Goal: Task Accomplishment & Management: Complete application form

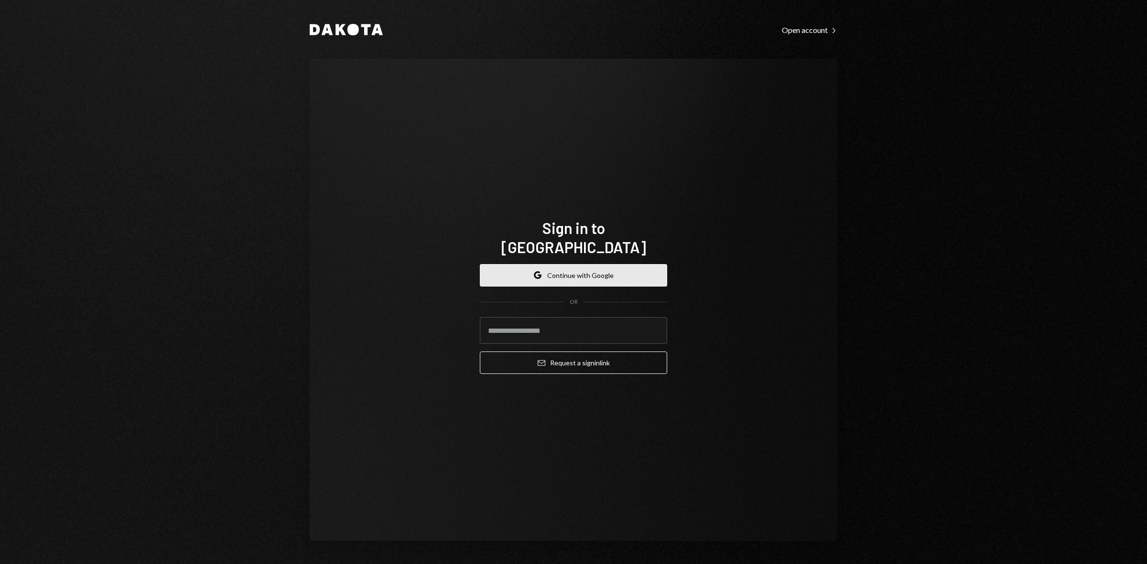
click at [601, 275] on button "Google Continue with Google" at bounding box center [573, 275] width 187 height 22
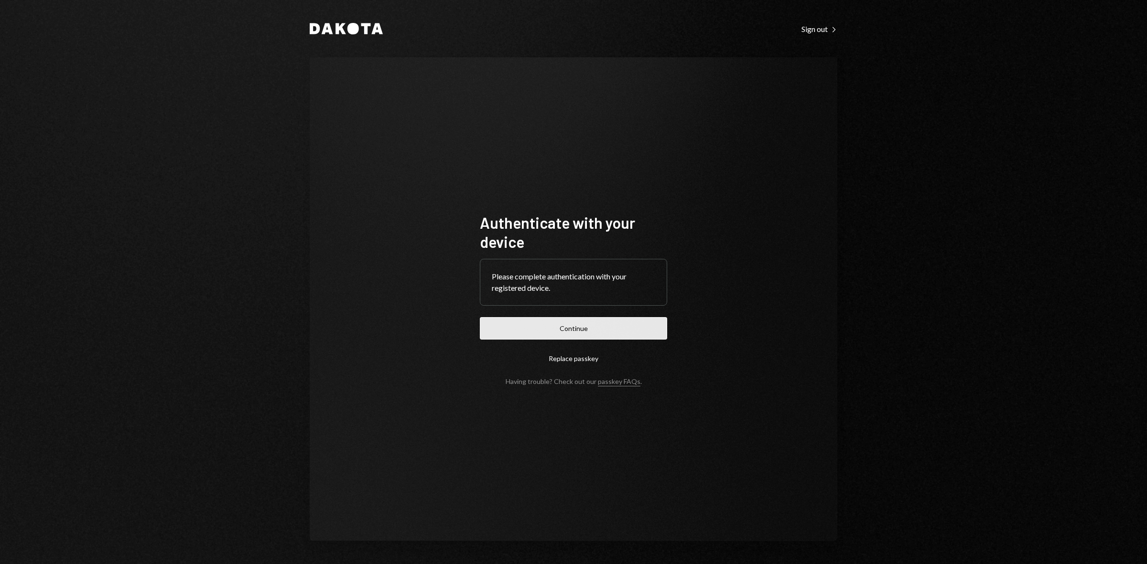
click at [543, 324] on button "Continue" at bounding box center [573, 328] width 187 height 22
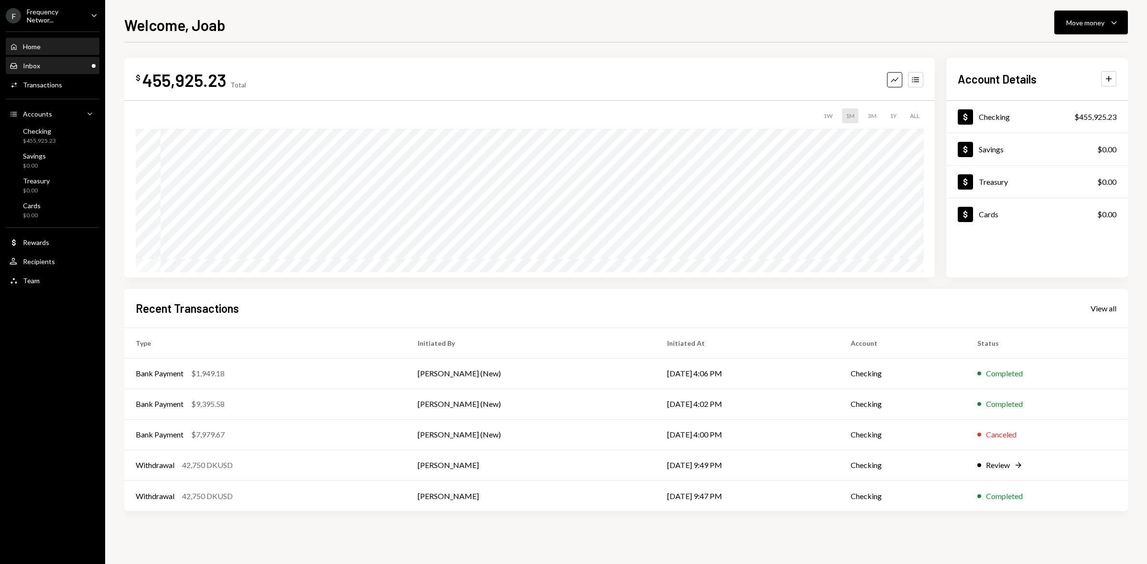
click at [56, 63] on div "Inbox Inbox" at bounding box center [53, 66] width 86 height 9
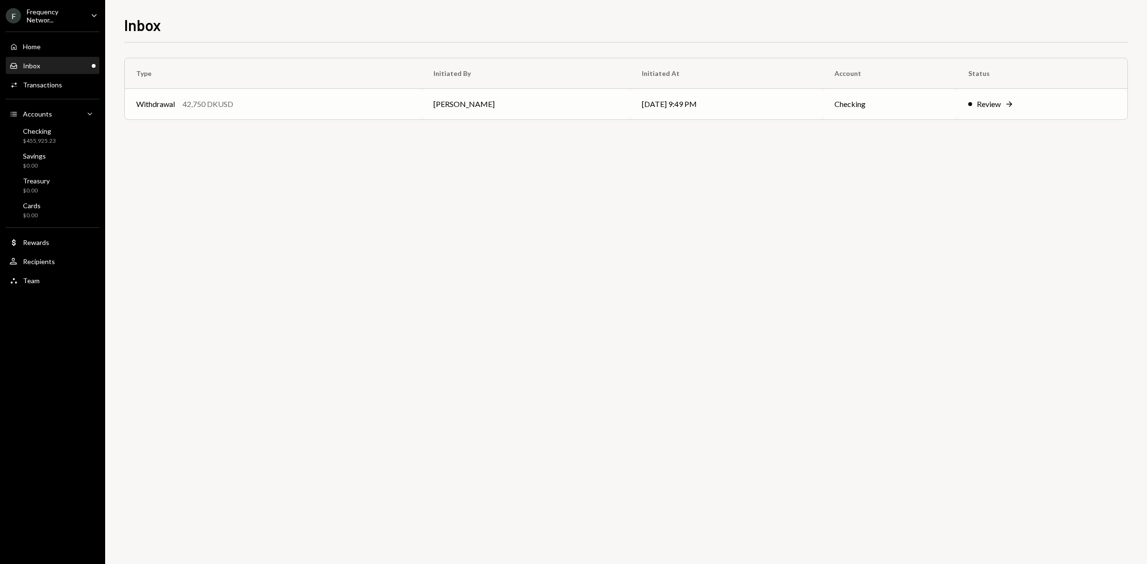
click at [987, 103] on div "Review" at bounding box center [988, 103] width 24 height 11
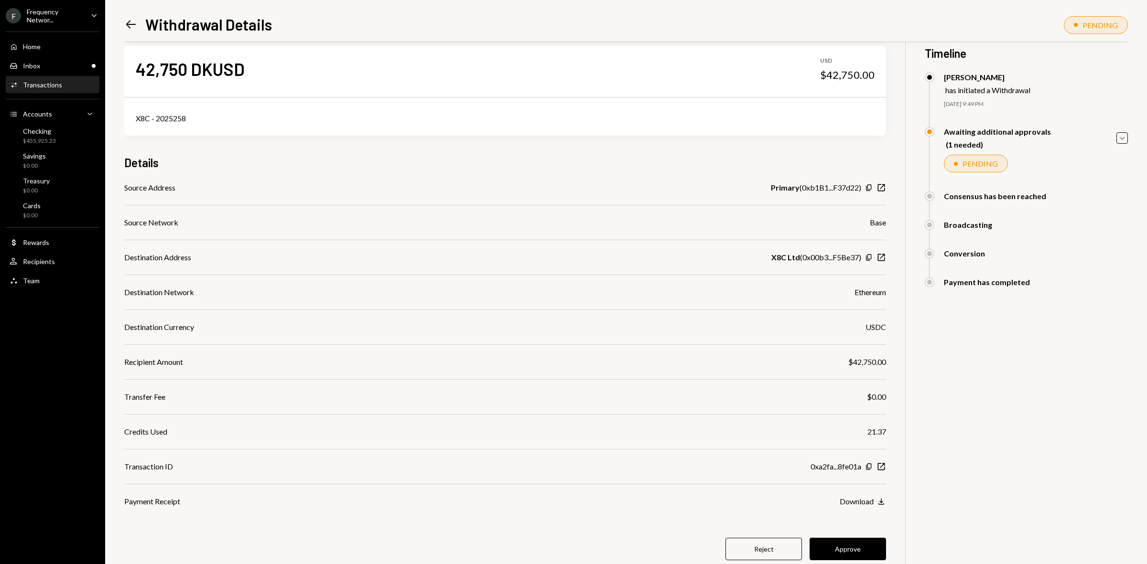
scroll to position [42, 0]
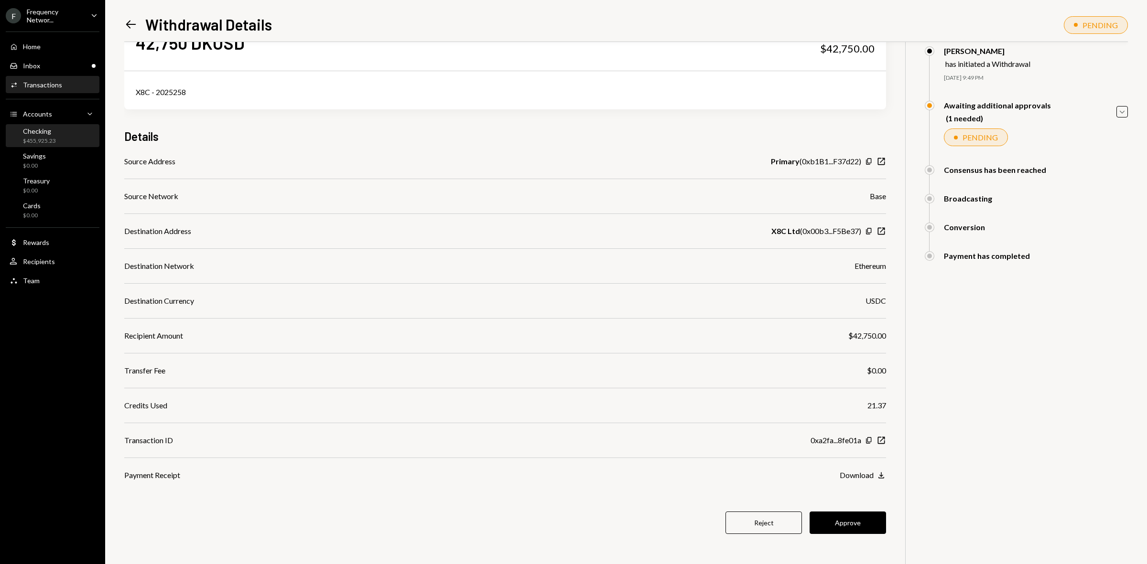
click at [58, 128] on div "Checking $455,925.23" at bounding box center [53, 136] width 86 height 18
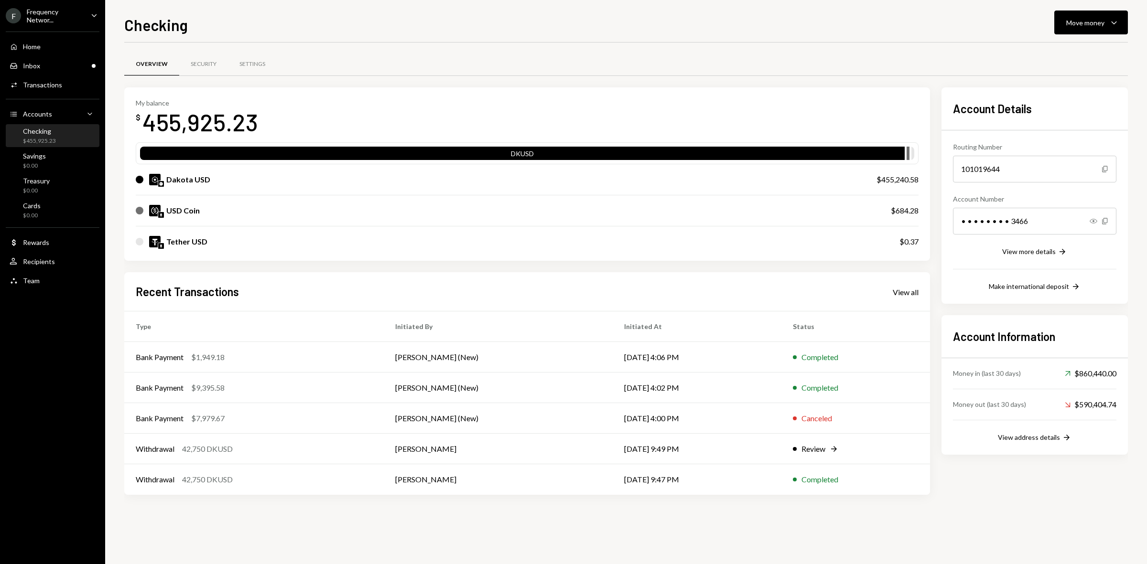
click at [51, 10] on div "Frequency Networ..." at bounding box center [55, 16] width 56 height 16
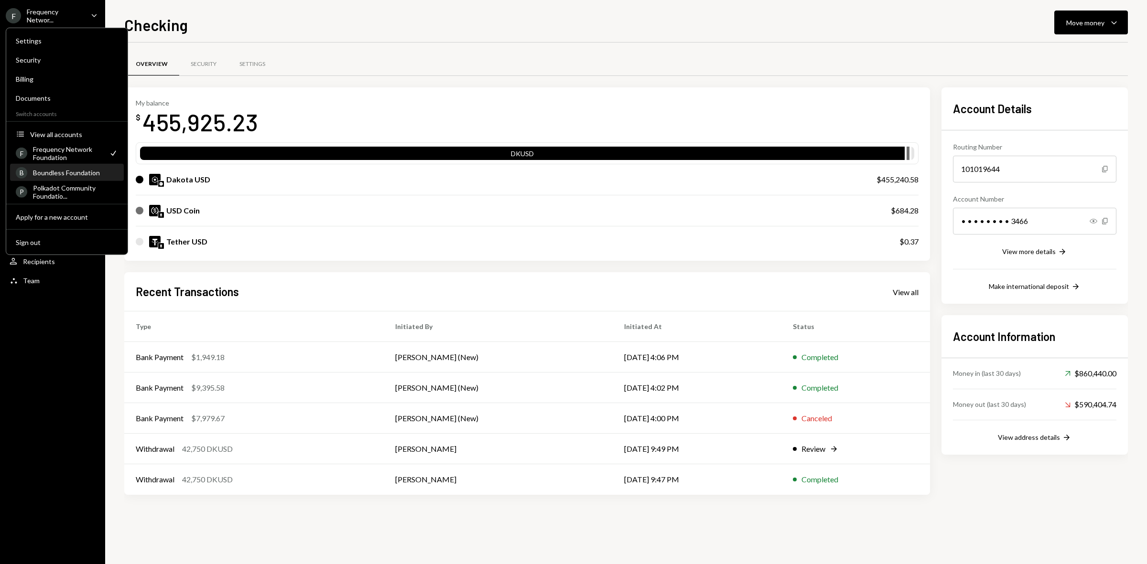
click at [64, 175] on div "Boundless Foundation" at bounding box center [75, 173] width 85 height 8
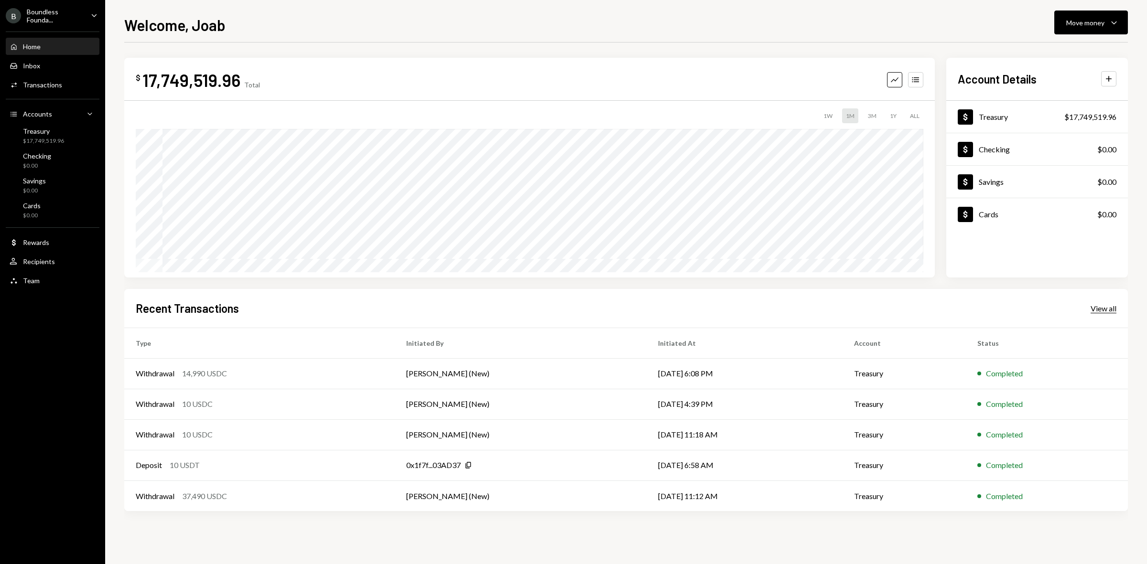
click at [1113, 306] on div "View all" at bounding box center [1103, 309] width 26 height 10
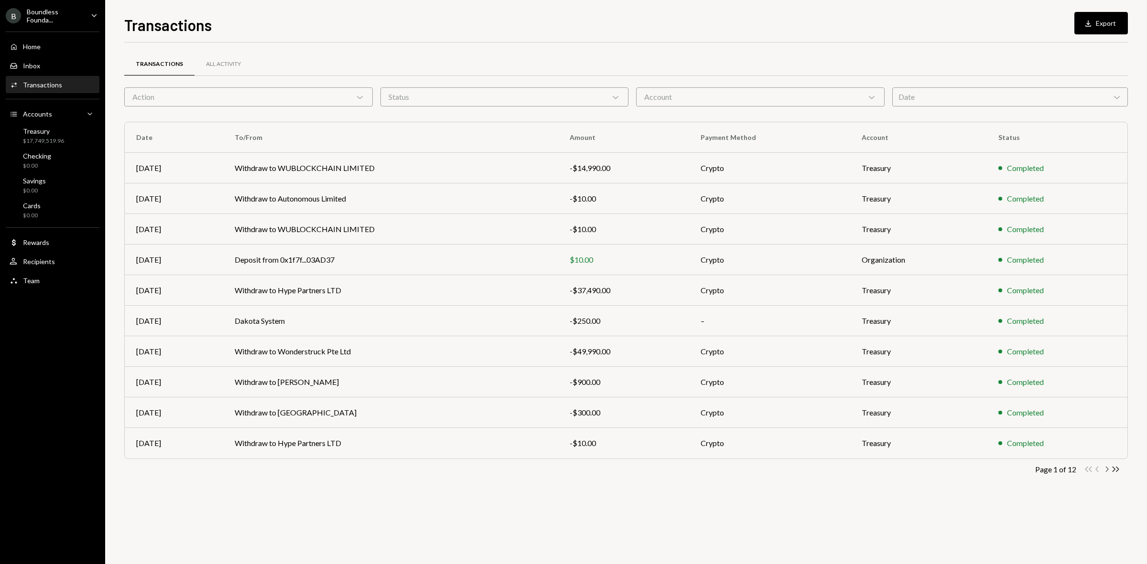
click at [1104, 469] on icon "Chevron Right" at bounding box center [1106, 469] width 9 height 9
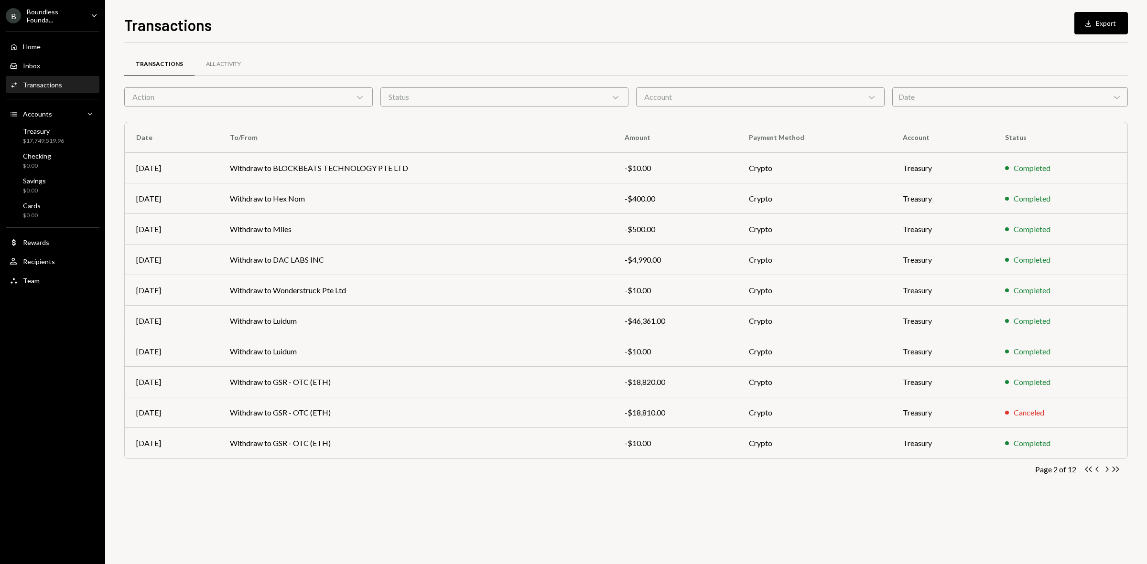
click at [38, 20] on div "Boundless Founda..." at bounding box center [55, 16] width 56 height 16
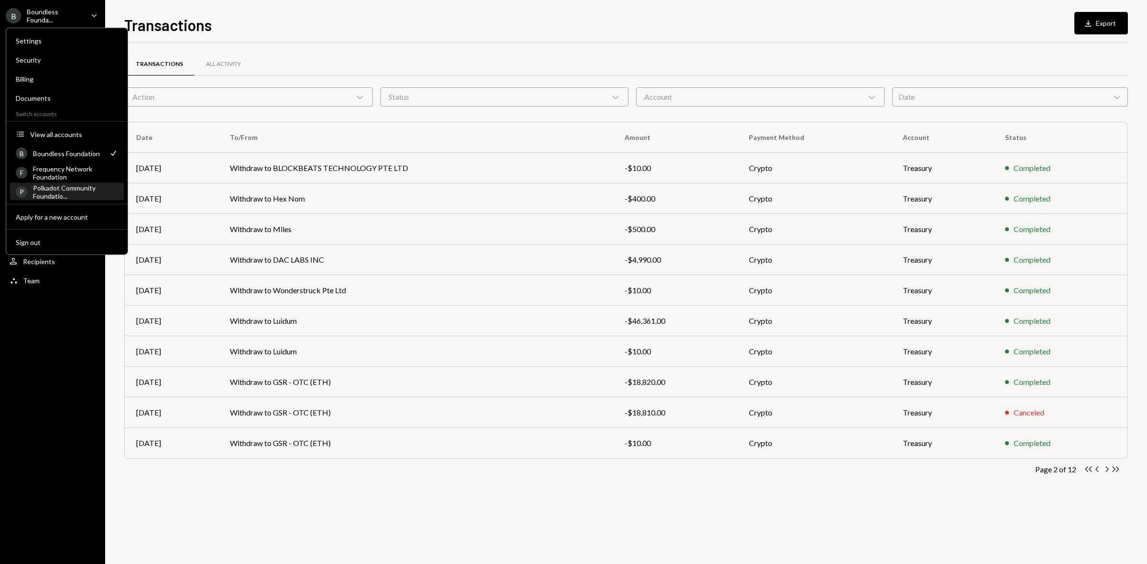
click at [65, 185] on div "Polkadot Community Foundatio..." at bounding box center [75, 191] width 85 height 16
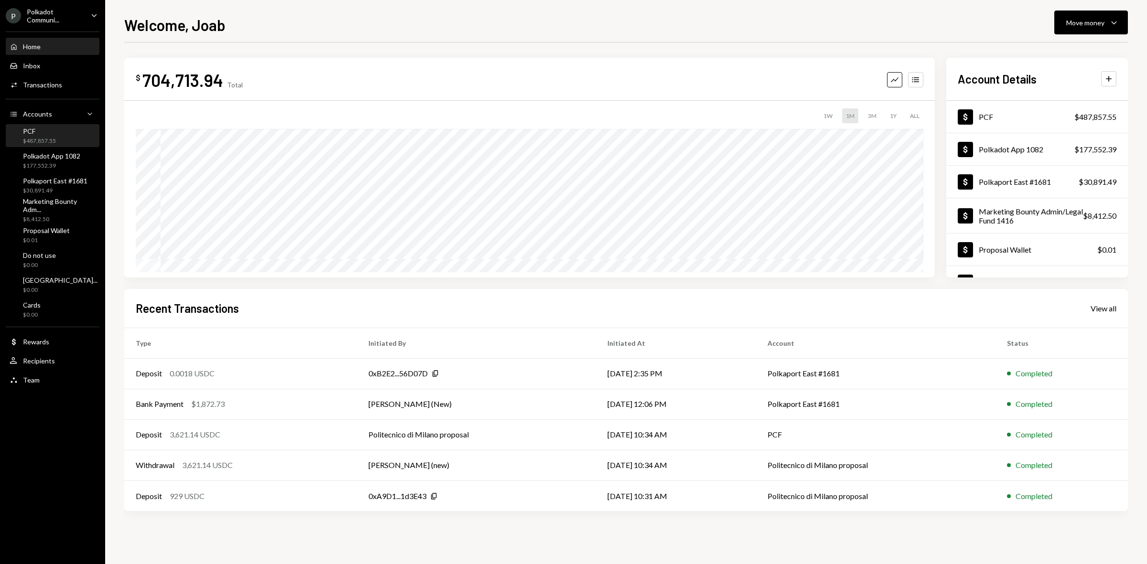
click at [52, 140] on div "$487,857.55" at bounding box center [39, 141] width 33 height 8
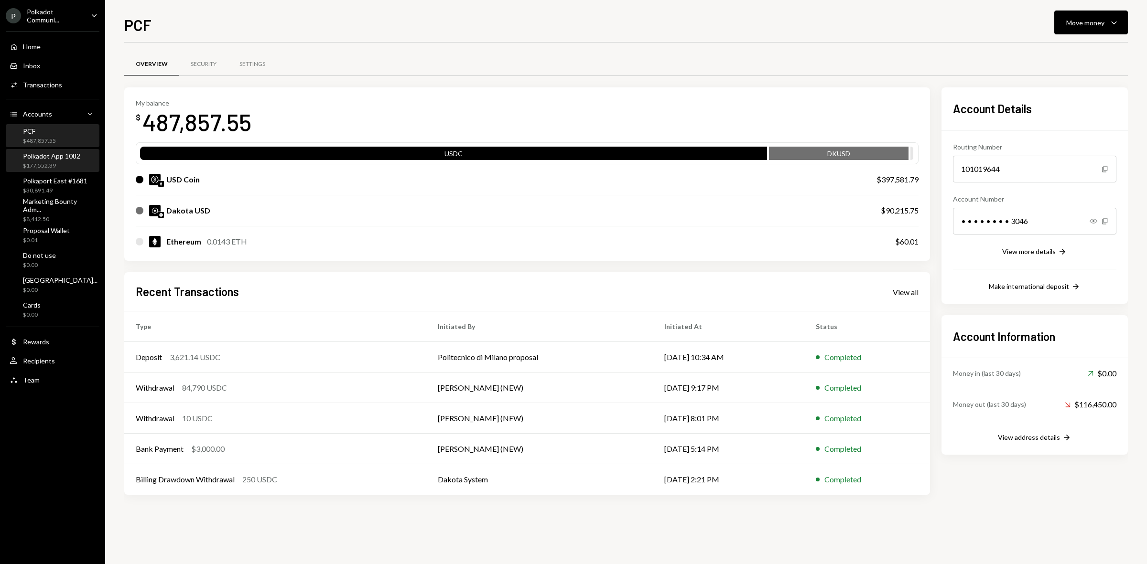
click at [61, 162] on div "$177,552.39" at bounding box center [51, 166] width 57 height 8
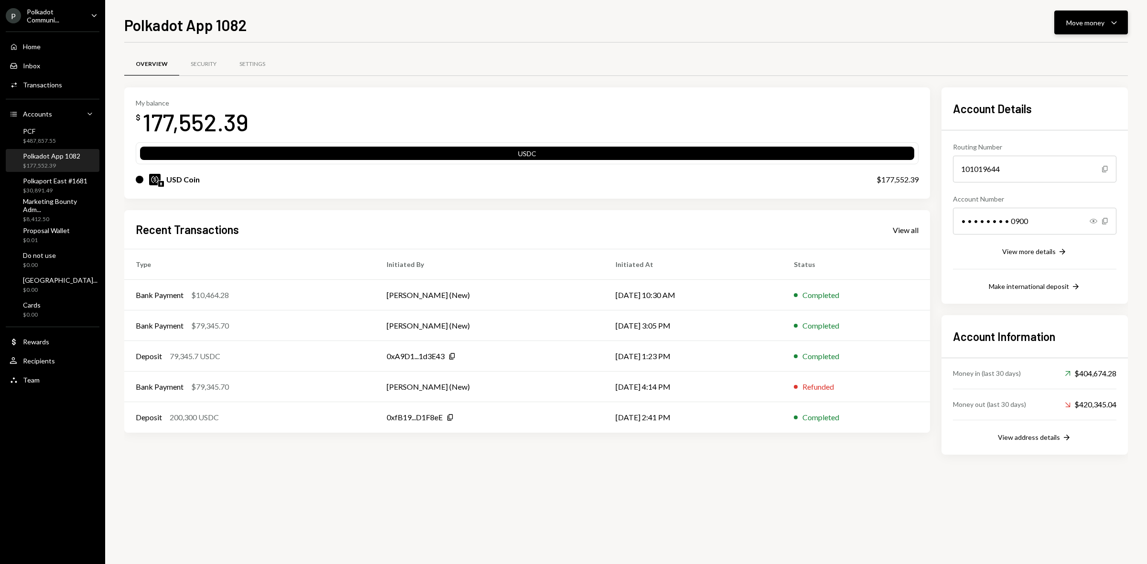
click at [1077, 27] on button "Move money Caret Down" at bounding box center [1091, 23] width 74 height 24
click at [1066, 49] on div "Send" at bounding box center [1083, 52] width 70 height 10
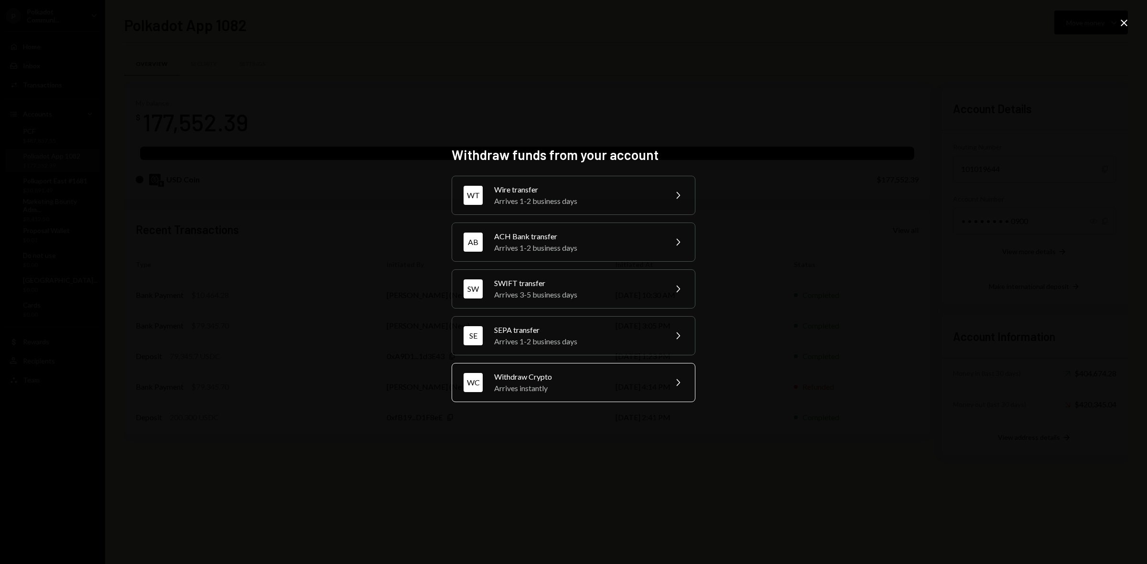
click at [567, 377] on div "Withdraw Crypto" at bounding box center [577, 376] width 166 height 11
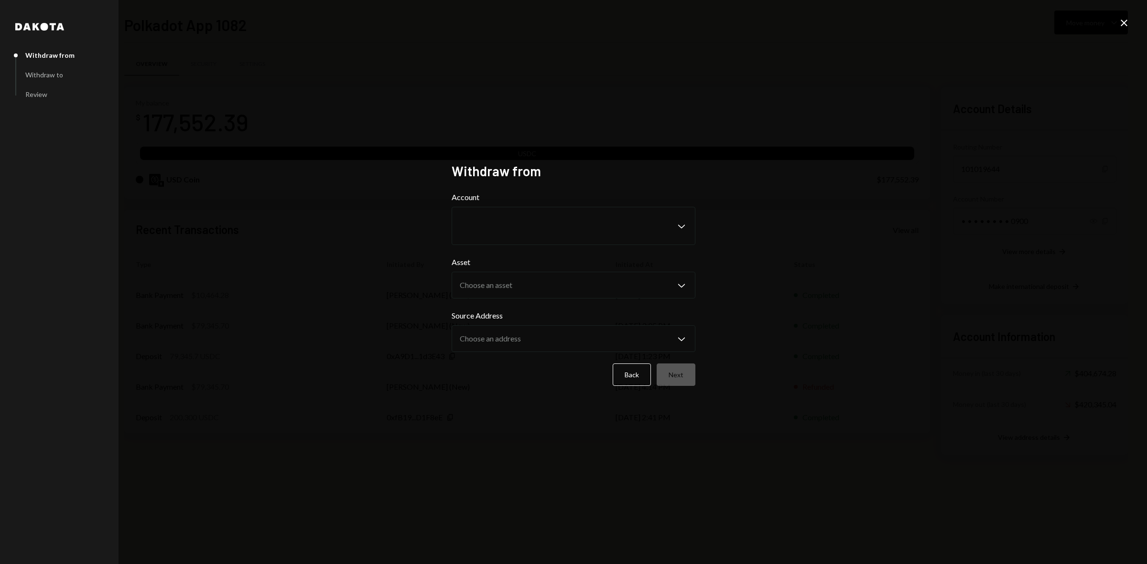
click at [1124, 22] on icon at bounding box center [1123, 23] width 7 height 7
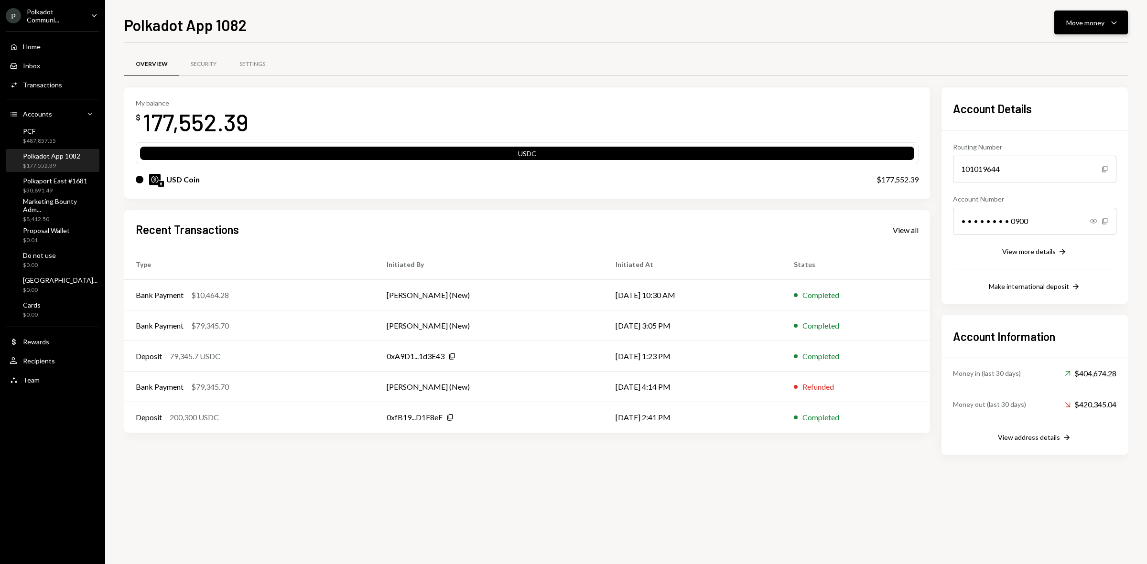
click at [1082, 26] on div "Move money" at bounding box center [1085, 23] width 38 height 10
click at [1057, 71] on div "Transfer" at bounding box center [1083, 73] width 70 height 10
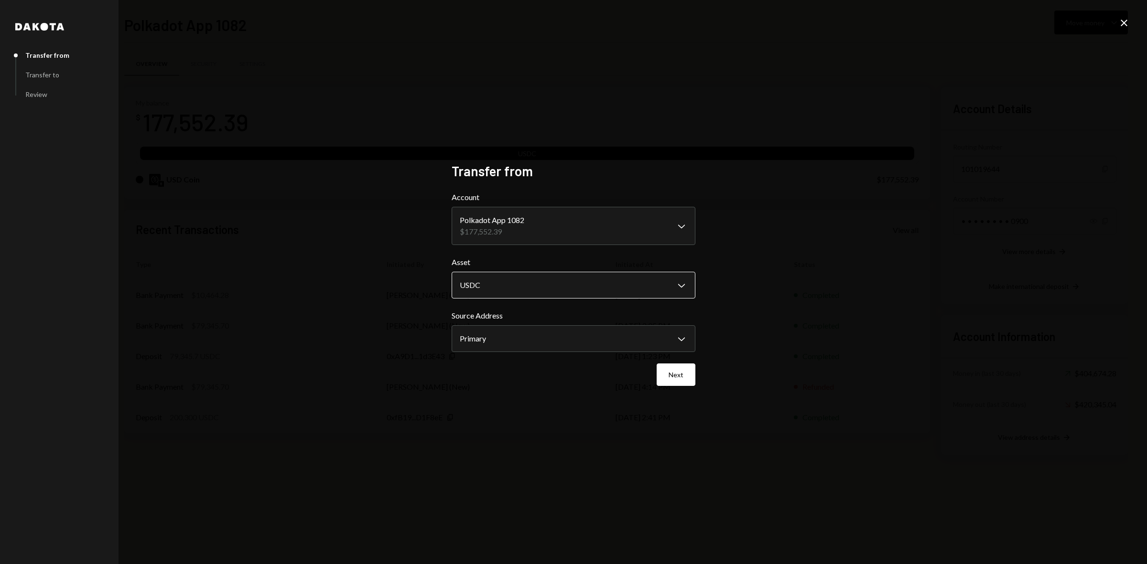
click at [572, 284] on body "P Polkadot Communi... Caret Down Home Home Inbox Inbox Activities Transactions …" at bounding box center [573, 282] width 1147 height 564
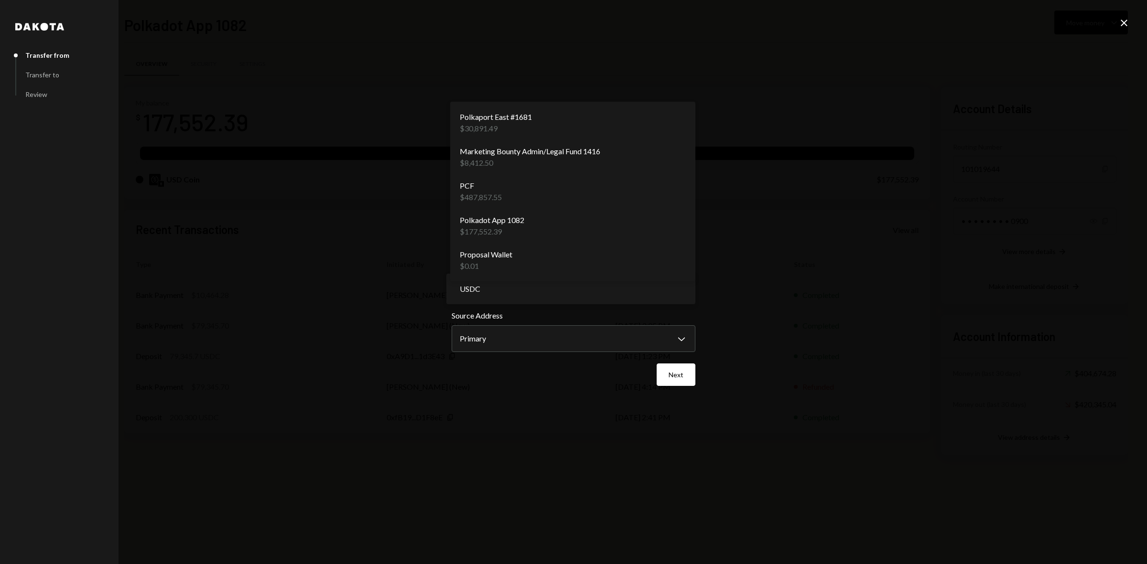
click at [528, 221] on body "P Polkadot Communi... Caret Down Home Home Inbox Inbox Activities Transactions …" at bounding box center [573, 282] width 1147 height 564
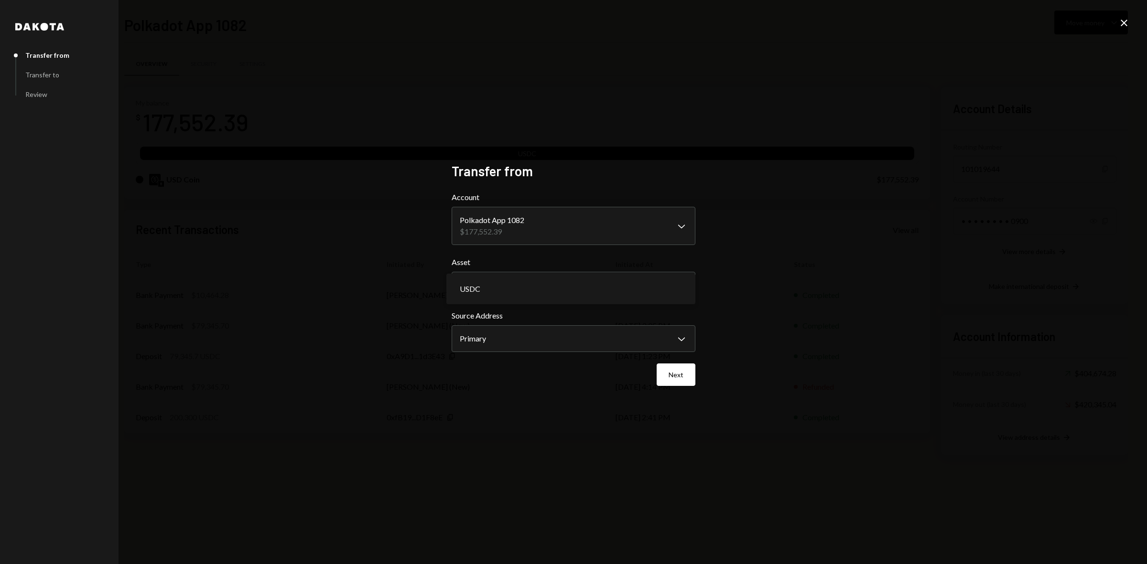
click at [1125, 18] on icon "Close" at bounding box center [1123, 22] width 11 height 11
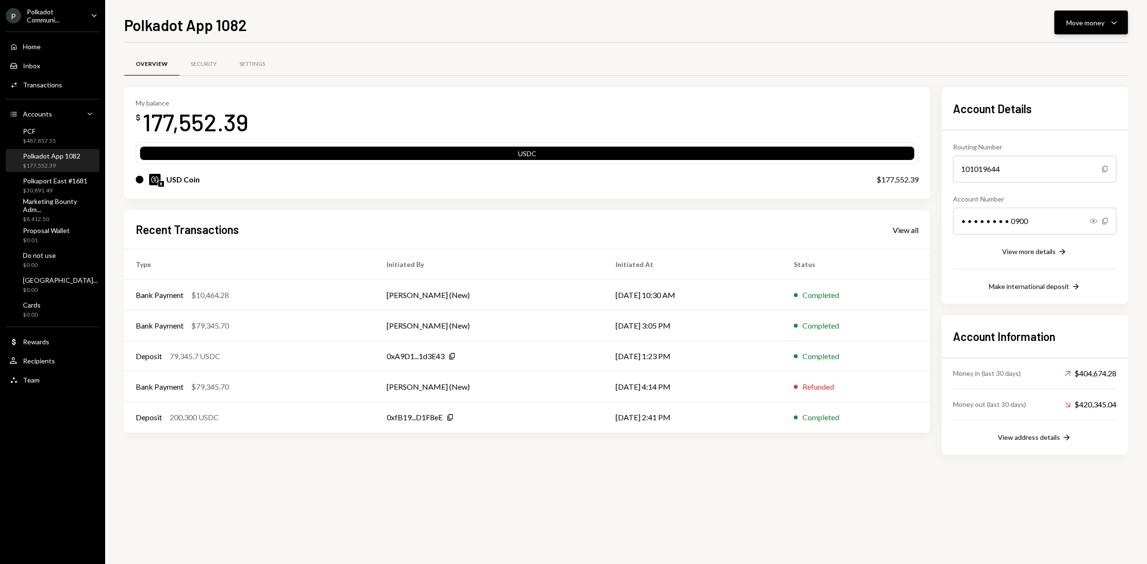
click at [1073, 28] on button "Move money Caret Down" at bounding box center [1091, 23] width 74 height 24
click at [1073, 69] on div "Transfer" at bounding box center [1083, 73] width 70 height 10
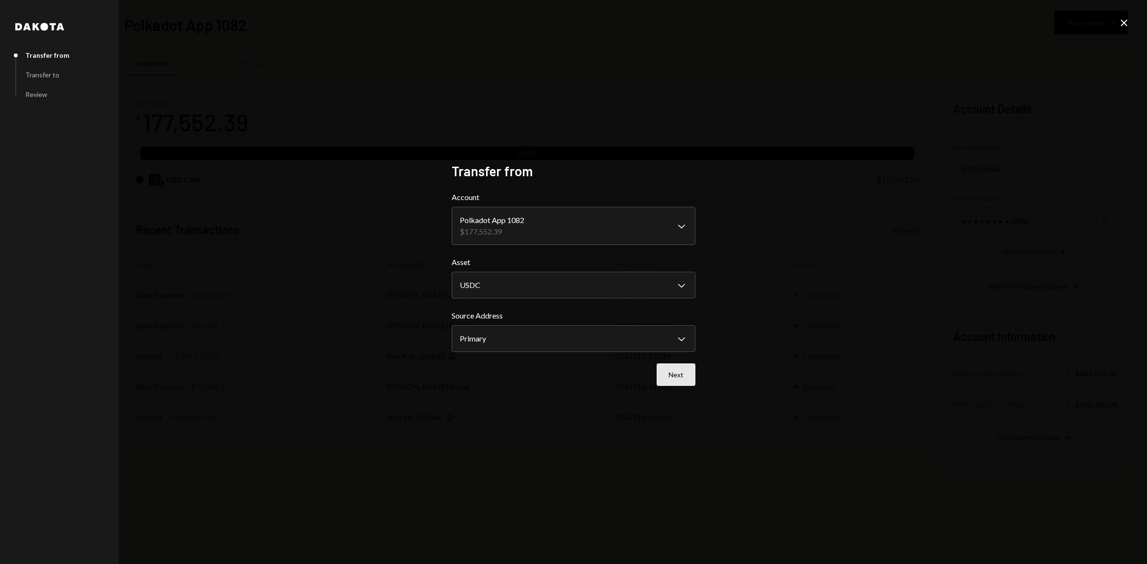
click at [687, 369] on button "Next" at bounding box center [675, 375] width 39 height 22
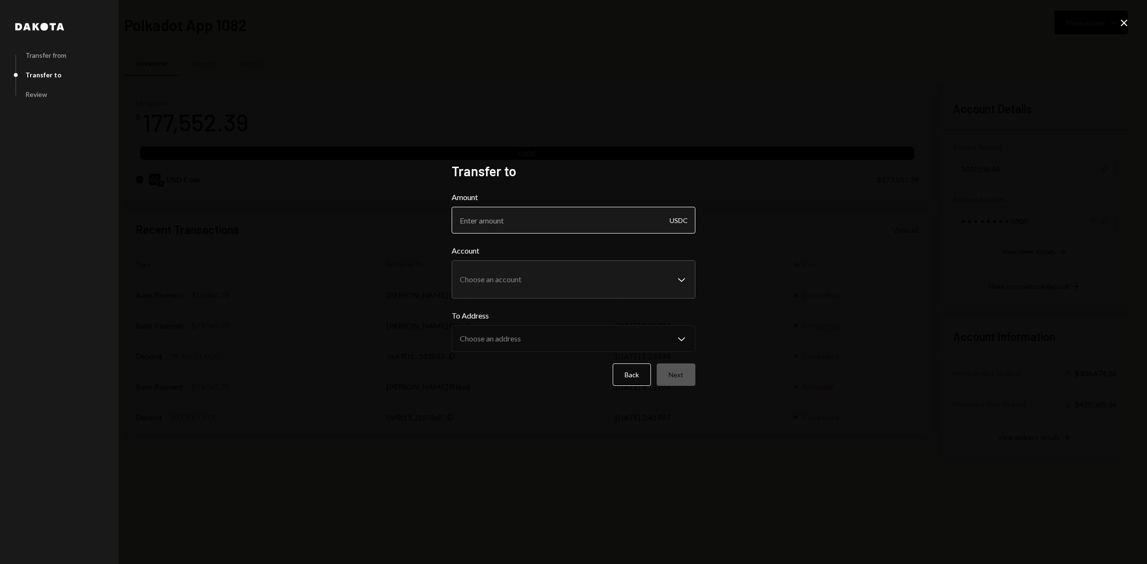
drag, startPoint x: 545, startPoint y: 235, endPoint x: 540, endPoint y: 230, distance: 6.4
click at [545, 235] on form "**********" at bounding box center [573, 289] width 244 height 194
click at [522, 215] on input "Amount" at bounding box center [573, 220] width 244 height 27
type input "8000"
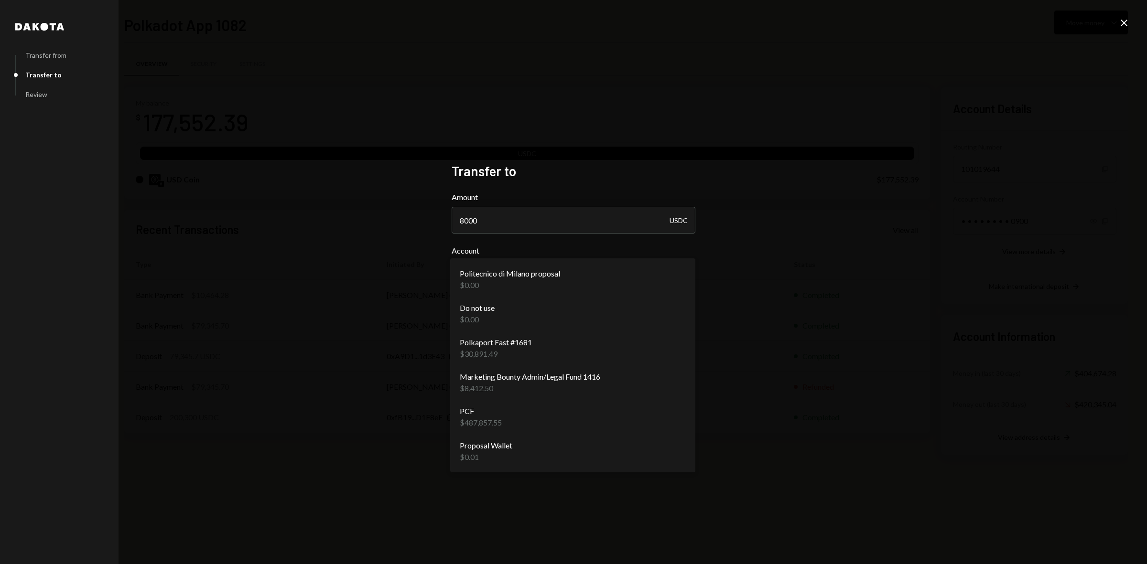
click at [536, 290] on body "P Polkadot Communi... Caret Down Home Home Inbox Inbox Activities Transactions …" at bounding box center [573, 282] width 1147 height 564
select select "**********"
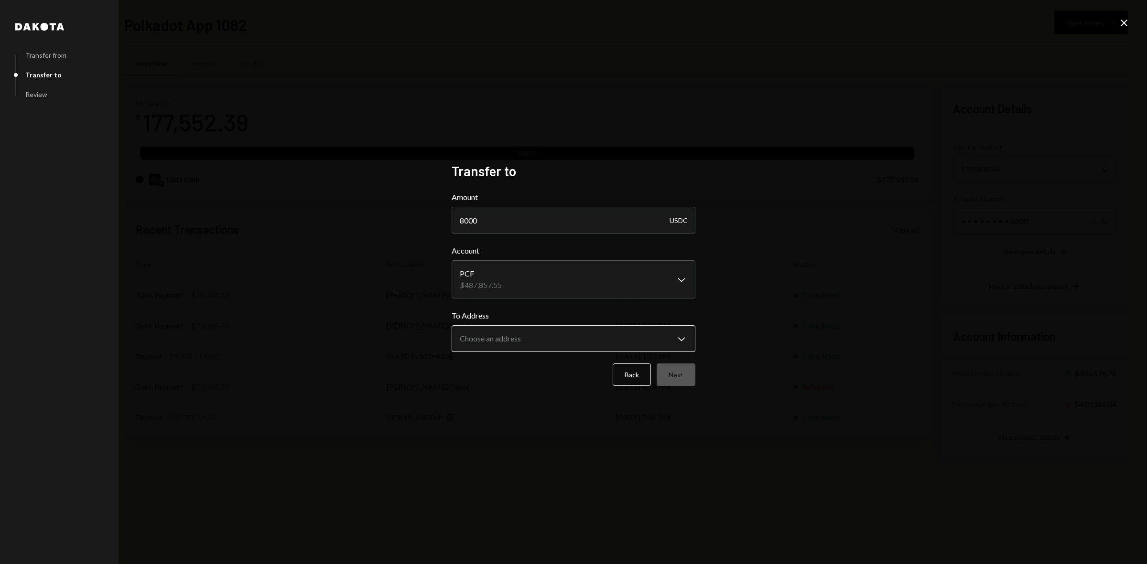
click at [537, 340] on body "P Polkadot Communi... Caret Down Home Home Inbox Inbox Activities Transactions …" at bounding box center [573, 282] width 1147 height 564
select select "**********"
click at [675, 374] on button "Next" at bounding box center [675, 375] width 39 height 22
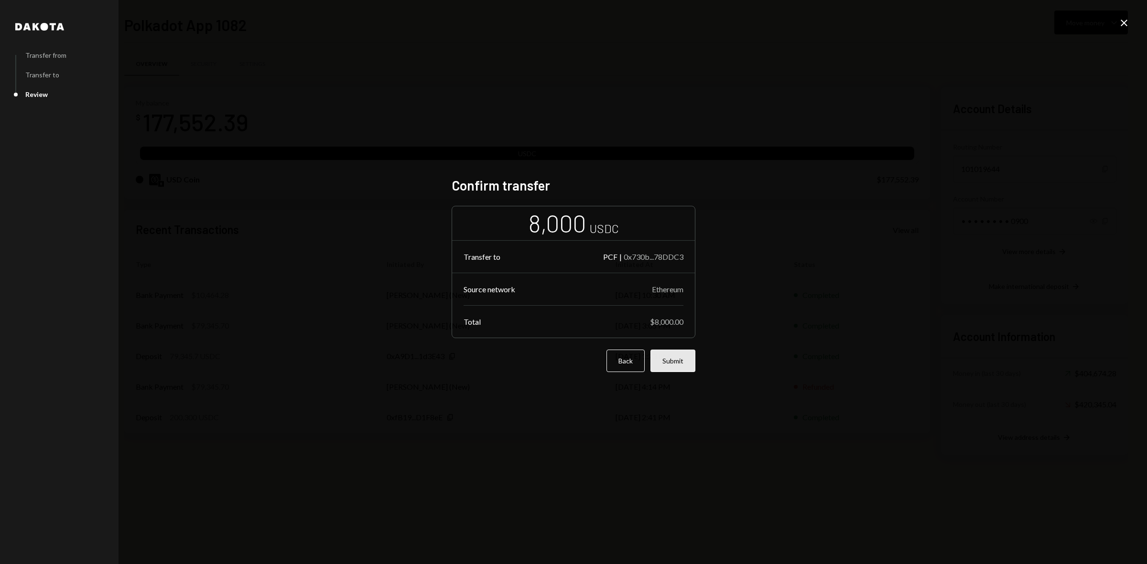
click at [675, 359] on button "Submit" at bounding box center [672, 361] width 45 height 22
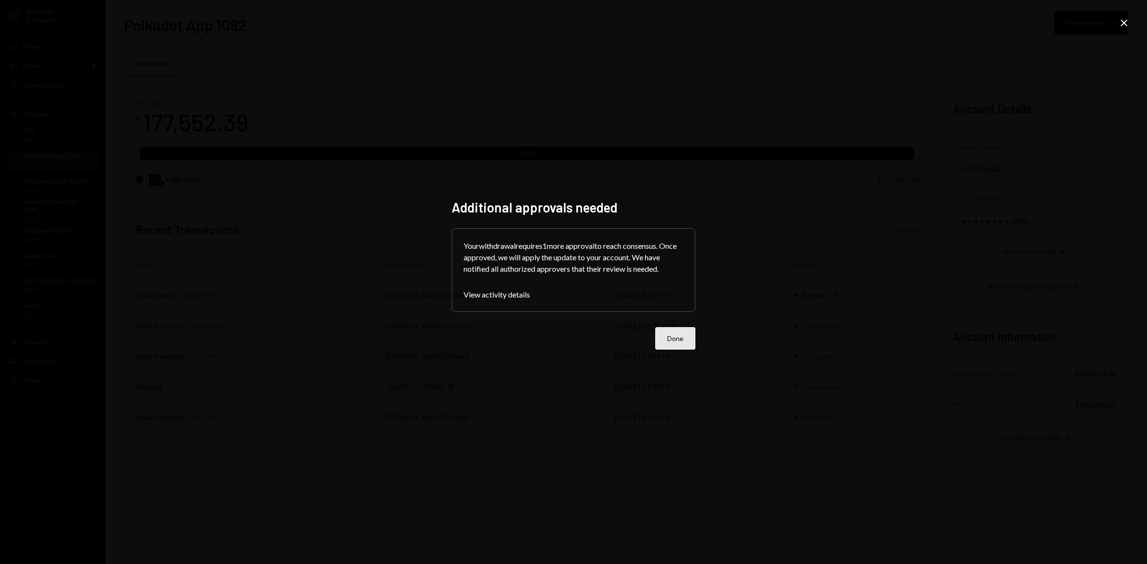
click at [676, 344] on button "Done" at bounding box center [675, 338] width 40 height 22
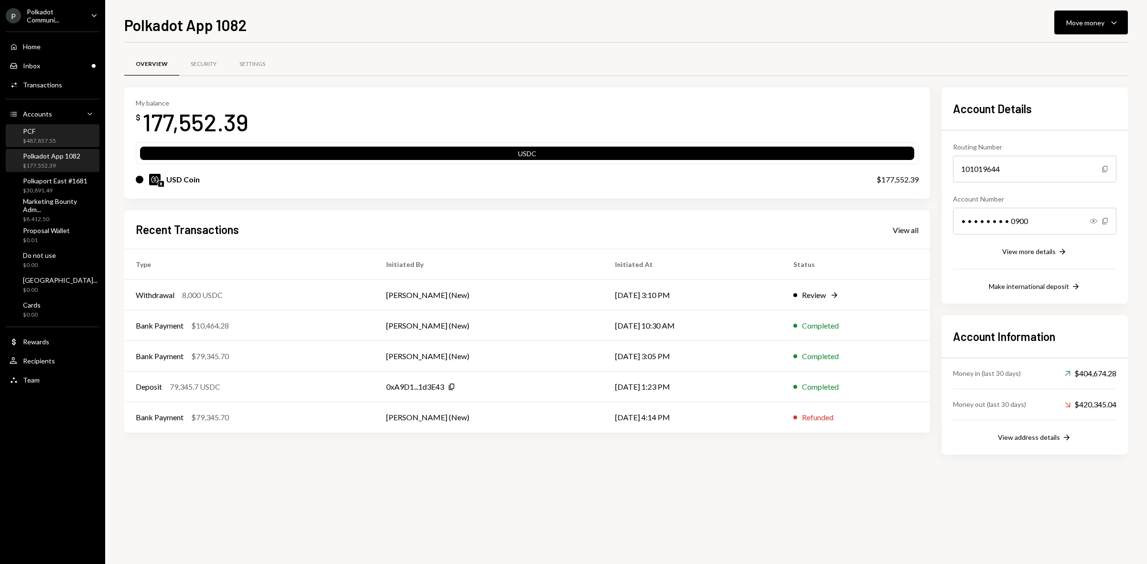
click at [32, 139] on div "$487,857.55" at bounding box center [39, 141] width 33 height 8
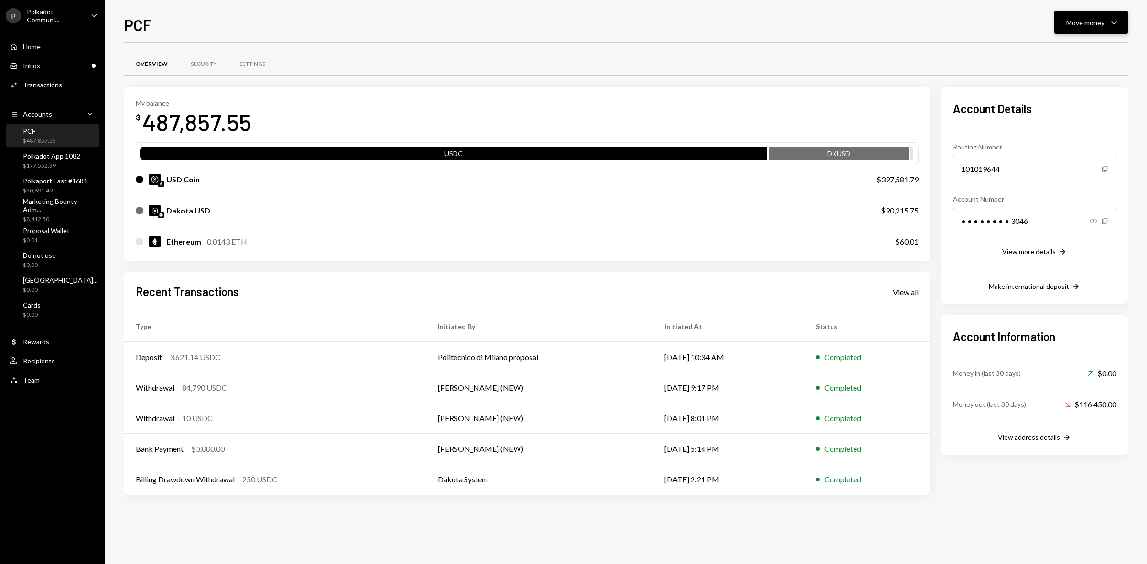
click at [1083, 29] on button "Move money Caret Down" at bounding box center [1091, 23] width 74 height 24
click at [1066, 45] on div "Withdraw Send" at bounding box center [1076, 51] width 96 height 21
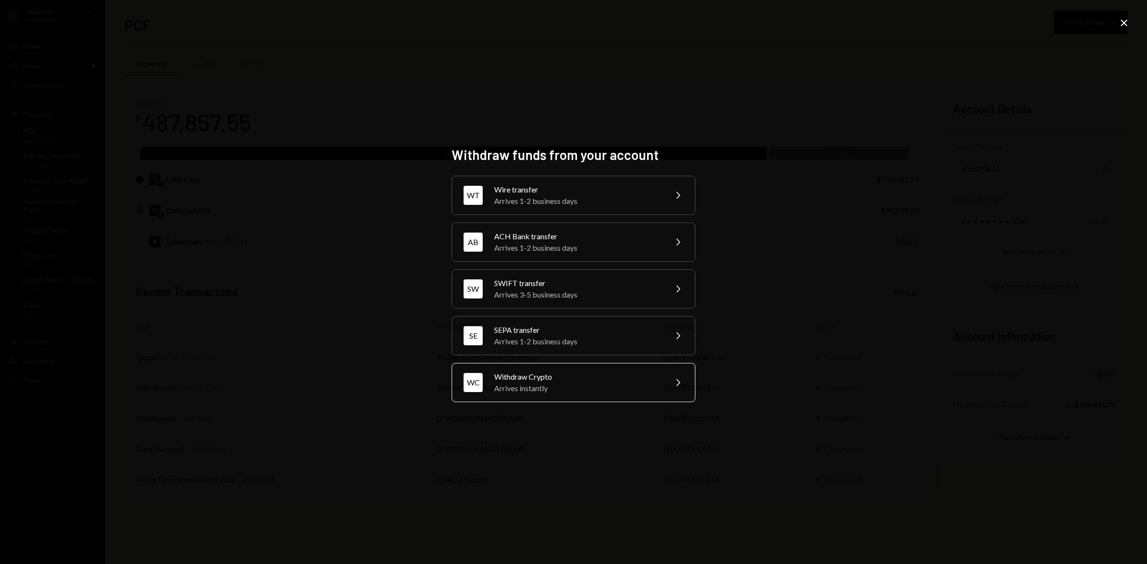
click at [564, 400] on div "WC Withdraw Crypto Arrives instantly Chevron Right" at bounding box center [573, 382] width 244 height 39
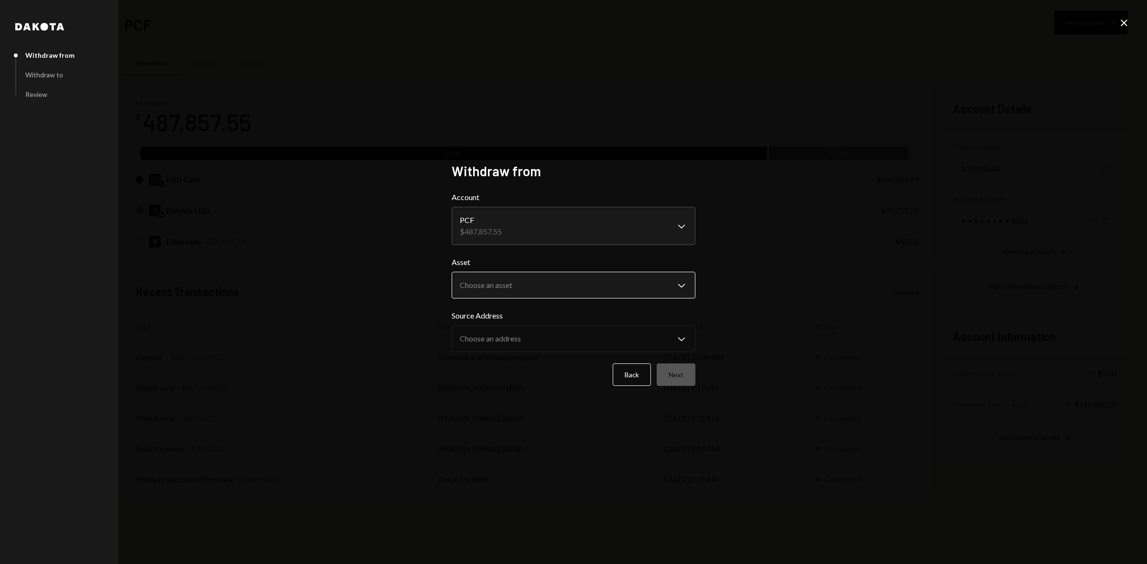
click at [543, 287] on body "P Polkadot Communi... Caret Down Home Home Inbox Inbox Activities Transactions …" at bounding box center [573, 282] width 1147 height 564
select select "****"
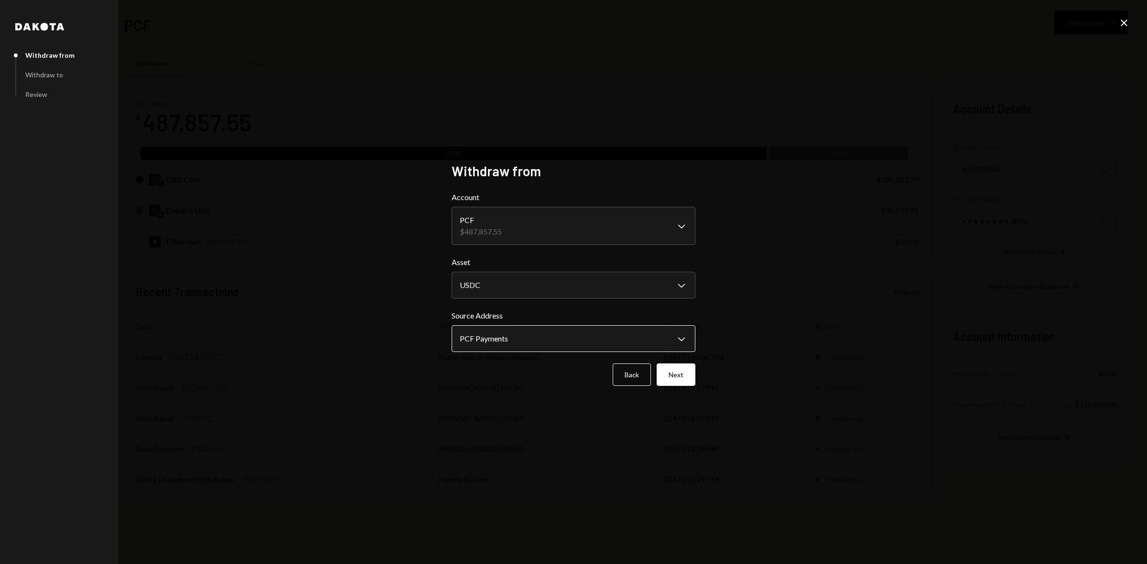
click at [536, 344] on body "P Polkadot Communi... Caret Down Home Home Inbox Inbox Activities Transactions …" at bounding box center [573, 282] width 1147 height 564
click at [656, 373] on button "Next" at bounding box center [675, 375] width 39 height 22
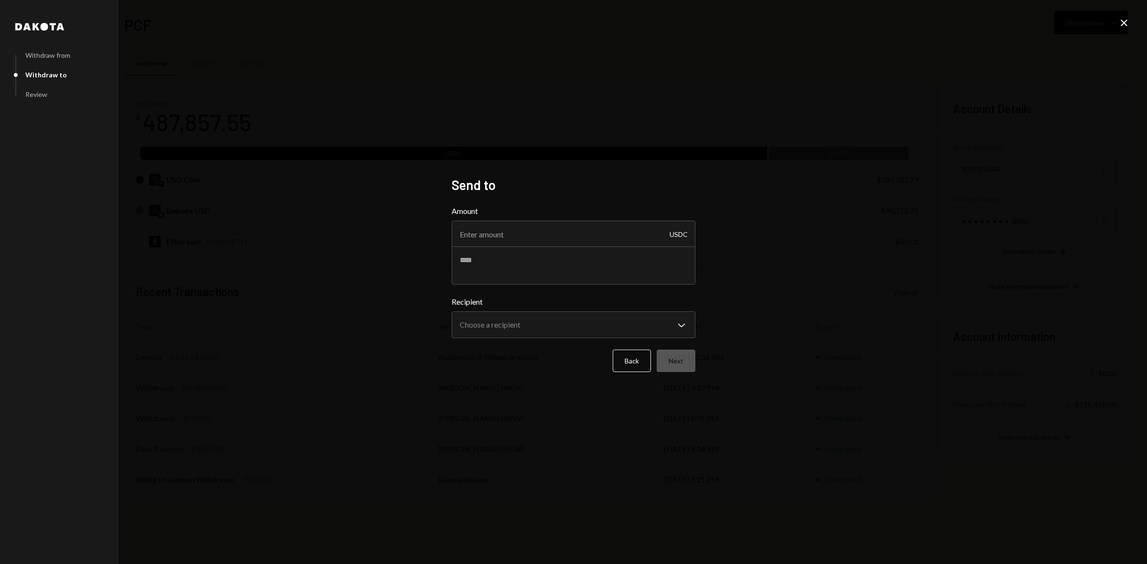
click at [502, 218] on div "Amount USDC" at bounding box center [573, 226] width 244 height 42
click at [507, 235] on input "Amount" at bounding box center [573, 234] width 244 height 27
type input "8000"
click at [505, 265] on textarea at bounding box center [573, 266] width 244 height 38
type textarea "**********"
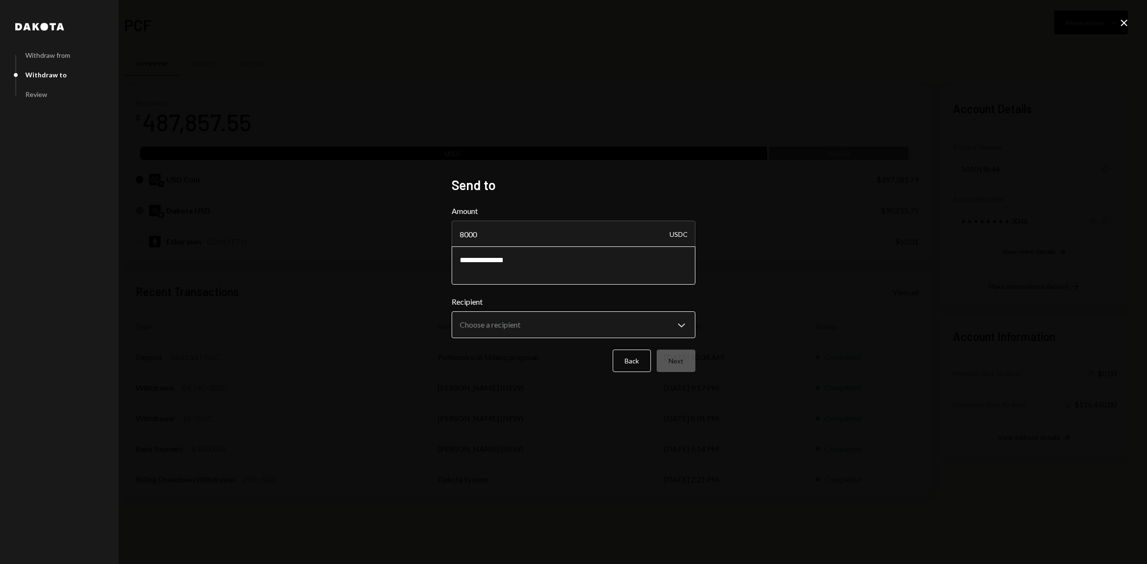
click at [522, 321] on body "P Polkadot Communi... Caret Down Home Home Inbox Inbox Activities Transactions …" at bounding box center [573, 282] width 1147 height 564
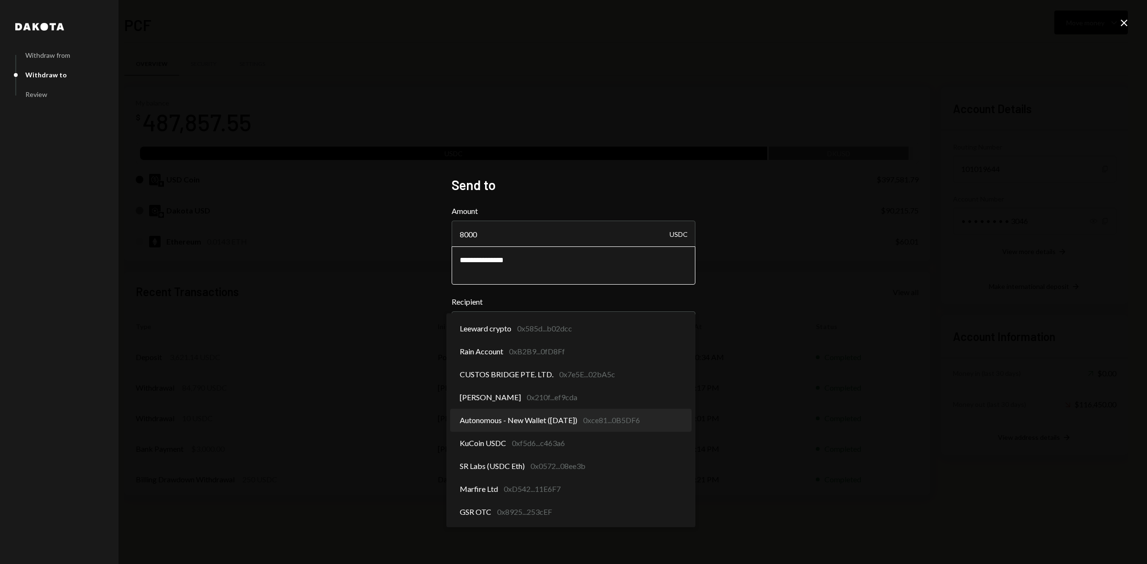
select select "**********"
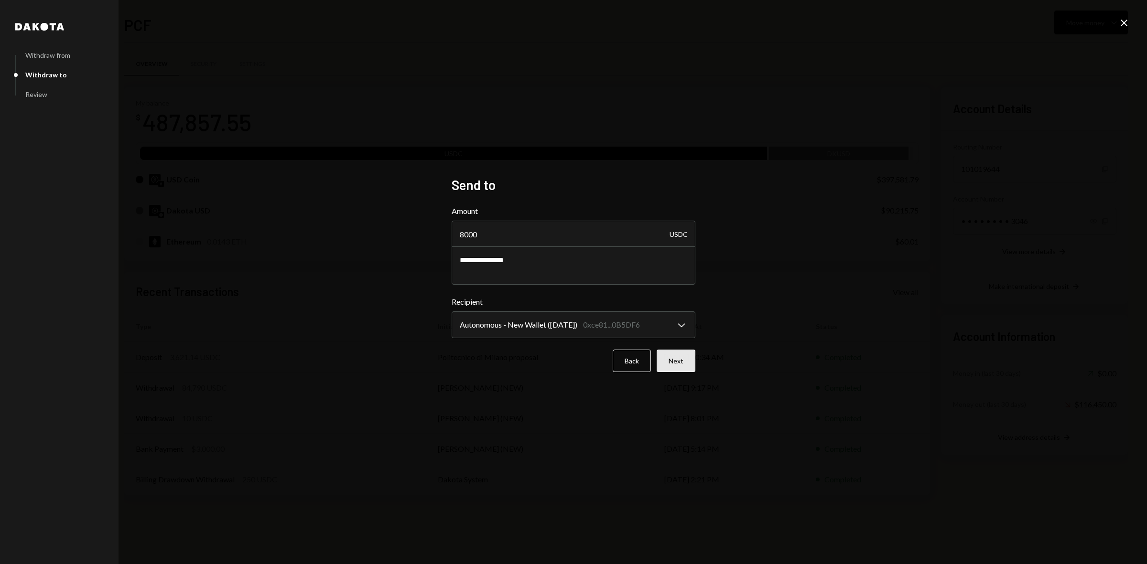
click at [678, 362] on button "Next" at bounding box center [675, 361] width 39 height 22
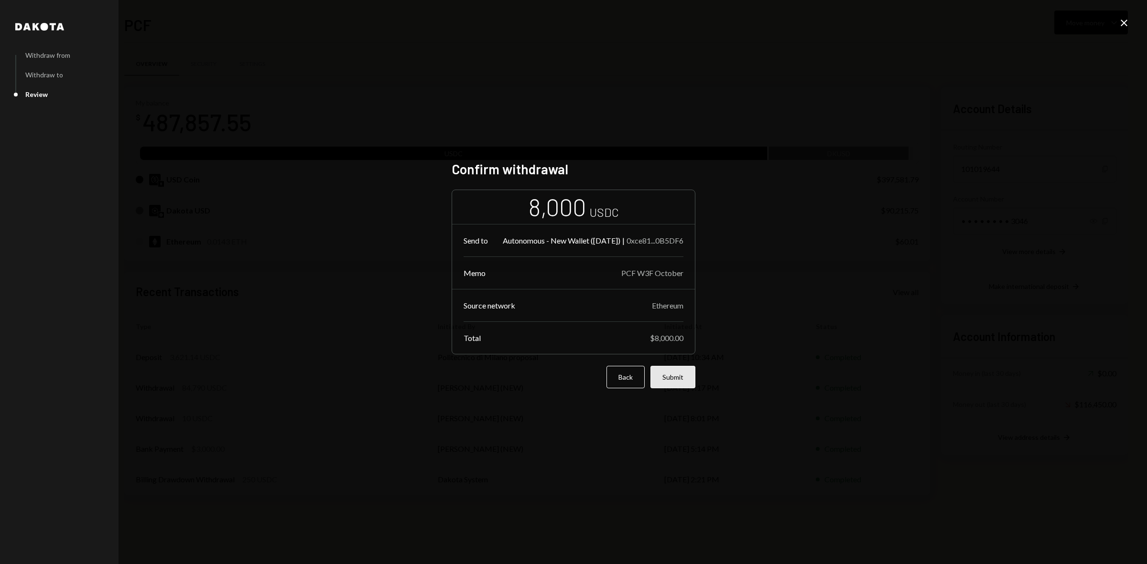
click at [667, 382] on button "Submit" at bounding box center [672, 377] width 45 height 22
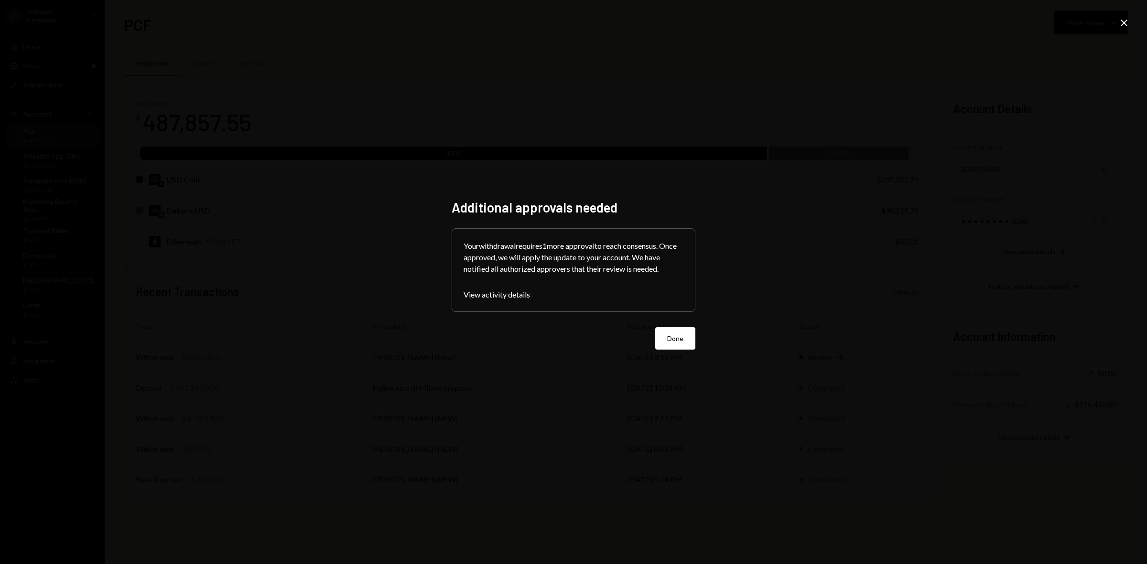
click at [679, 336] on button "Done" at bounding box center [675, 338] width 40 height 22
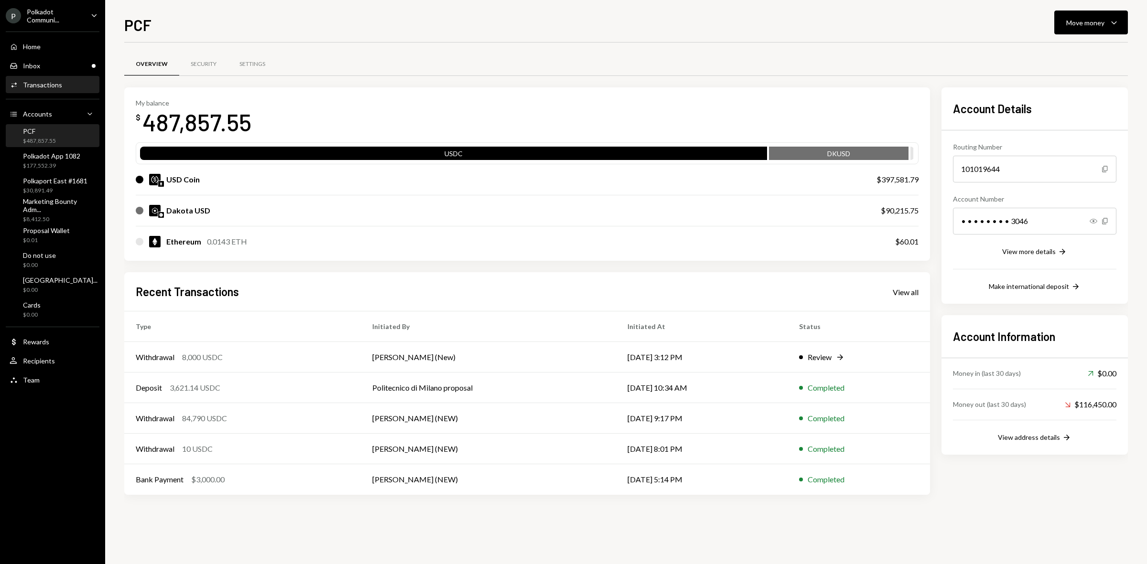
click at [61, 82] on div "Activities Transactions" at bounding box center [53, 85] width 86 height 9
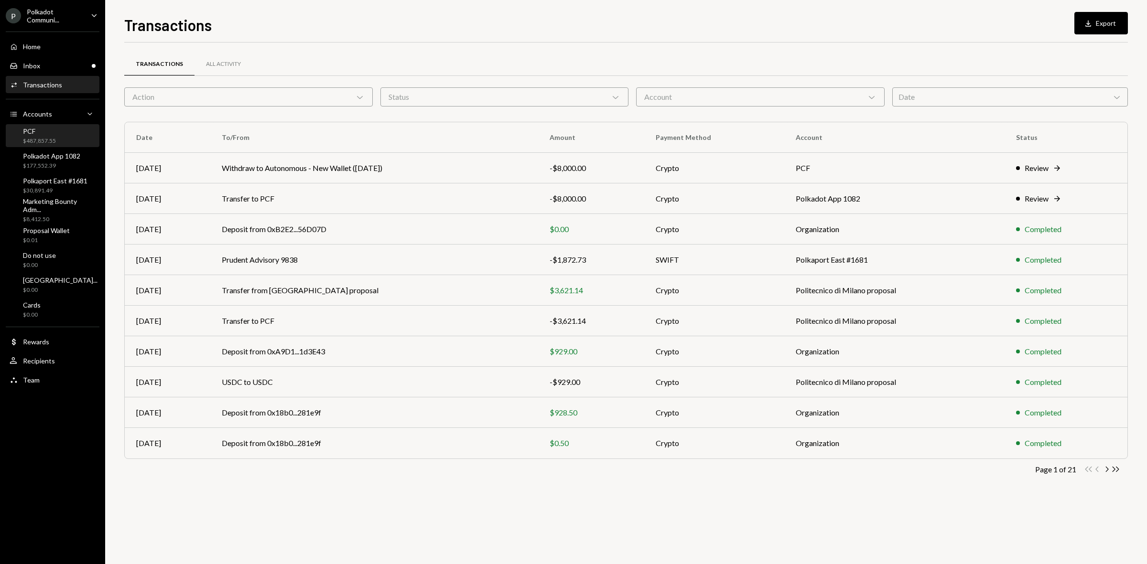
click at [59, 140] on div "PCF $487,857.55" at bounding box center [53, 136] width 86 height 18
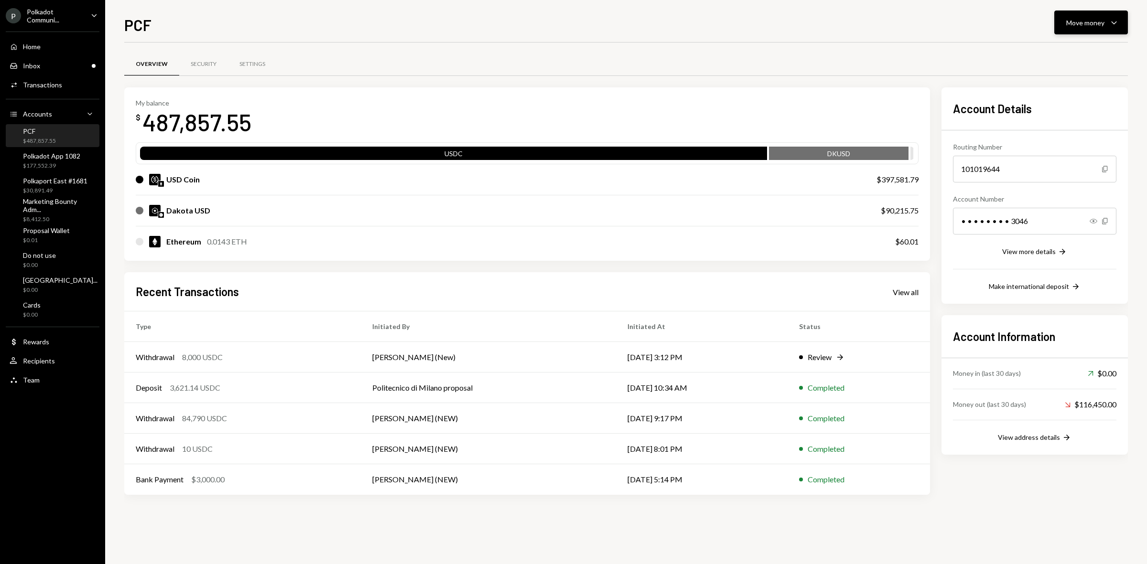
click at [1108, 25] on icon "Caret Down" at bounding box center [1113, 22] width 11 height 11
click at [1067, 52] on div "Send" at bounding box center [1083, 52] width 70 height 10
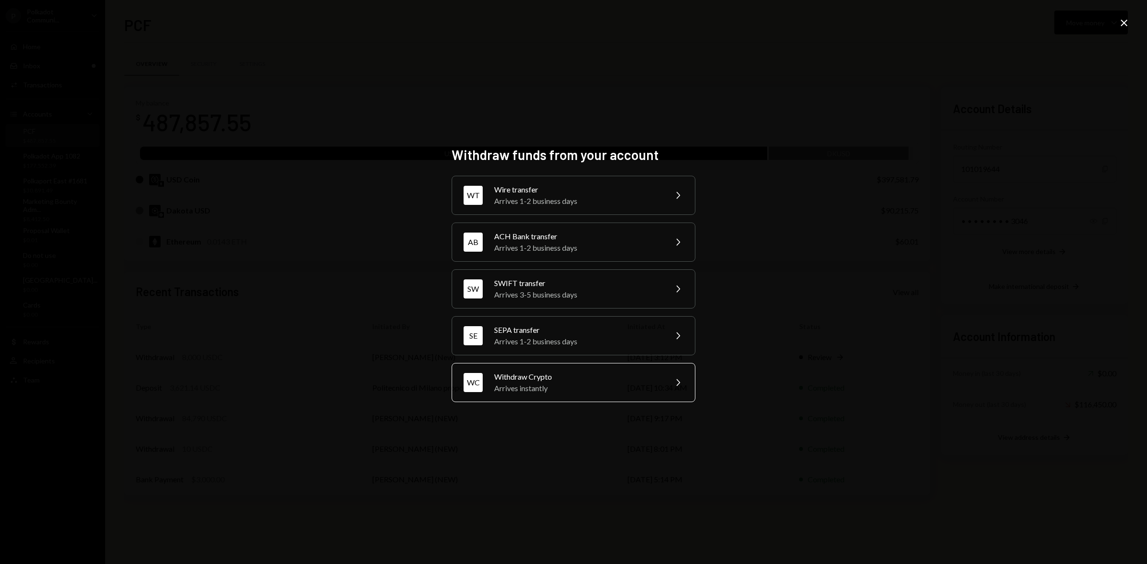
click at [614, 392] on div "Arrives instantly" at bounding box center [577, 388] width 166 height 11
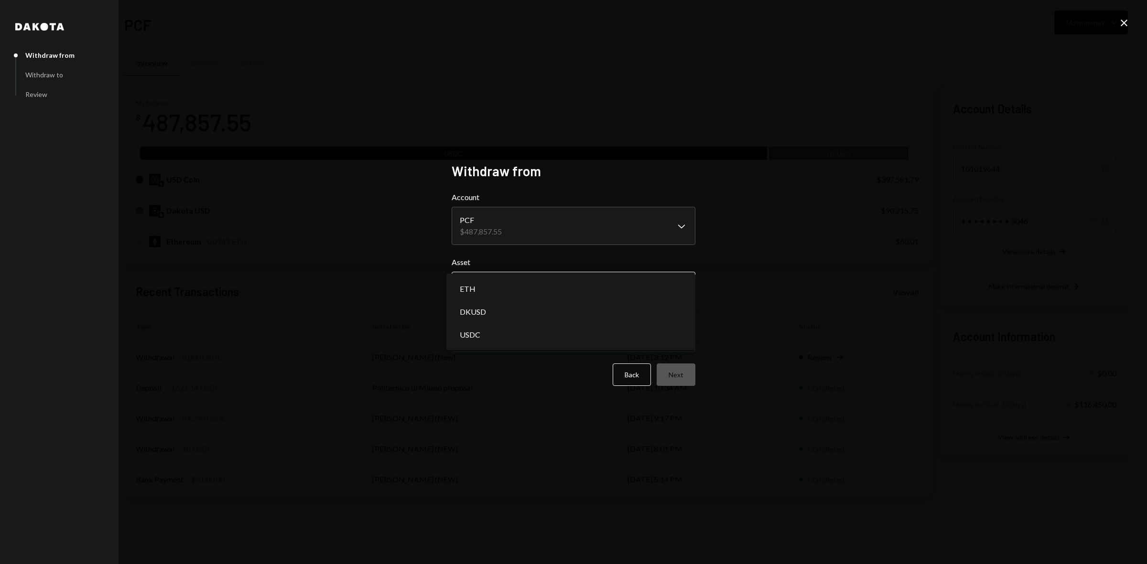
click at [560, 291] on body "P Polkadot Communi... Caret Down Home Home Inbox Inbox Activities Transactions …" at bounding box center [573, 282] width 1147 height 564
select select "****"
click at [514, 340] on body "P Polkadot Communi... Caret Down Home Home Inbox Inbox Activities Transactions …" at bounding box center [573, 282] width 1147 height 564
click at [677, 373] on button "Next" at bounding box center [675, 375] width 39 height 22
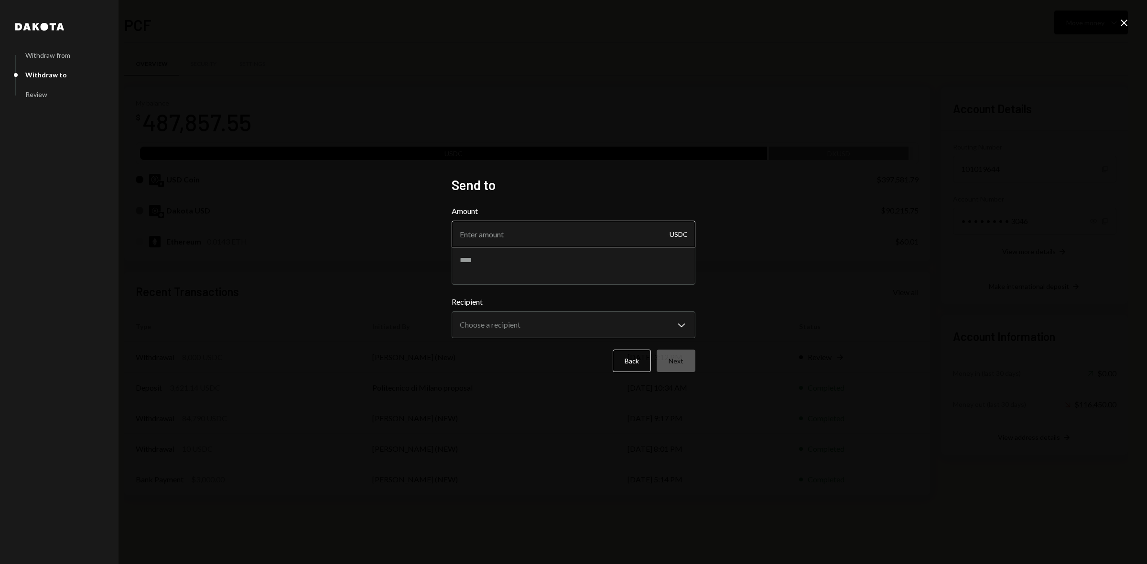
click at [517, 236] on input "Amount" at bounding box center [573, 234] width 244 height 27
click at [536, 235] on input "Amount" at bounding box center [573, 234] width 244 height 27
type input "23600"
type textarea "**********"
click at [545, 329] on body "P Polkadot Communi... Caret Down Home Home Inbox Inbox Activities Transactions …" at bounding box center [573, 282] width 1147 height 564
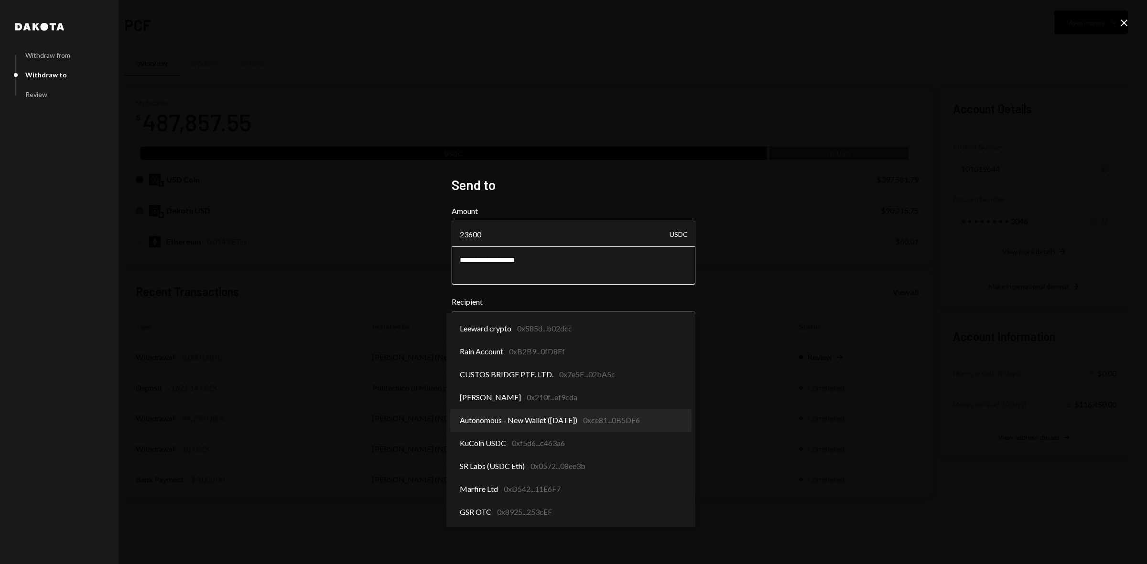
select select "**********"
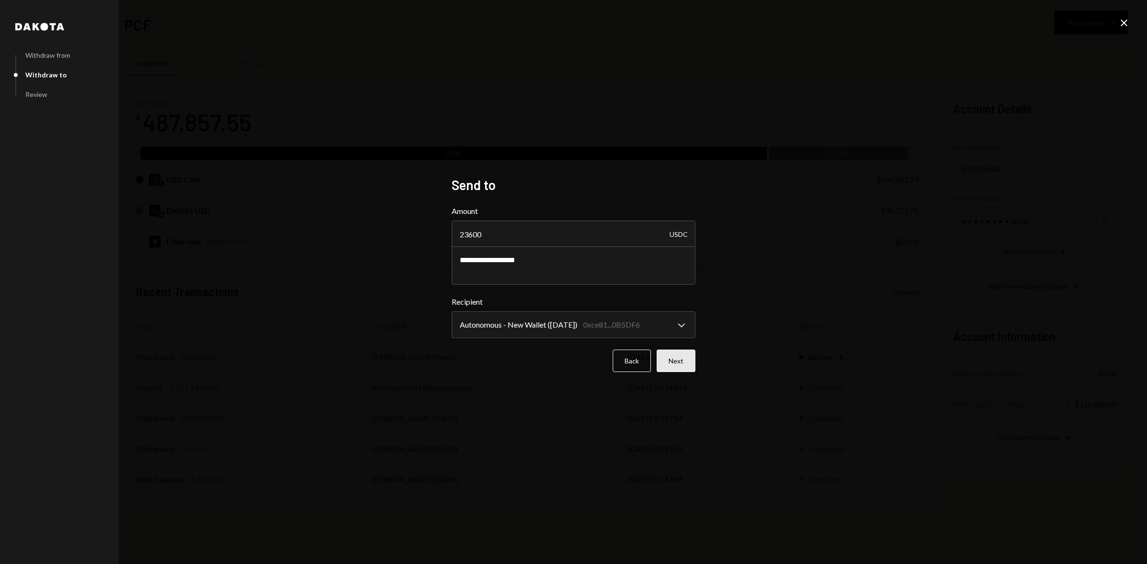
click at [675, 362] on button "Next" at bounding box center [675, 361] width 39 height 22
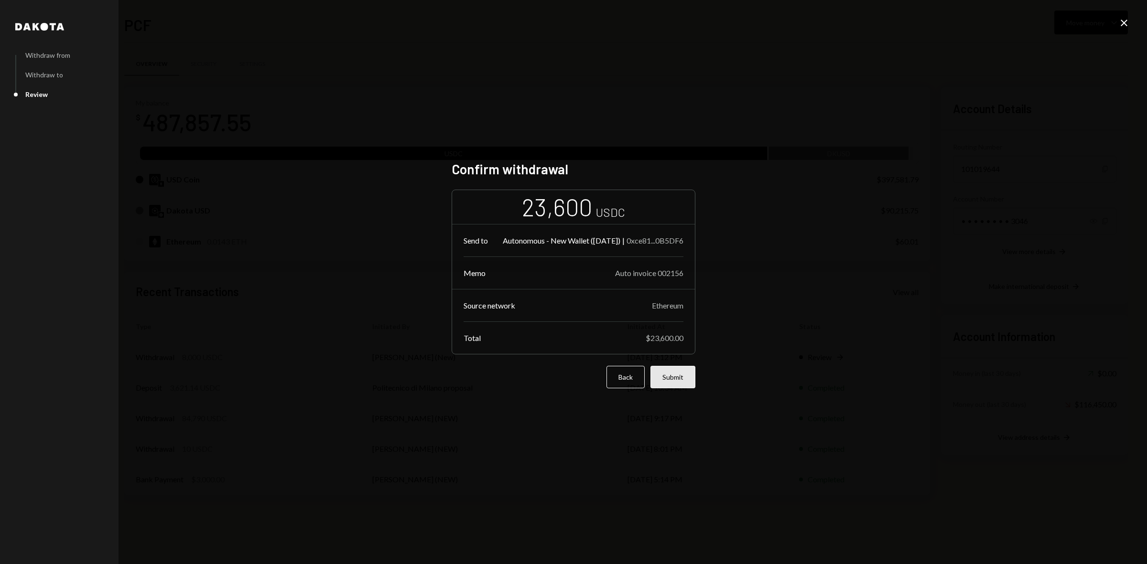
click at [678, 383] on button "Submit" at bounding box center [672, 377] width 45 height 22
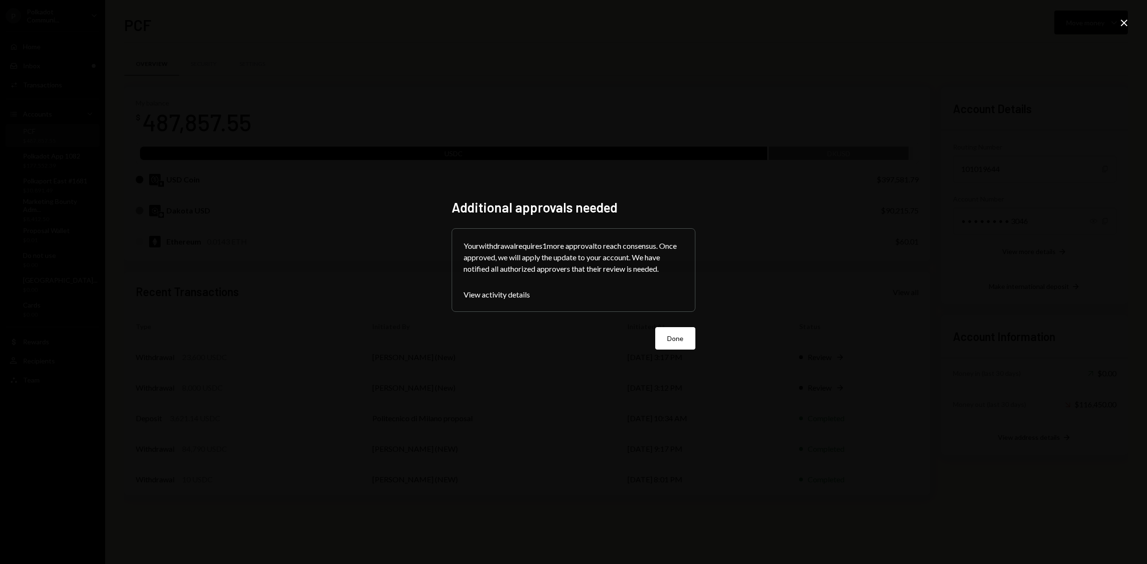
click at [679, 355] on div "Additional approvals needed Your withdrawal requires 1 more approval to reach c…" at bounding box center [573, 282] width 244 height 166
click at [675, 338] on button "Done" at bounding box center [675, 338] width 40 height 22
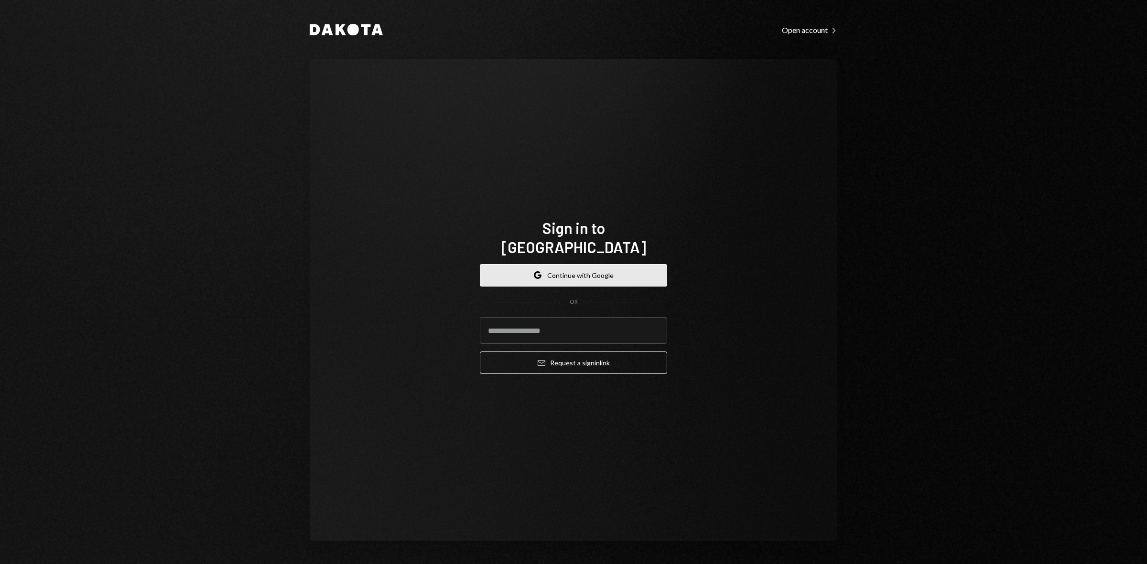
click at [584, 270] on button "Google Continue with Google" at bounding box center [573, 275] width 187 height 22
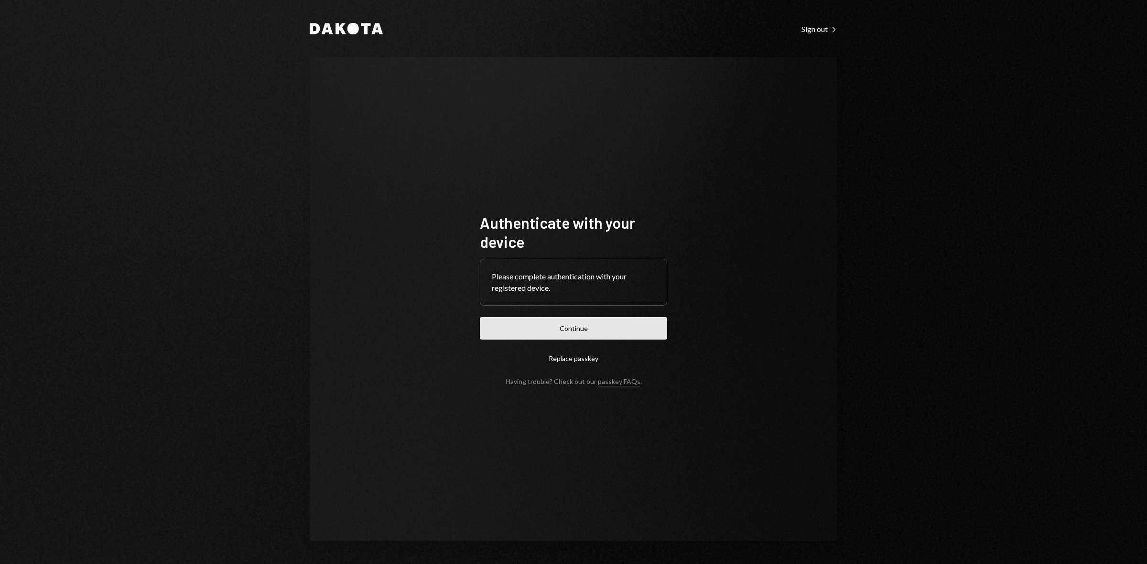
click at [648, 333] on button "Continue" at bounding box center [573, 328] width 187 height 22
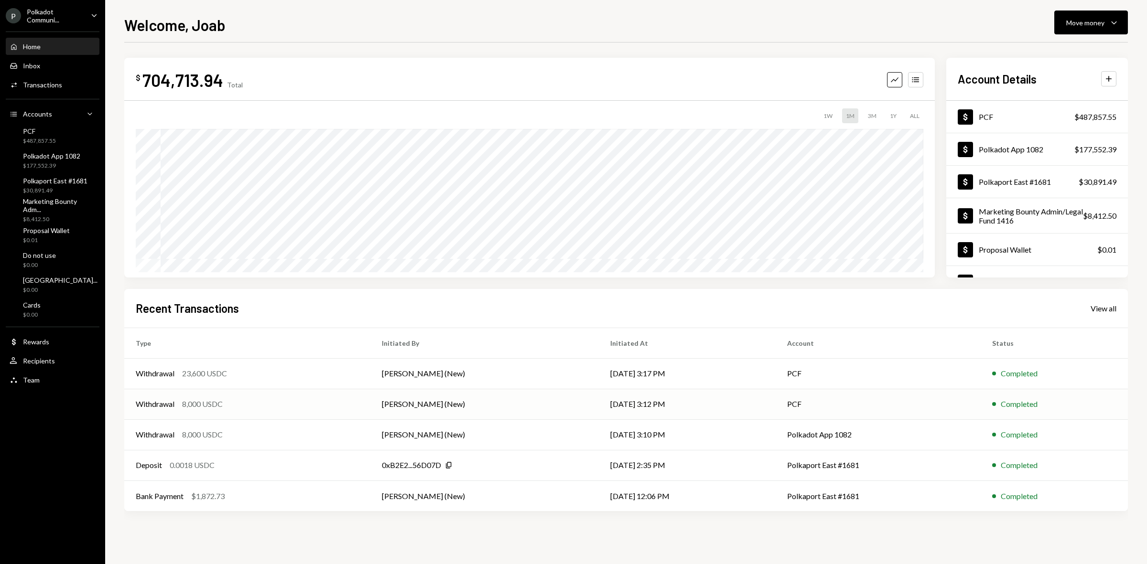
click at [158, 404] on div "Withdrawal" at bounding box center [155, 403] width 39 height 11
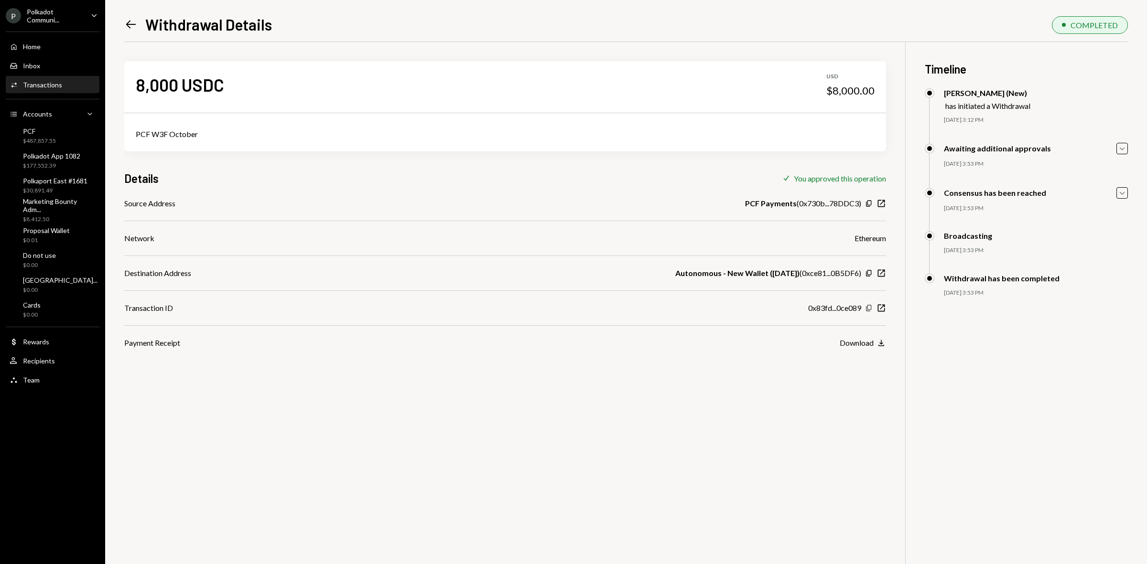
click at [867, 305] on icon "button" at bounding box center [868, 308] width 5 height 6
click at [127, 29] on icon "Left Arrow" at bounding box center [130, 24] width 13 height 13
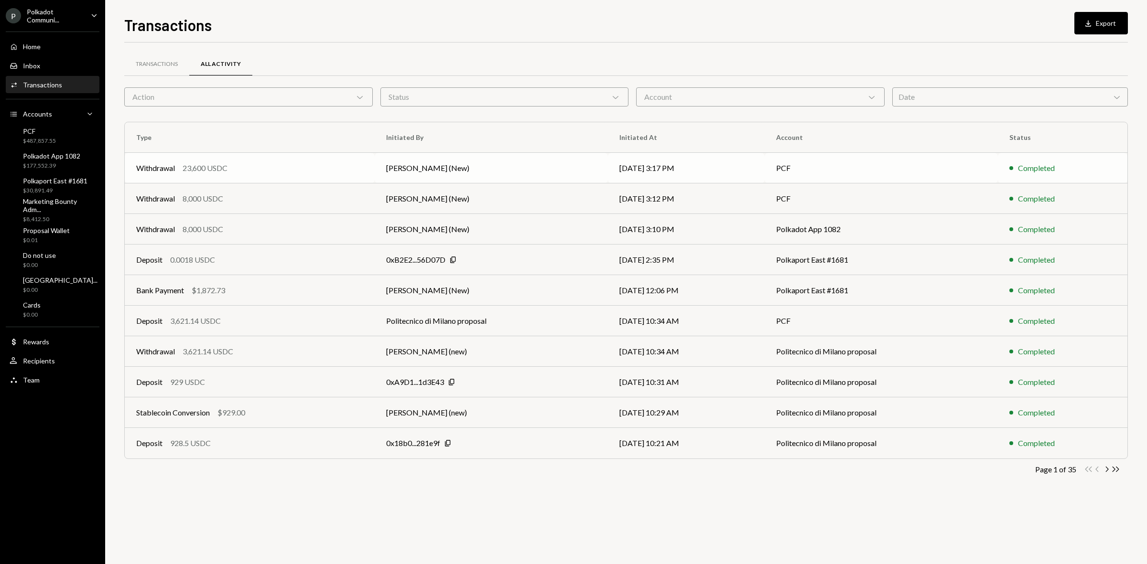
click at [271, 168] on div "Withdrawal 23,600 USDC" at bounding box center [249, 167] width 227 height 11
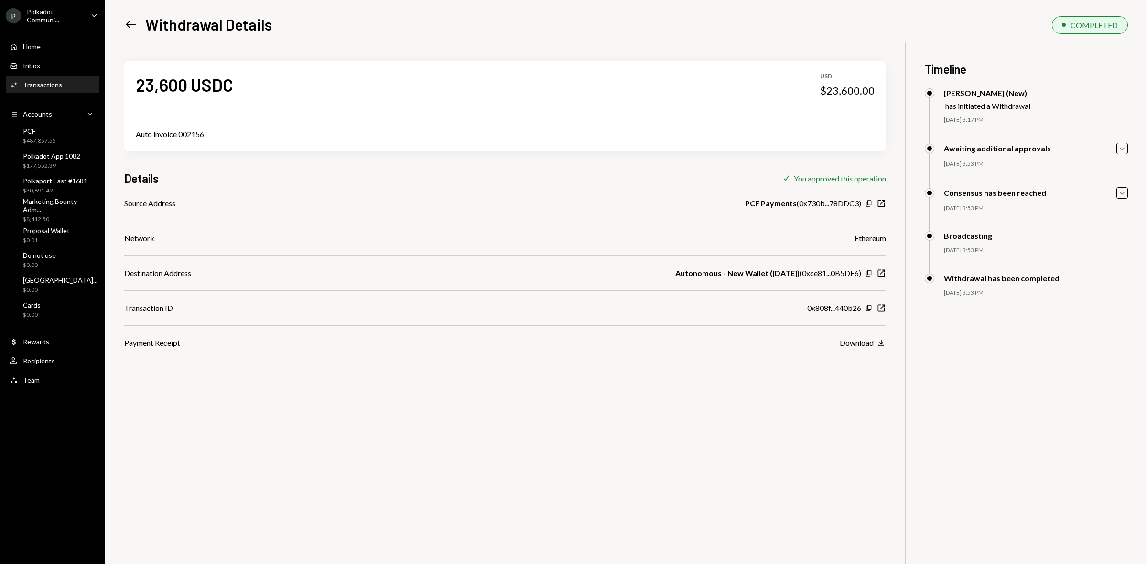
click at [870, 303] on div "Copy New Window" at bounding box center [875, 308] width 21 height 10
click at [870, 308] on icon "Copy" at bounding box center [869, 308] width 8 height 8
click at [52, 23] on ul "P Polkadot Communi... Caret Down Home Home Inbox Inbox Activities Transactions …" at bounding box center [52, 195] width 105 height 390
click at [52, 15] on div "Polkadot Communi..." at bounding box center [55, 16] width 56 height 16
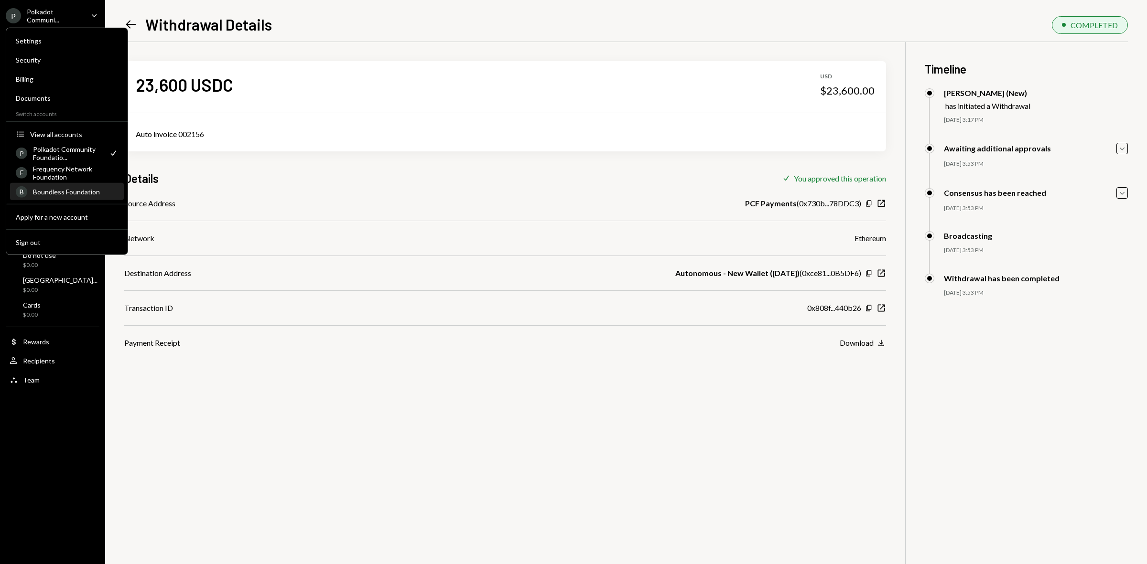
click at [61, 188] on div "Boundless Foundation" at bounding box center [75, 192] width 85 height 8
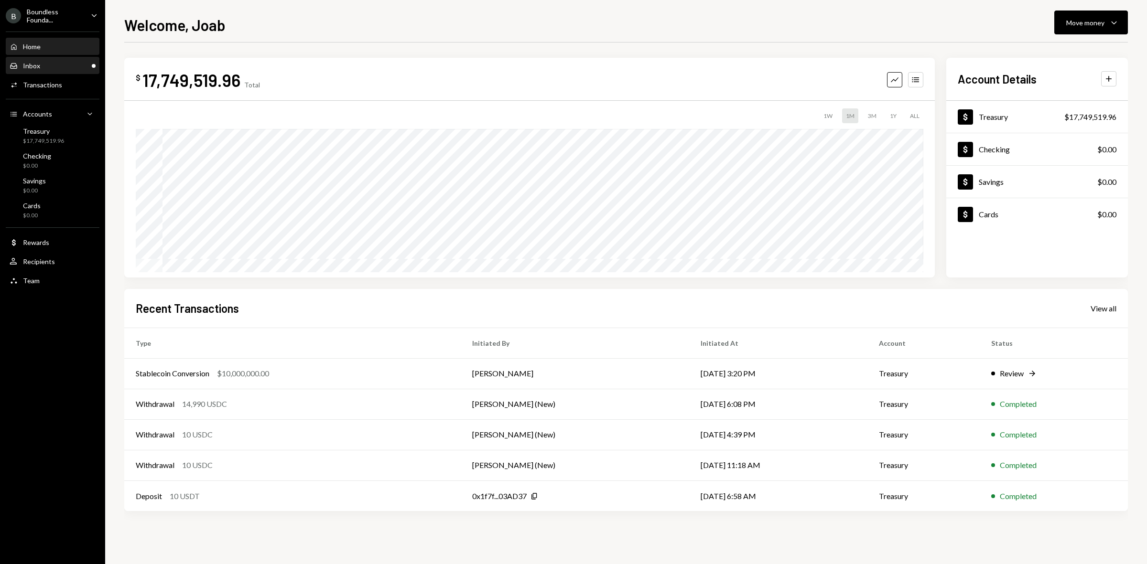
click at [42, 62] on div "Inbox Inbox" at bounding box center [53, 66] width 86 height 9
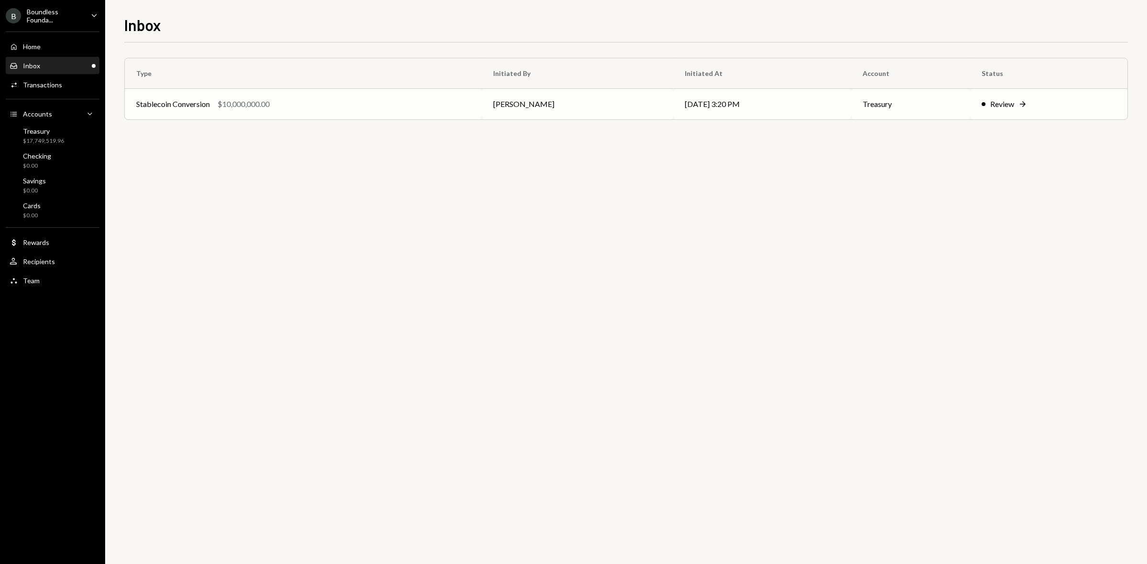
click at [991, 99] on div "Review" at bounding box center [1002, 103] width 24 height 11
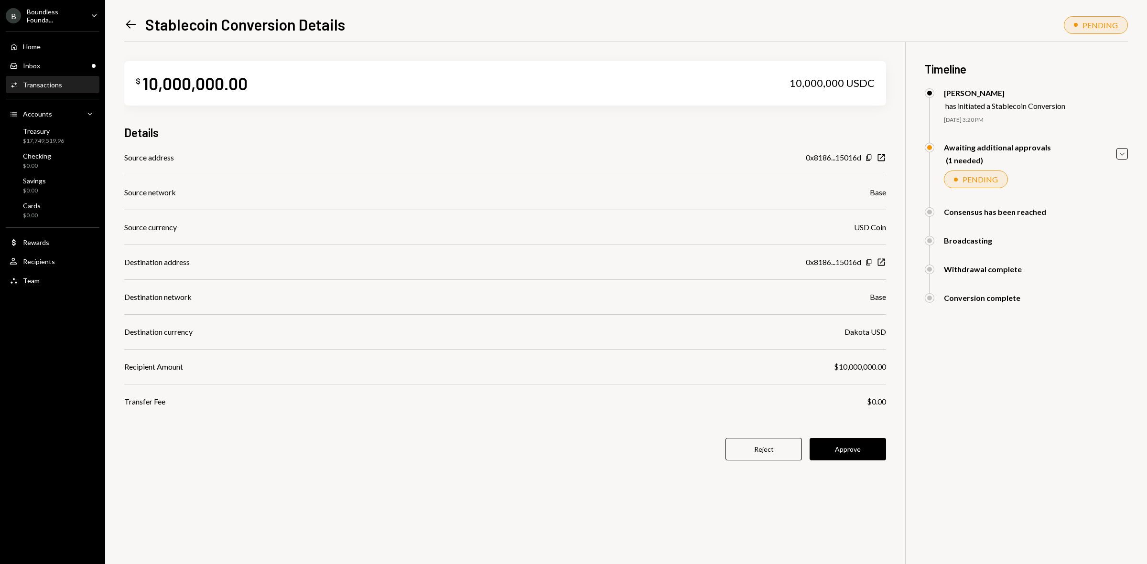
click at [131, 24] on icon "Left Arrow" at bounding box center [130, 24] width 13 height 13
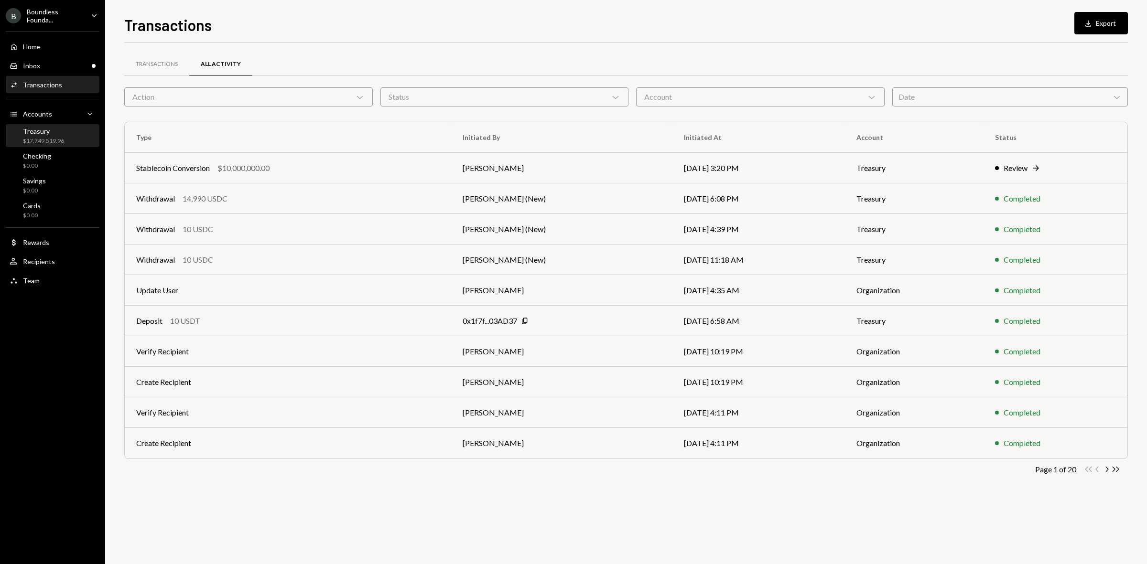
click at [56, 125] on div "Treasury $17,749,519.96" at bounding box center [53, 136] width 86 height 22
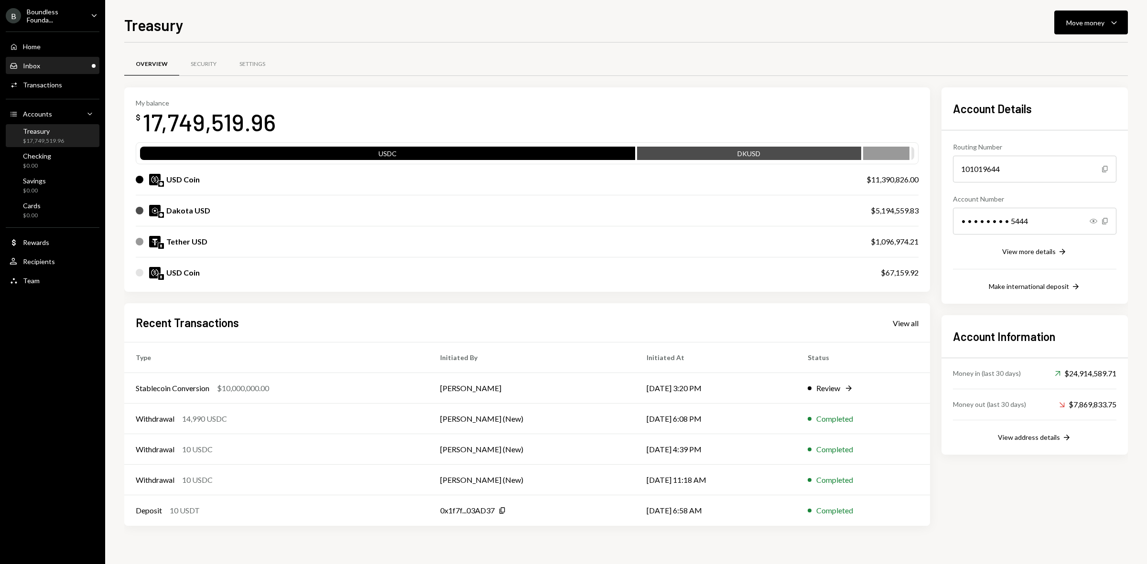
click at [53, 65] on div "Inbox Inbox" at bounding box center [53, 66] width 86 height 9
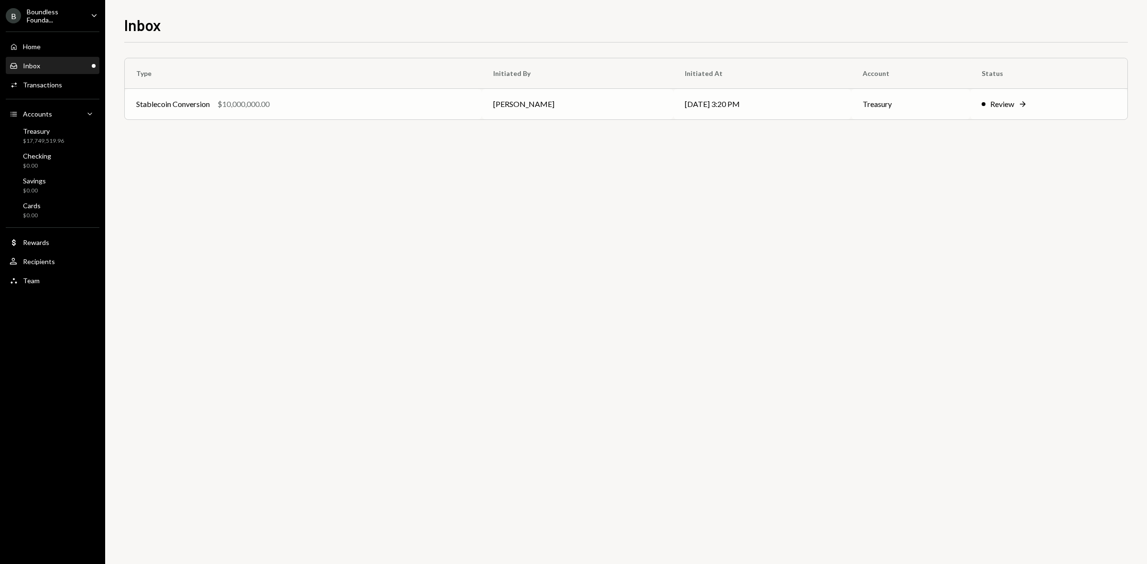
click at [1003, 103] on div "Review" at bounding box center [1002, 103] width 24 height 11
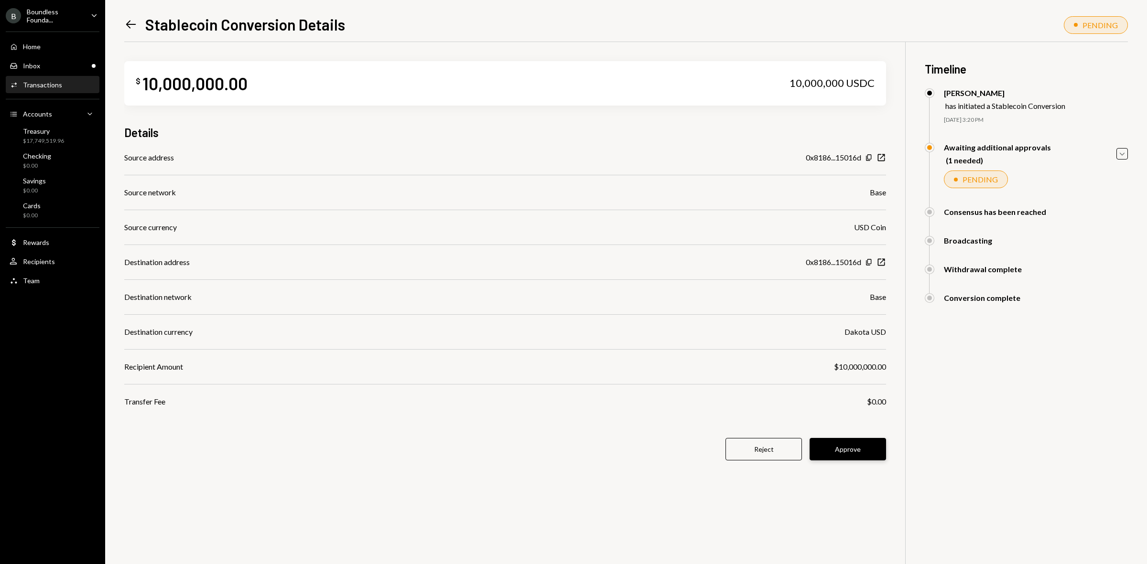
click at [862, 450] on button "Approve" at bounding box center [847, 449] width 76 height 22
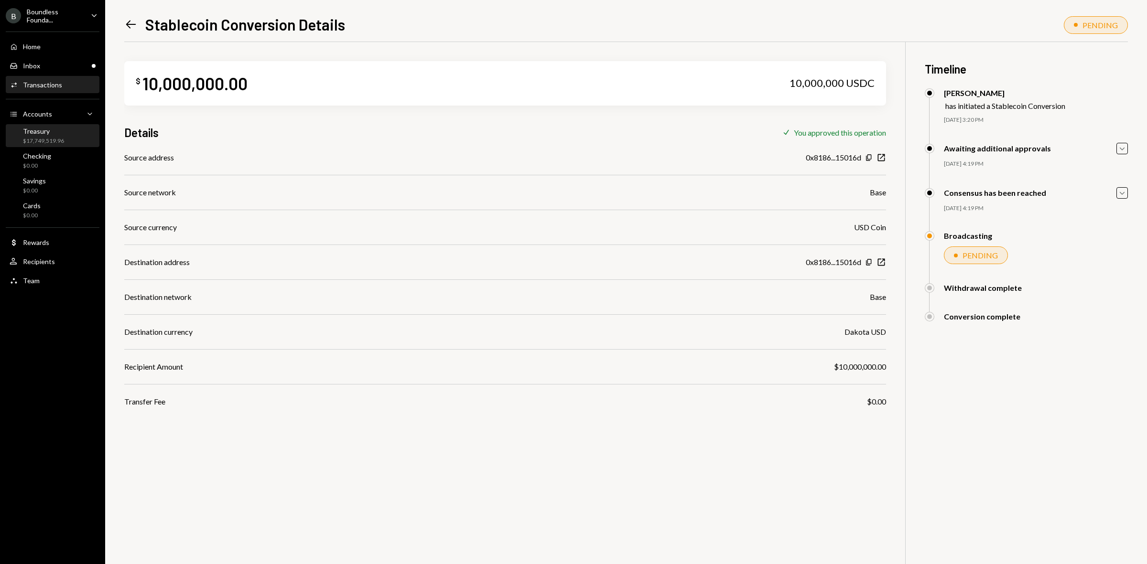
click at [27, 144] on div "Treasury $17,749,519.96" at bounding box center [53, 136] width 86 height 22
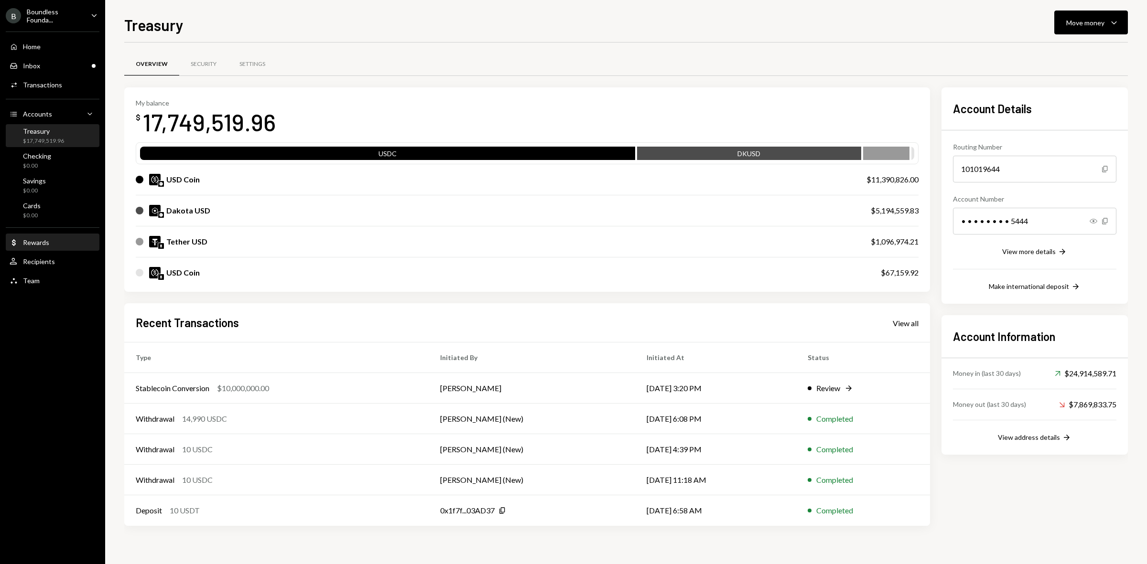
click at [39, 240] on div "Rewards" at bounding box center [36, 242] width 26 height 8
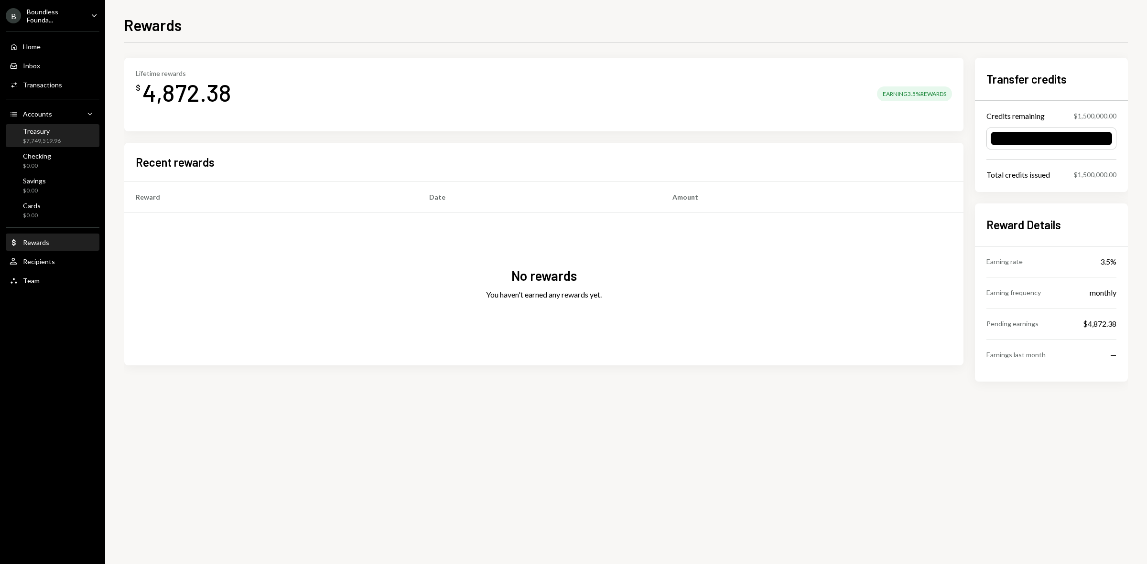
click at [64, 141] on div "Treasury $7,749,519.96" at bounding box center [53, 136] width 86 height 18
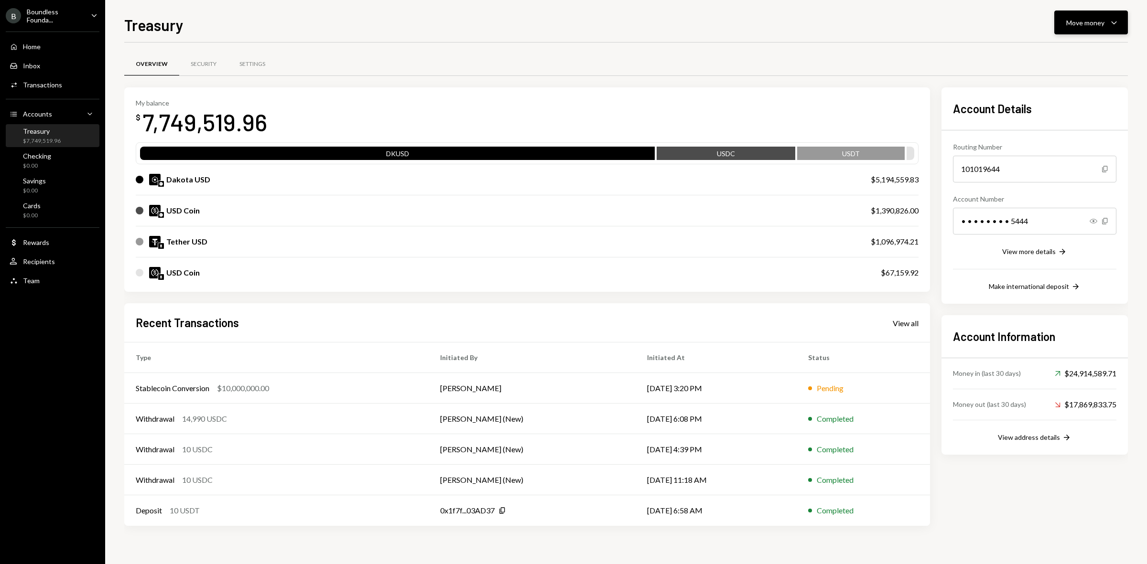
click at [1085, 29] on button "Move money Caret Down" at bounding box center [1091, 23] width 74 height 24
click at [1072, 48] on div "Send" at bounding box center [1083, 52] width 70 height 10
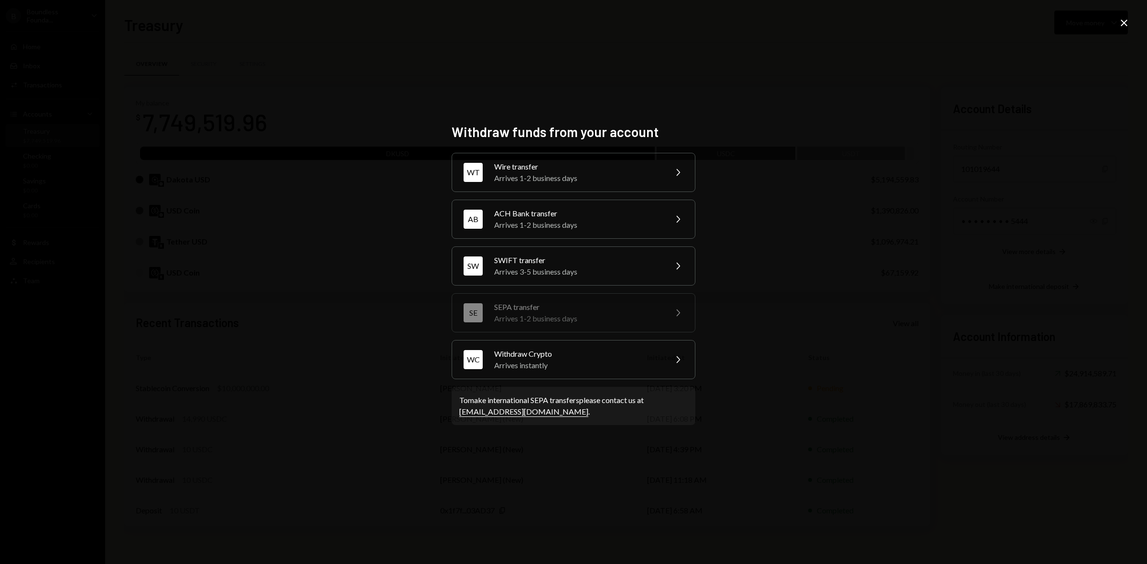
click at [1128, 22] on icon "Close" at bounding box center [1123, 22] width 11 height 11
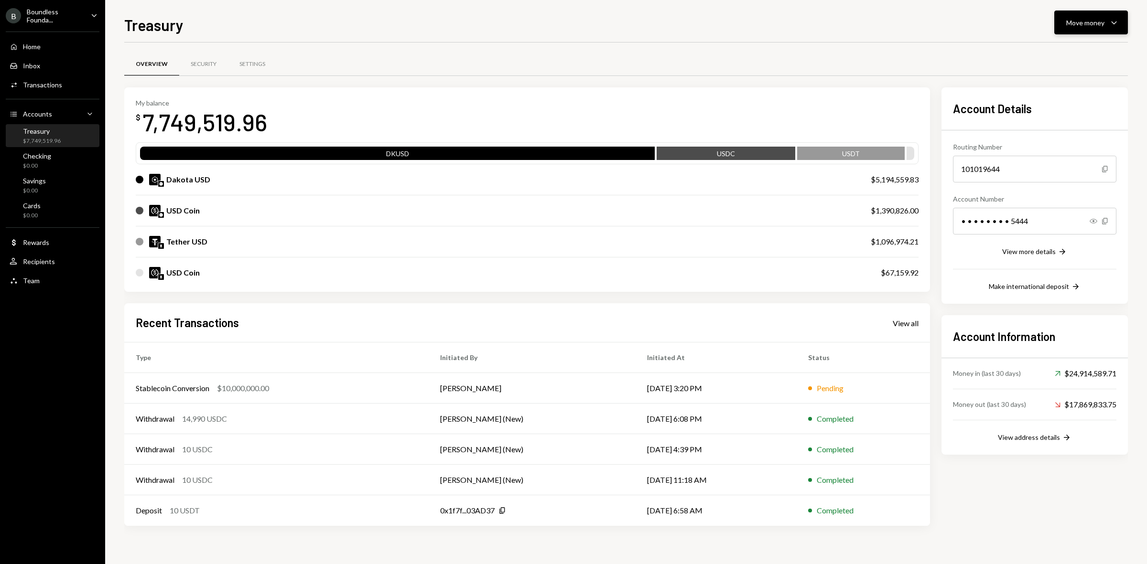
click at [1073, 25] on div "Move money" at bounding box center [1085, 23] width 38 height 10
click at [1056, 53] on div "Send" at bounding box center [1083, 52] width 70 height 10
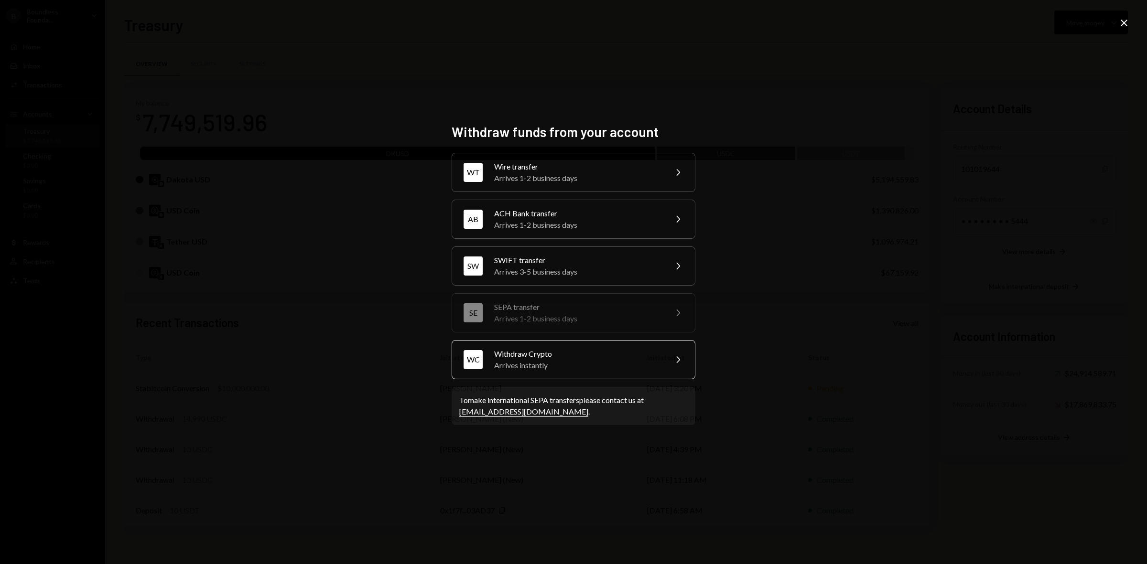
click at [560, 367] on div "Arrives instantly" at bounding box center [577, 365] width 166 height 11
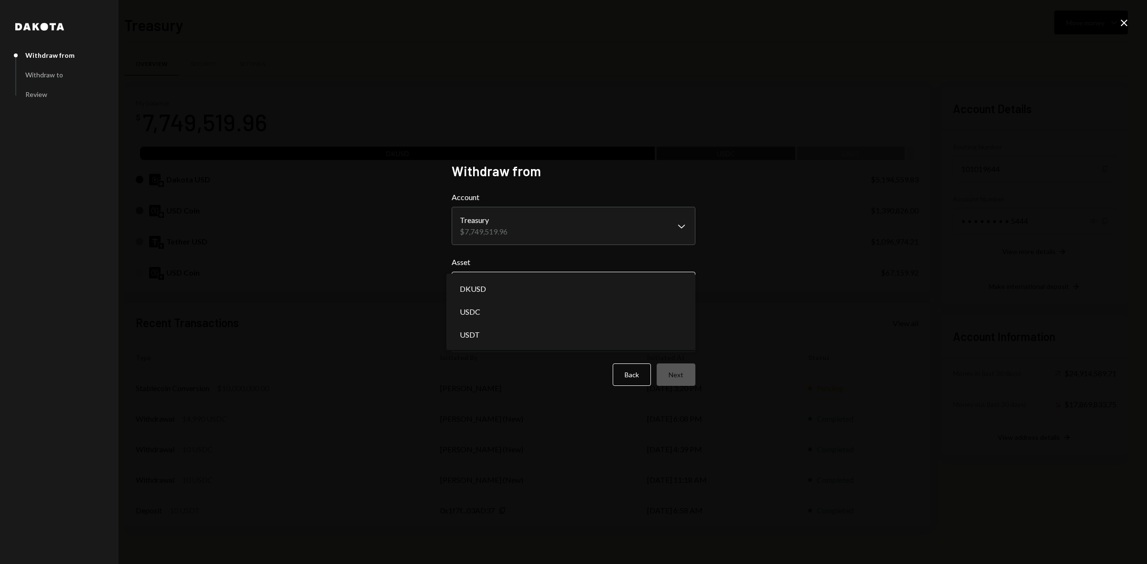
click at [546, 282] on body "B Boundless Founda... Caret Down Home Home Inbox Inbox Activities Transactions …" at bounding box center [573, 282] width 1147 height 564
select select "****"
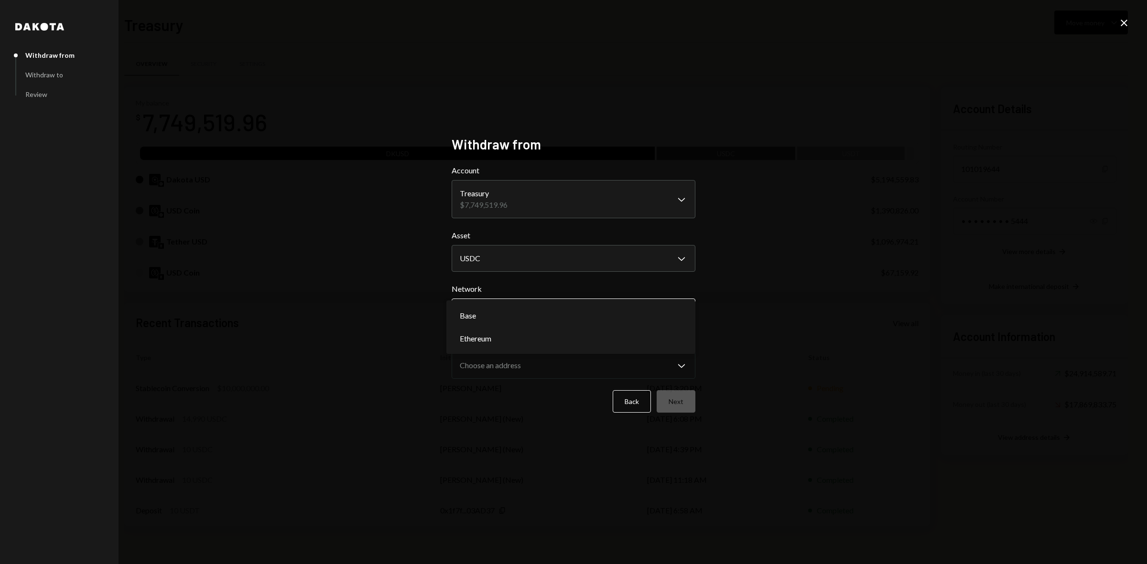
click at [530, 313] on body "B Boundless Founda... Caret Down Home Home Inbox Inbox Activities Transactions …" at bounding box center [573, 282] width 1147 height 564
select select "**********"
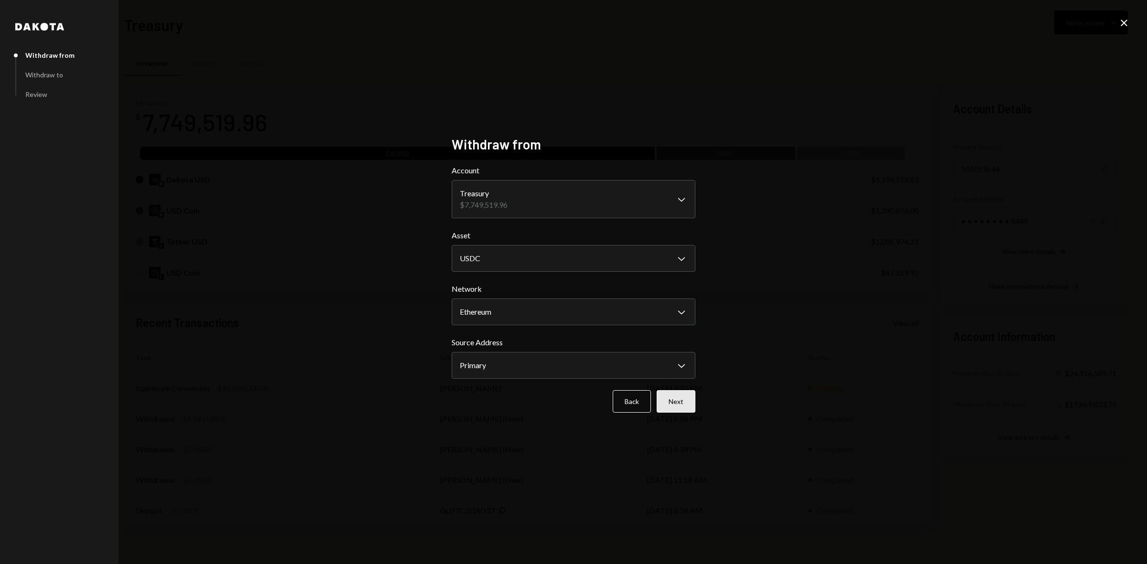
click at [679, 404] on button "Next" at bounding box center [675, 401] width 39 height 22
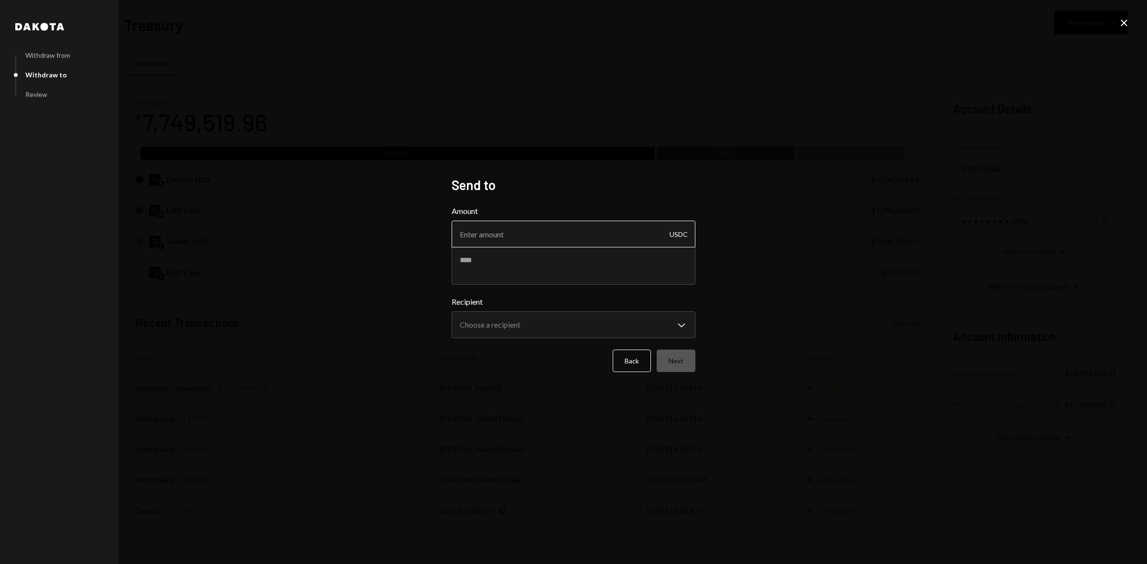
click at [494, 230] on input "Amount" at bounding box center [573, 234] width 244 height 27
type input "8184.62"
click at [485, 261] on textarea at bounding box center [573, 266] width 244 height 38
click at [531, 260] on textarea "**********" at bounding box center [573, 266] width 244 height 38
type textarea "**********"
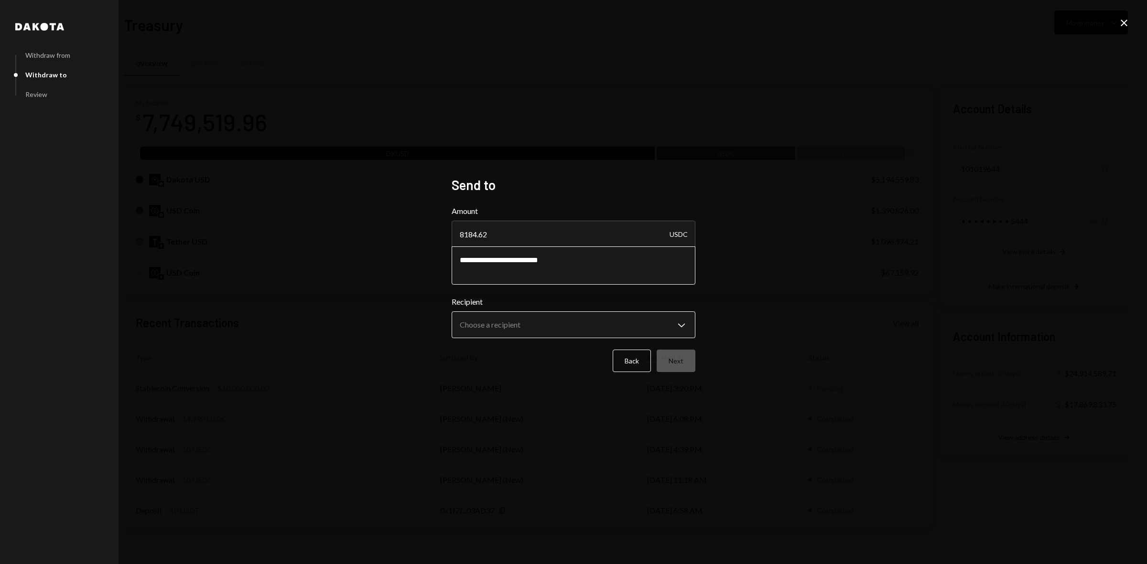
click at [531, 315] on body "B Boundless Founda... Caret Down Home Home Inbox Inbox Activities Transactions …" at bounding box center [573, 282] width 1147 height 564
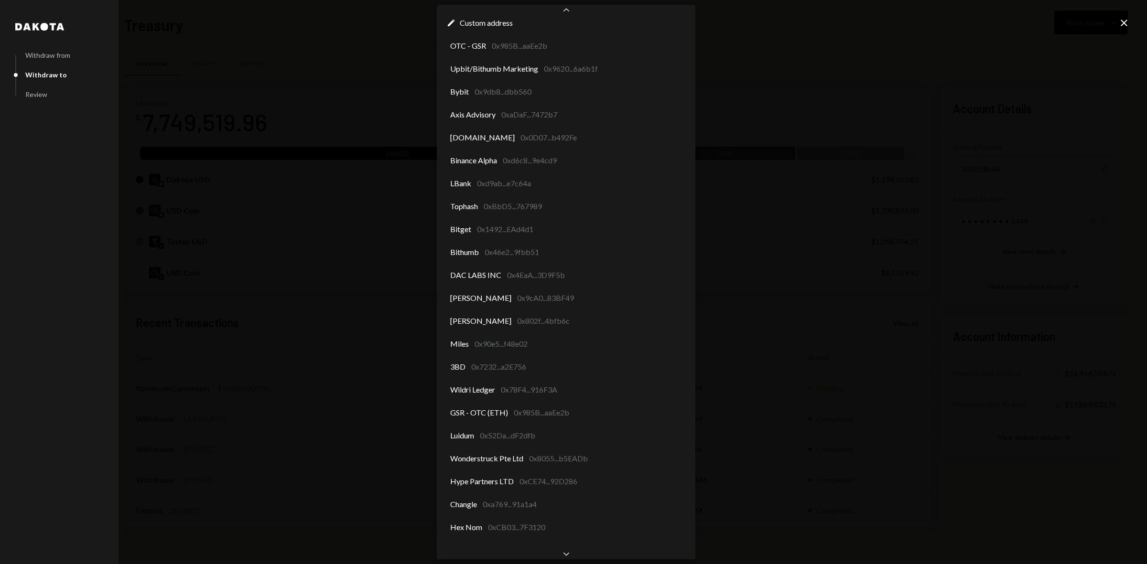
scroll to position [60, 0]
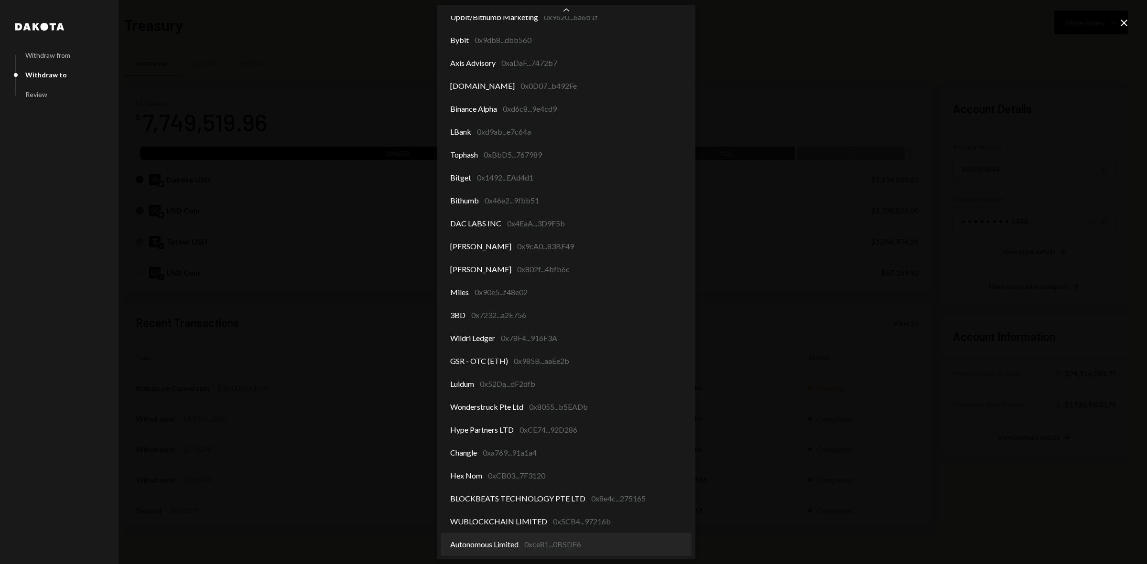
select select "**********"
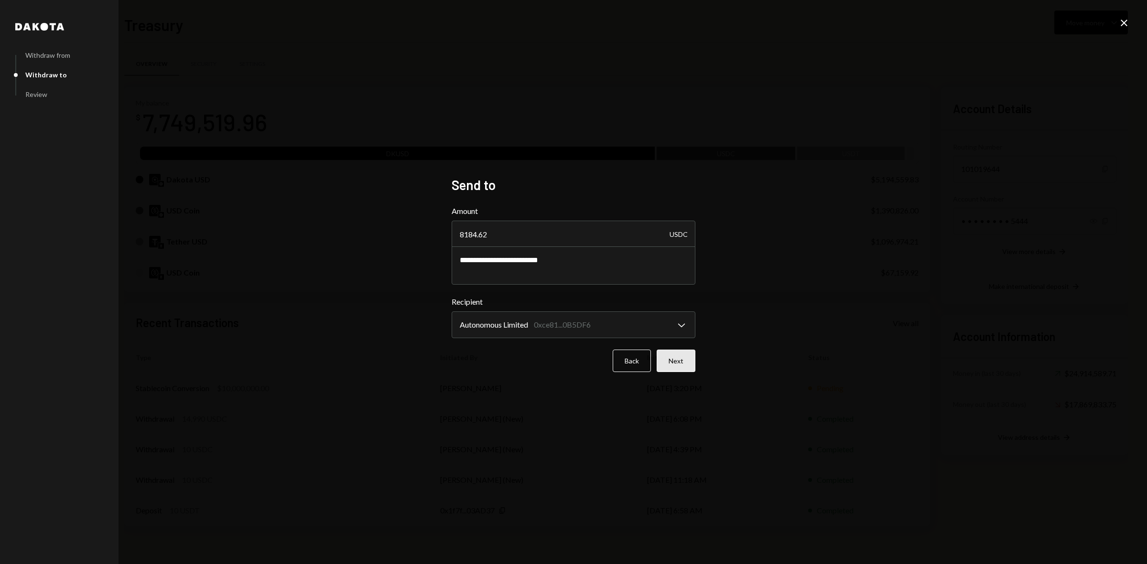
click at [681, 357] on button "Next" at bounding box center [675, 361] width 39 height 22
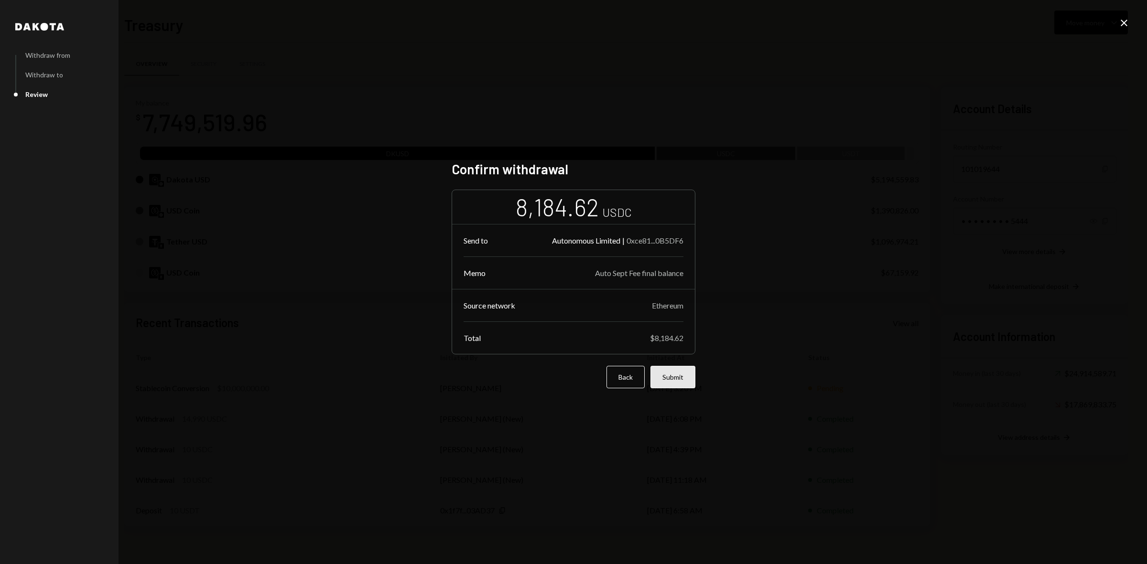
click at [678, 381] on button "Submit" at bounding box center [672, 377] width 45 height 22
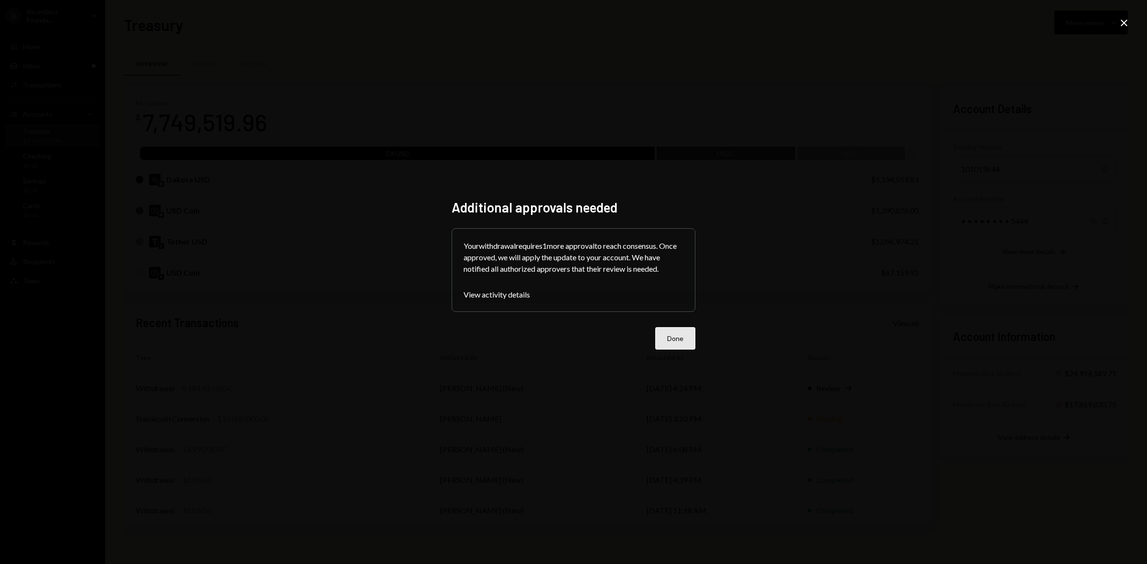
click at [671, 333] on button "Done" at bounding box center [675, 338] width 40 height 22
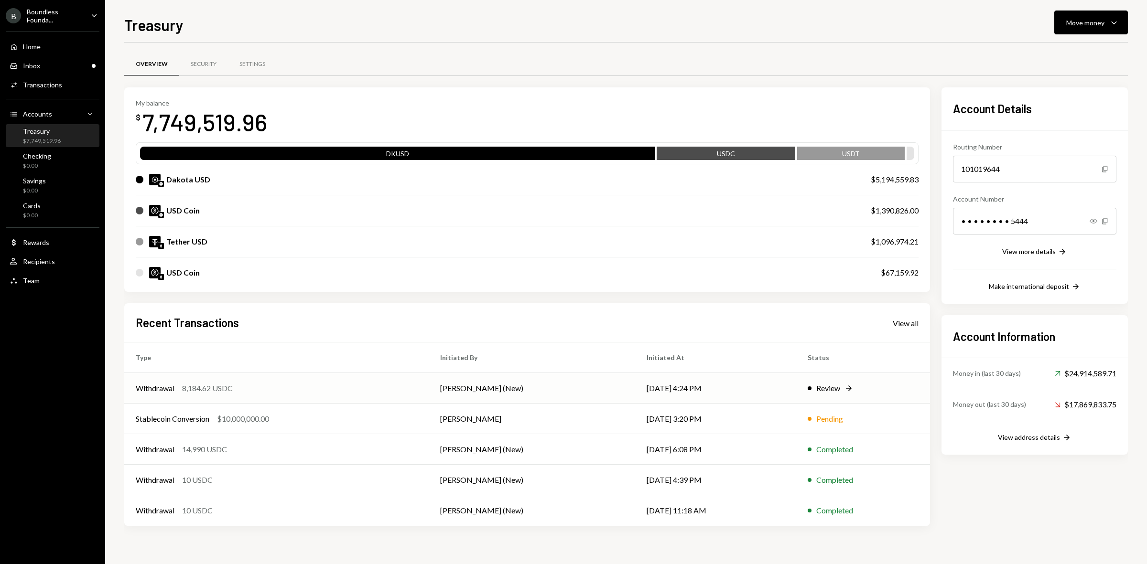
click at [192, 378] on td "Withdrawal 8,184.62 USDC" at bounding box center [276, 388] width 304 height 31
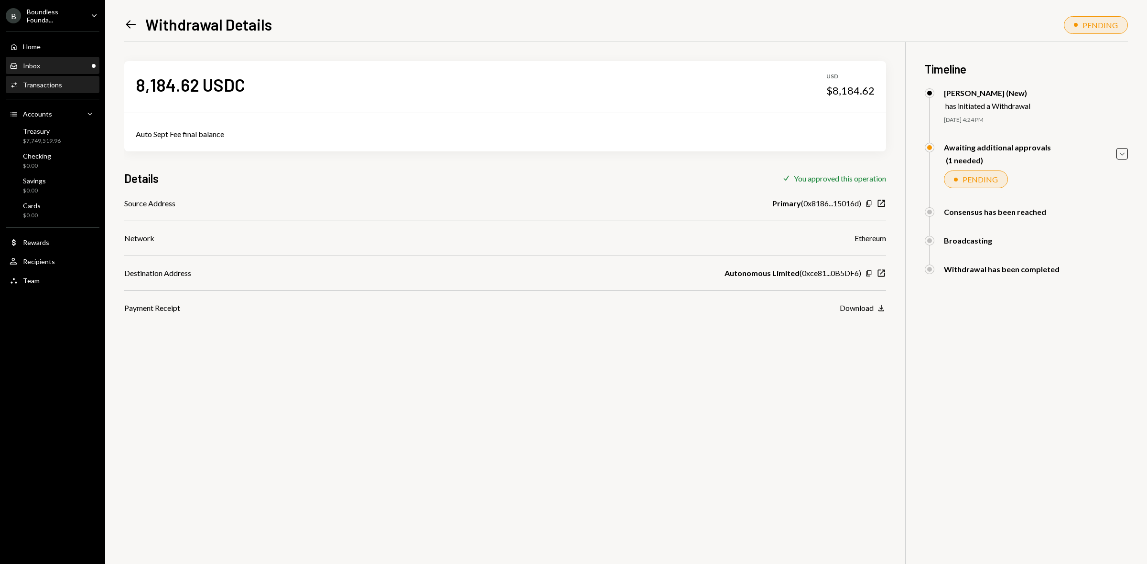
click at [31, 58] on div "Inbox Inbox" at bounding box center [53, 66] width 86 height 16
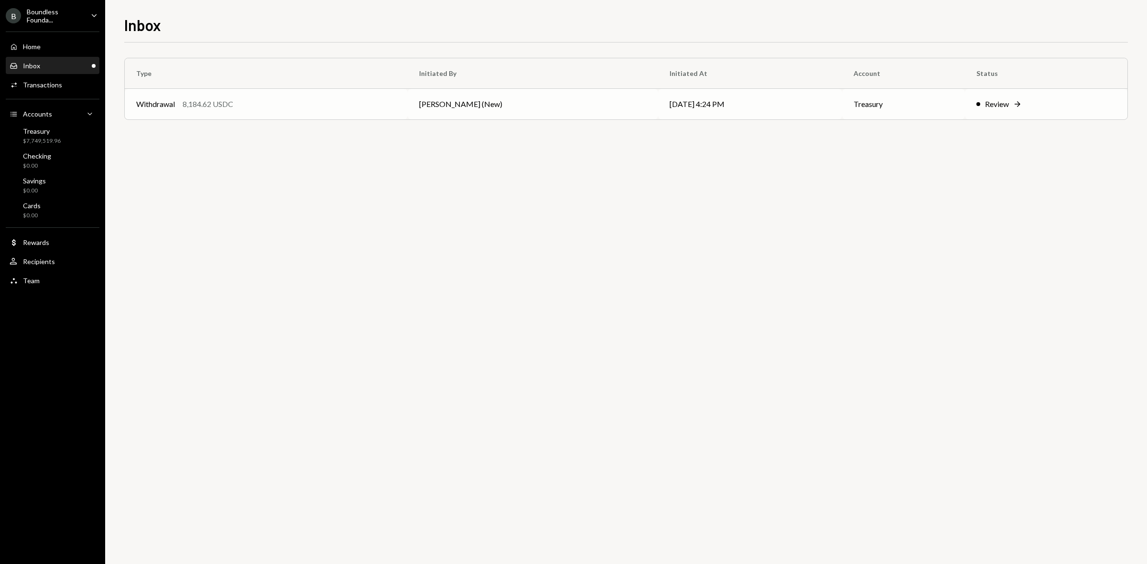
click at [1009, 98] on div "Review Right Arrow" at bounding box center [1045, 103] width 139 height 11
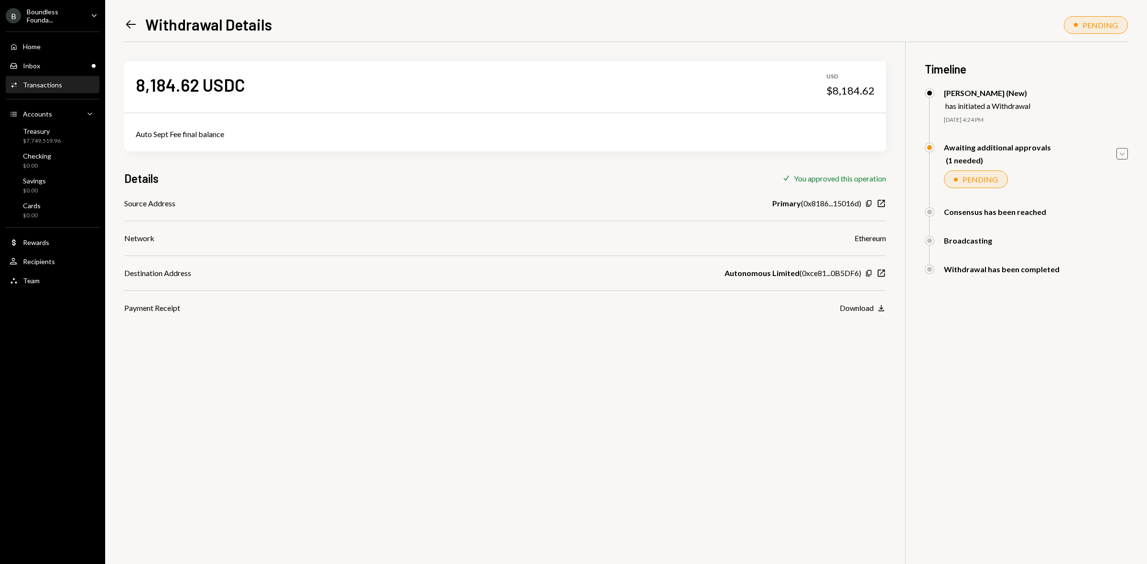
click at [1121, 157] on icon "Caret Down" at bounding box center [1121, 154] width 11 height 11
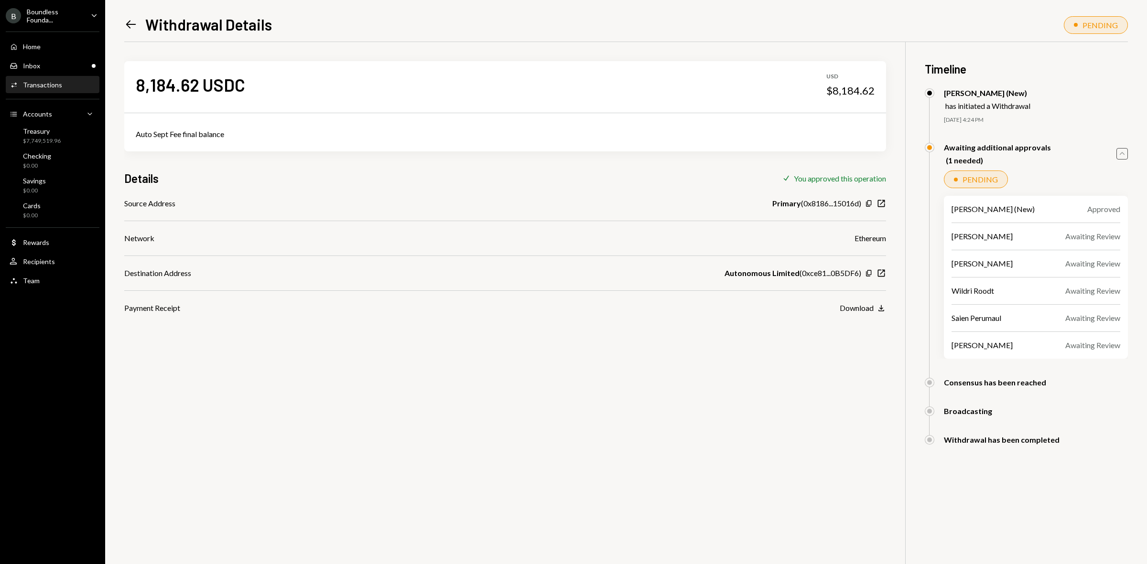
click at [46, 21] on div "Boundless Founda..." at bounding box center [55, 16] width 56 height 16
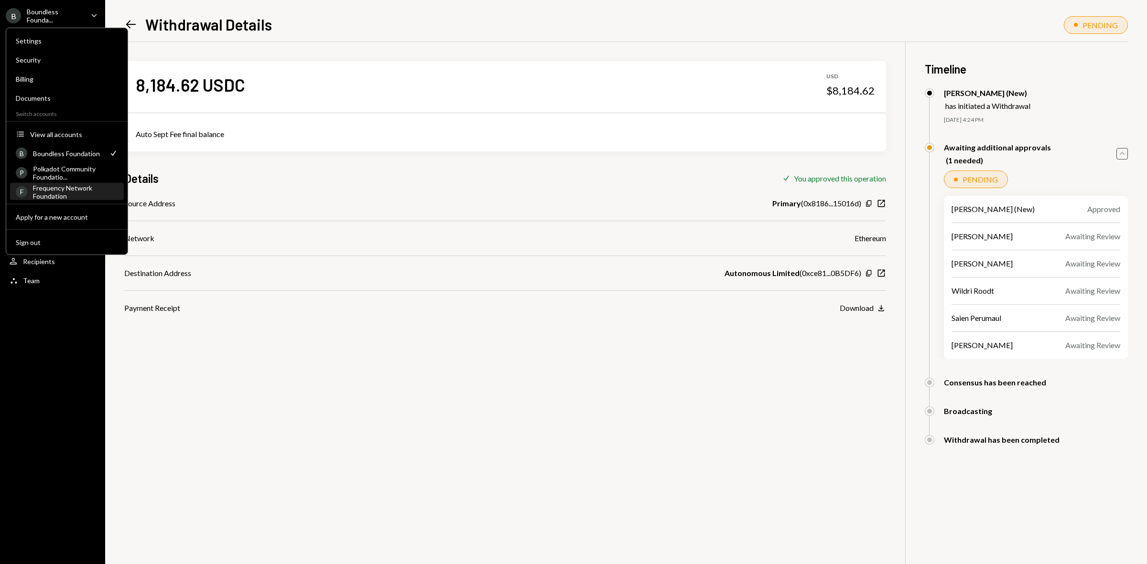
click at [63, 184] on div "Frequency Network Foundation" at bounding box center [75, 191] width 85 height 16
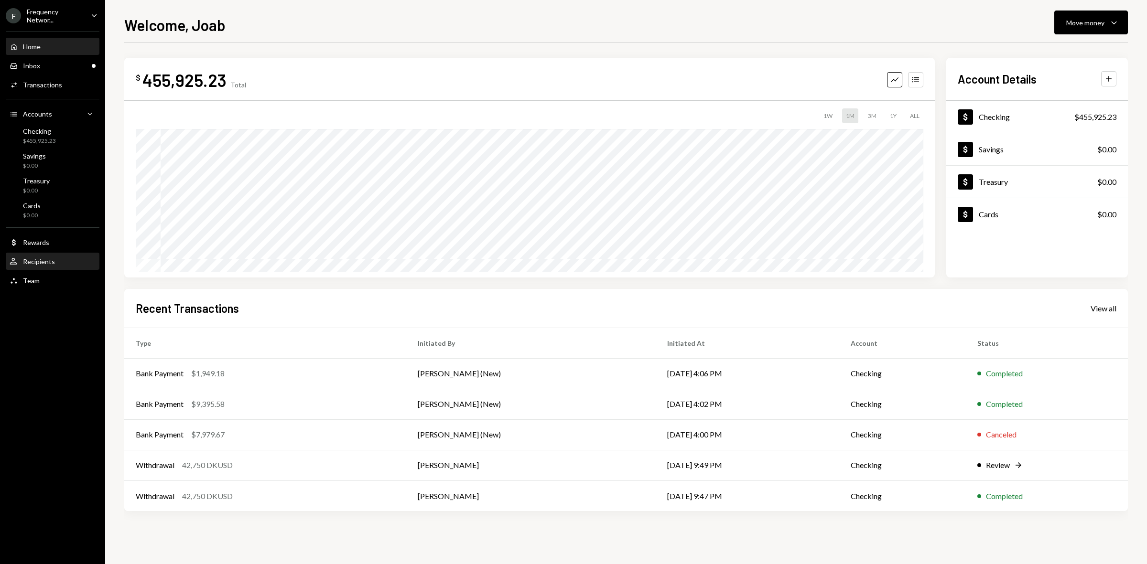
click at [37, 257] on div "Recipients" at bounding box center [39, 261] width 32 height 8
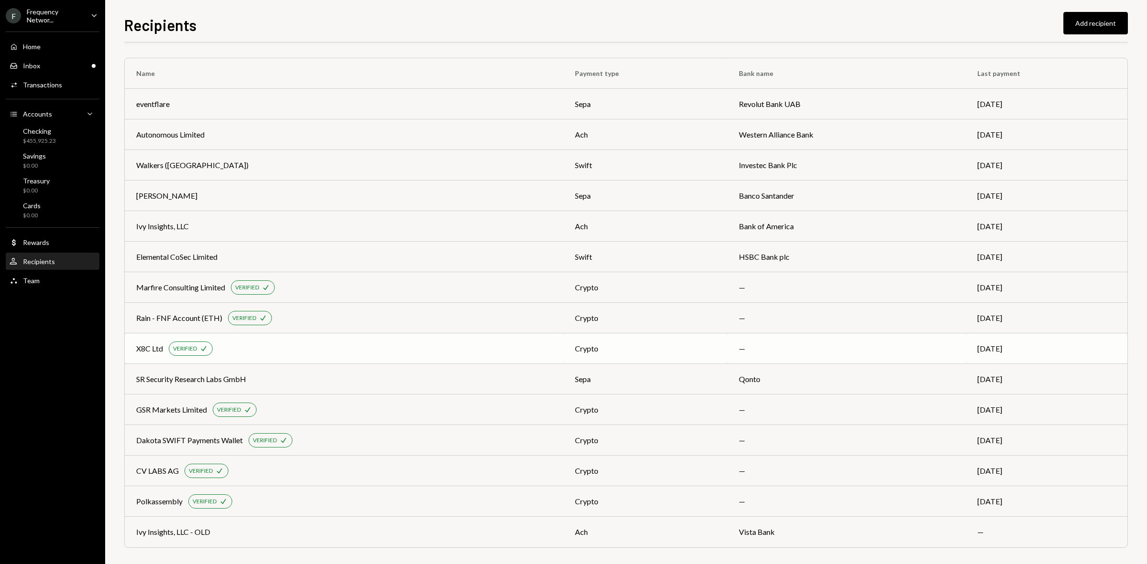
scroll to position [3, 0]
click at [1084, 17] on button "Add recipient" at bounding box center [1095, 23] width 64 height 22
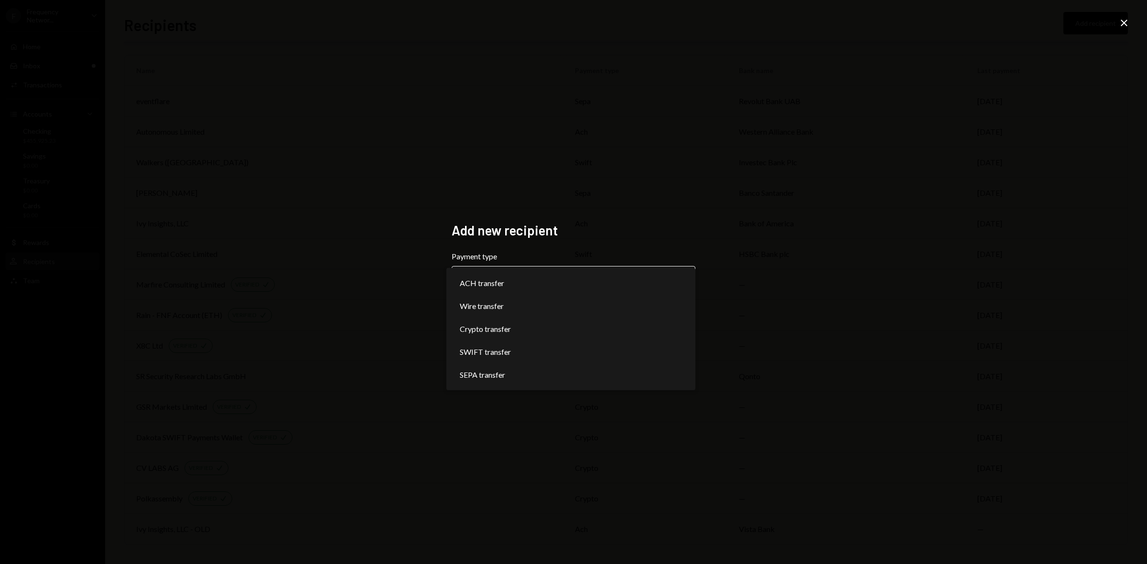
click at [627, 274] on body "F Frequency Networ... Caret Down Home Home Inbox Inbox Activities Transactions …" at bounding box center [573, 282] width 1147 height 564
select select "****"
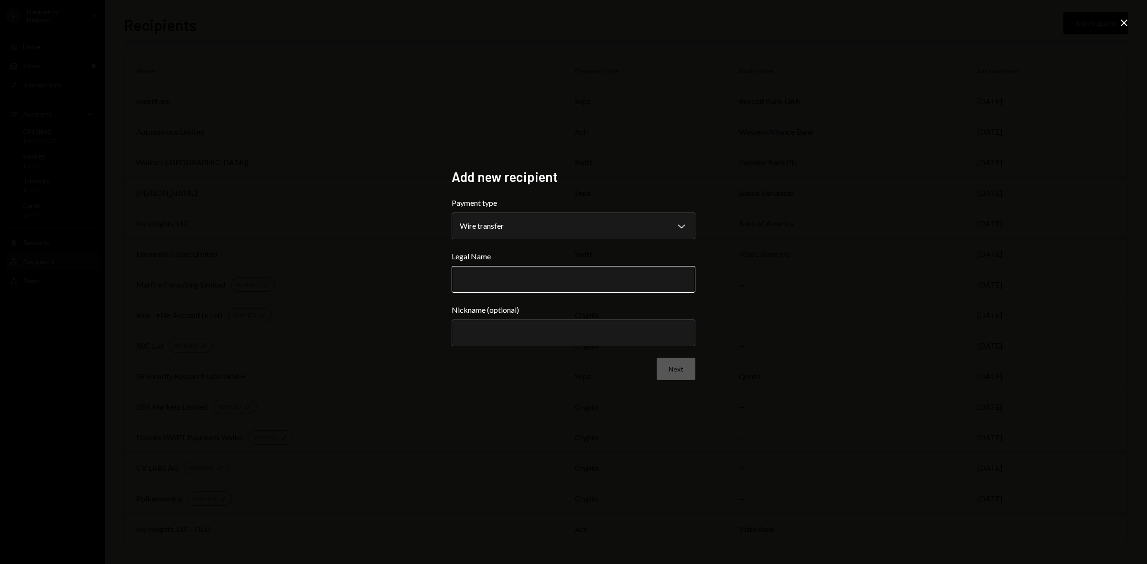
click at [501, 282] on input "Legal Name" at bounding box center [573, 279] width 244 height 27
type input "**********"
click at [551, 343] on input "Nickname (optional)" at bounding box center [573, 333] width 244 height 27
type input "**********"
click at [678, 369] on button "Next" at bounding box center [675, 369] width 39 height 22
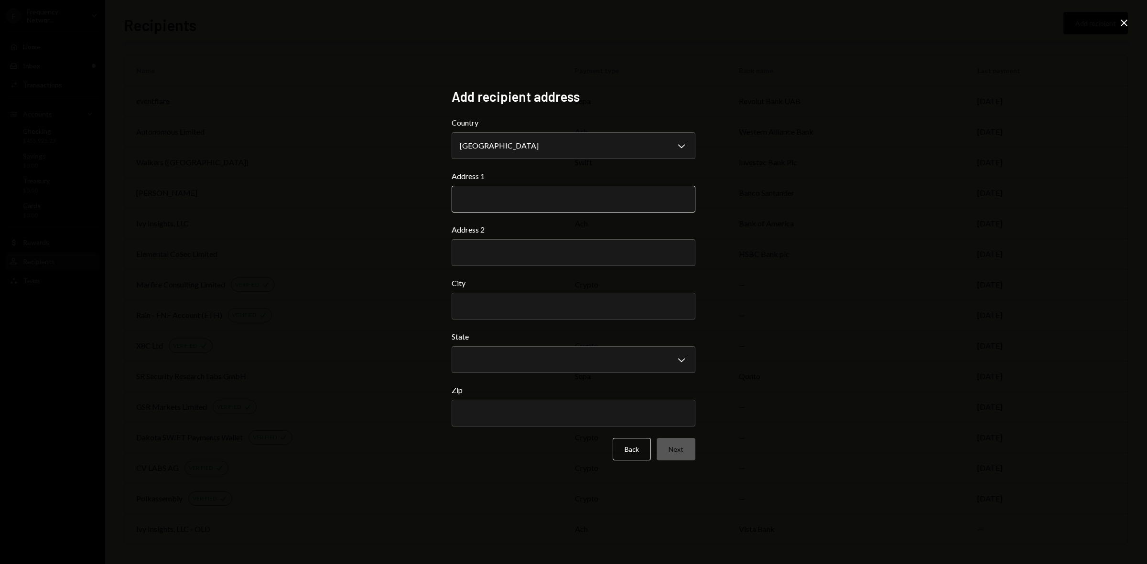
click at [478, 201] on input "Address 1" at bounding box center [573, 199] width 244 height 27
type input "**********"
click at [488, 256] on input "Address 2" at bounding box center [573, 252] width 244 height 27
drag, startPoint x: 405, startPoint y: 232, endPoint x: 411, endPoint y: 233, distance: 6.8
click at [407, 232] on div "**********" at bounding box center [573, 282] width 1147 height 564
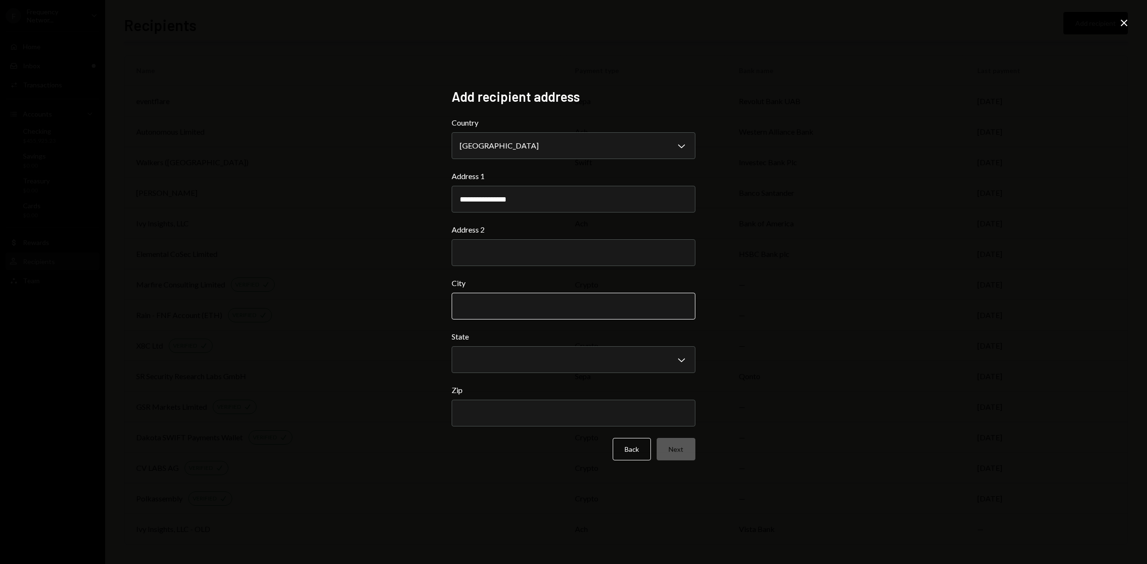
click at [478, 303] on input "City" at bounding box center [573, 306] width 244 height 27
type input "******"
click at [487, 374] on form "**********" at bounding box center [573, 288] width 244 height 343
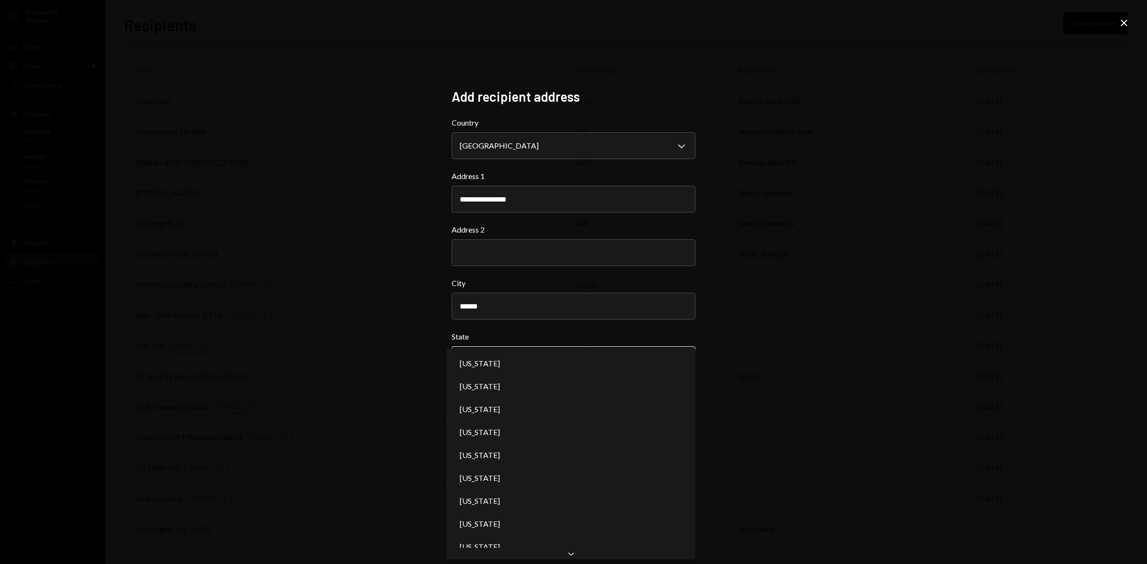
click at [485, 362] on body "F Frequency Networ... Caret Down Home Home Inbox Inbox Activities Transactions …" at bounding box center [573, 282] width 1147 height 564
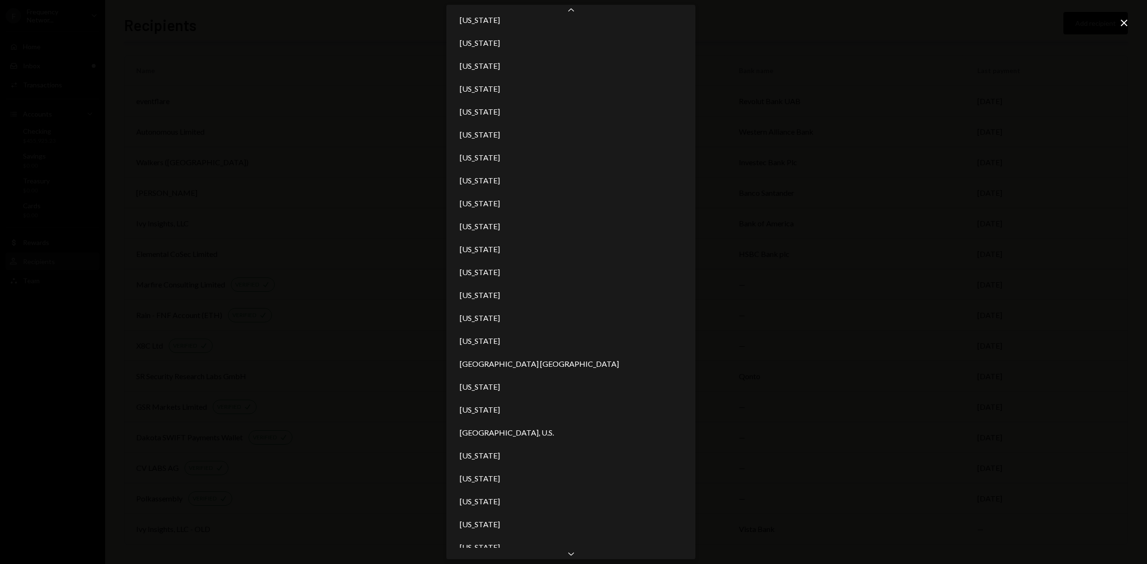
scroll to position [770, 0]
select select "**"
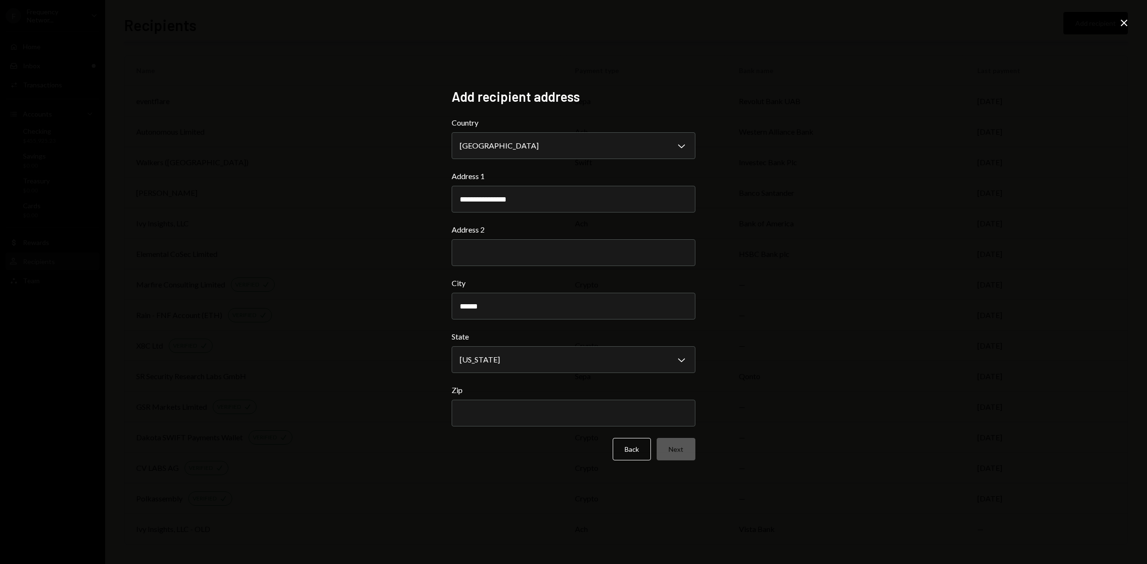
click at [485, 399] on div "Zip" at bounding box center [573, 406] width 244 height 42
click at [496, 414] on input "Zip" at bounding box center [573, 413] width 244 height 27
click at [477, 406] on input "Zip" at bounding box center [573, 413] width 244 height 27
type input "*****"
click at [378, 426] on div "**********" at bounding box center [573, 282] width 1147 height 564
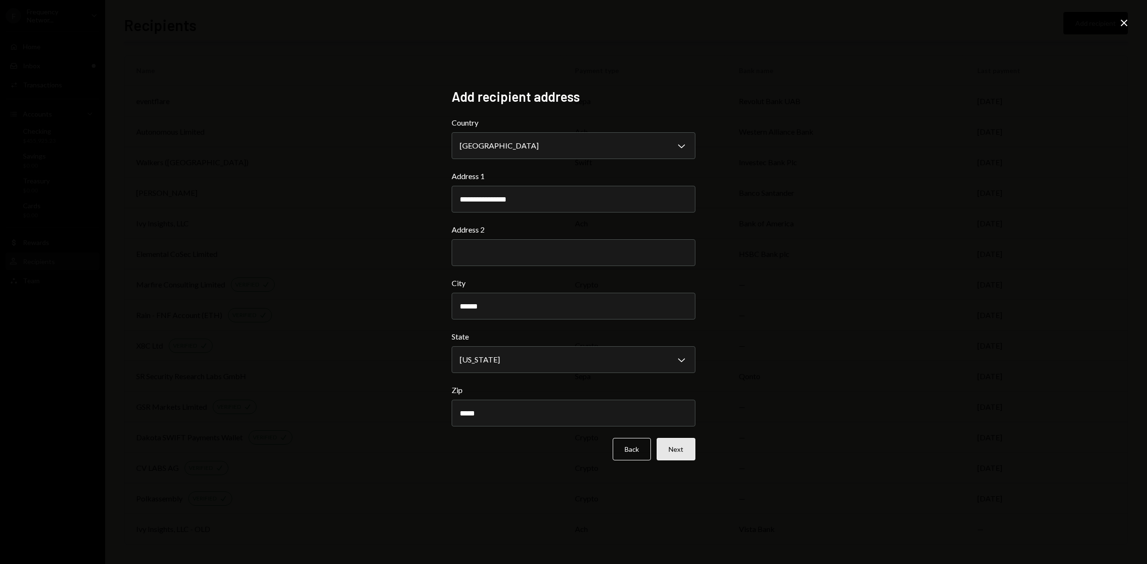
click at [672, 448] on button "Next" at bounding box center [675, 449] width 39 height 22
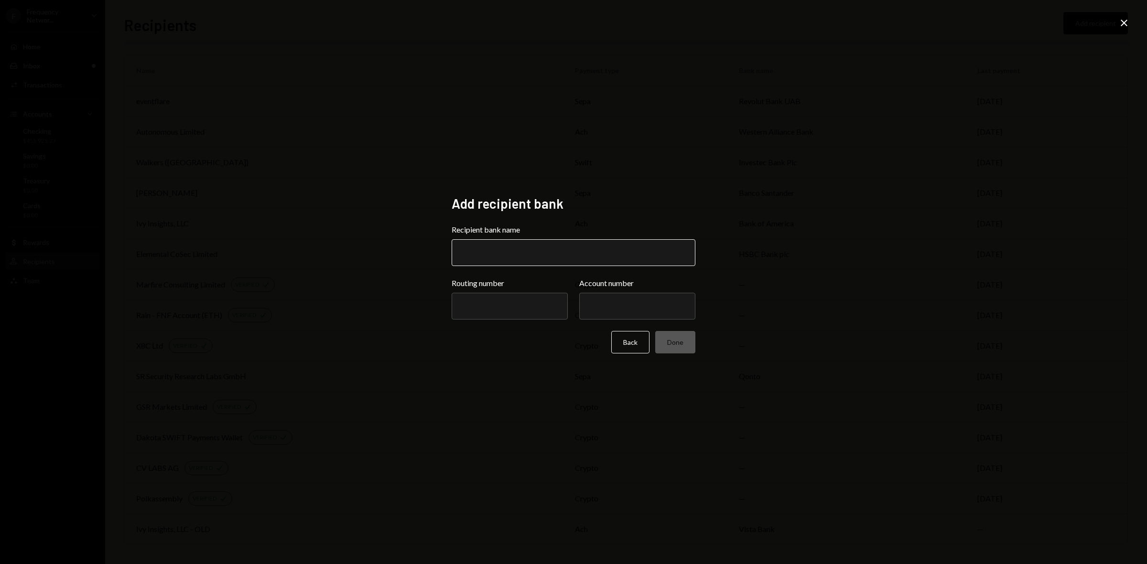
click at [492, 260] on input "Recipient bank name" at bounding box center [573, 252] width 244 height 27
click at [510, 261] on input "Recipient bank name" at bounding box center [573, 252] width 244 height 27
type input "**********"
click at [517, 295] on input "Routing number" at bounding box center [509, 306] width 116 height 27
click at [497, 299] on input "Routing number" at bounding box center [509, 306] width 116 height 27
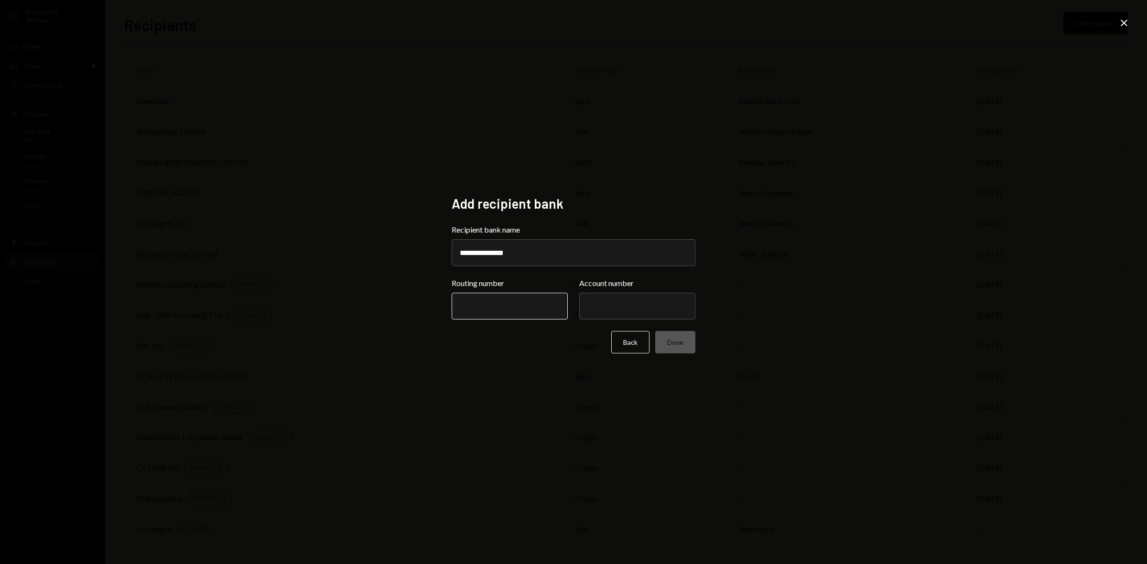
paste input "*********"
type input "*********"
click at [623, 307] on input "Account number" at bounding box center [637, 306] width 116 height 27
paste input "**********"
type input "**********"
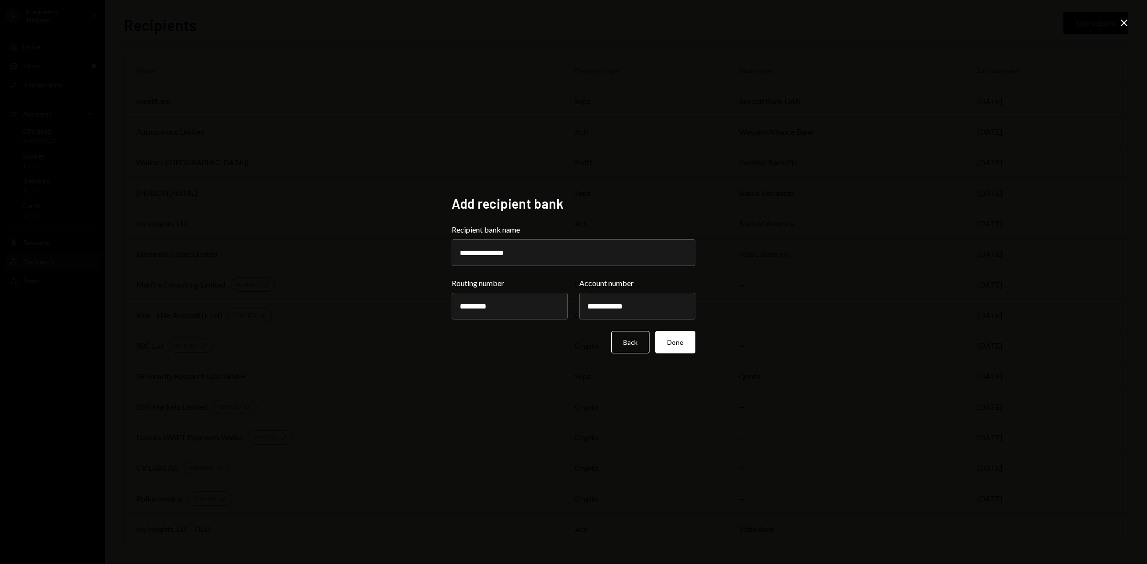
click at [708, 383] on div "**********" at bounding box center [573, 282] width 1147 height 564
click at [677, 341] on button "Done" at bounding box center [675, 342] width 40 height 22
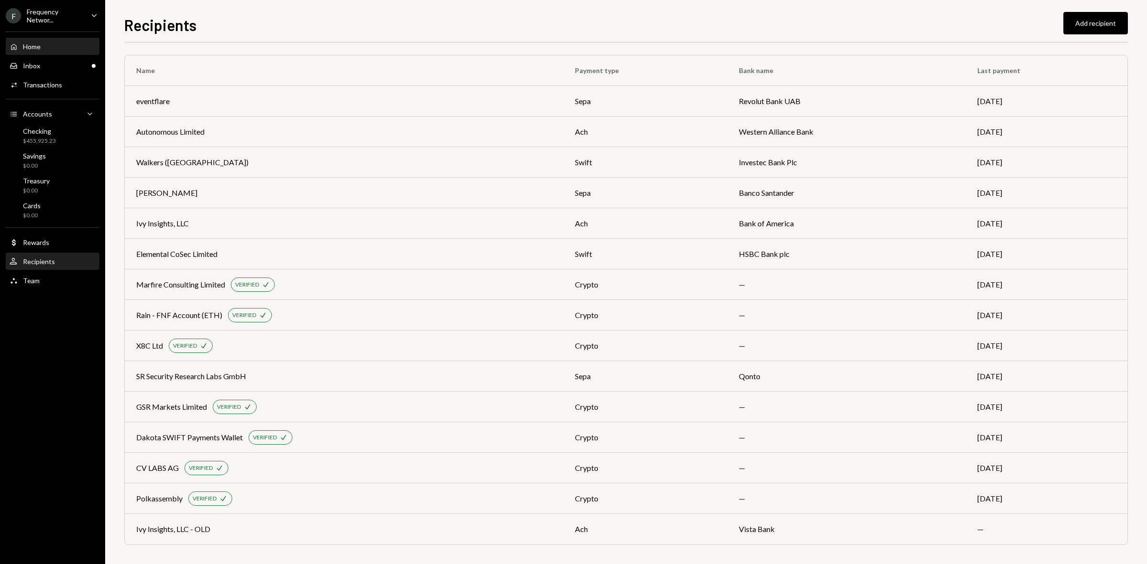
click at [38, 47] on div "Home" at bounding box center [32, 47] width 18 height 8
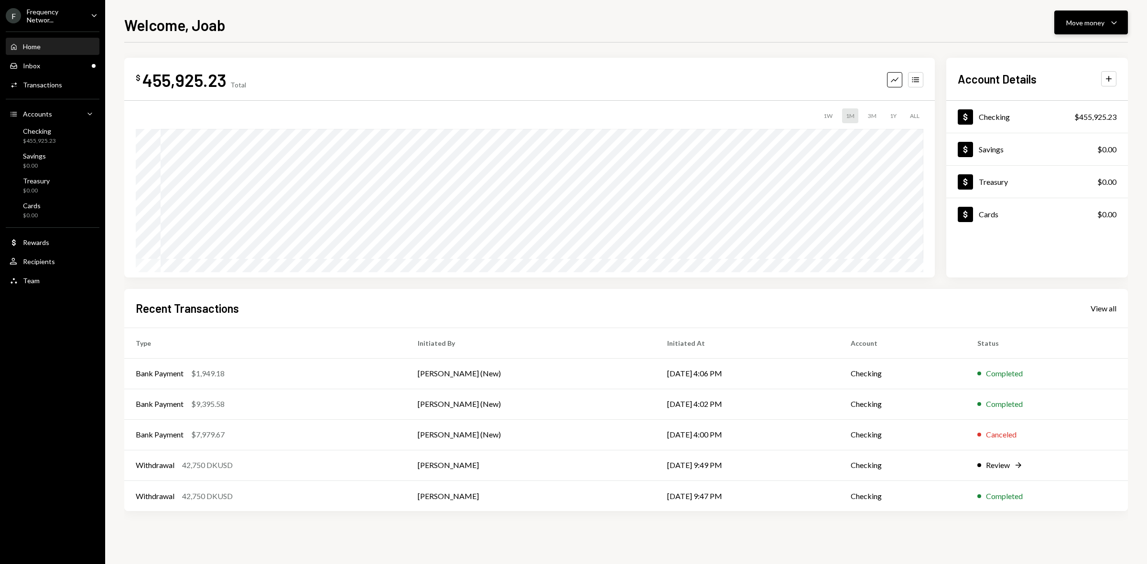
click at [1085, 32] on button "Move money Caret Down" at bounding box center [1091, 23] width 74 height 24
click at [1051, 55] on div "Send" at bounding box center [1083, 52] width 70 height 10
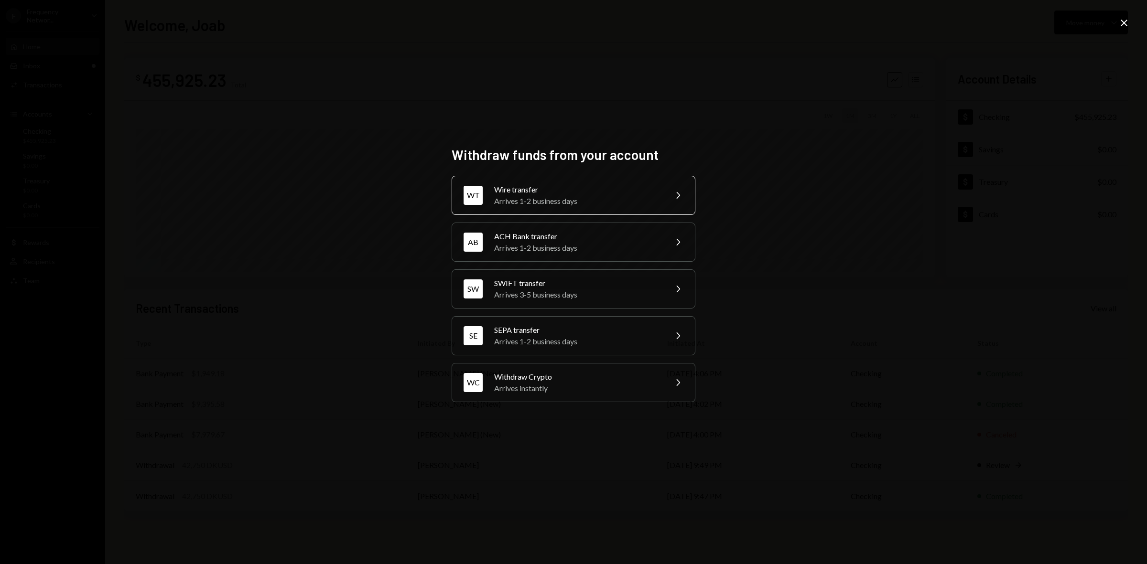
click at [557, 196] on div "Arrives 1-2 business days" at bounding box center [577, 200] width 166 height 11
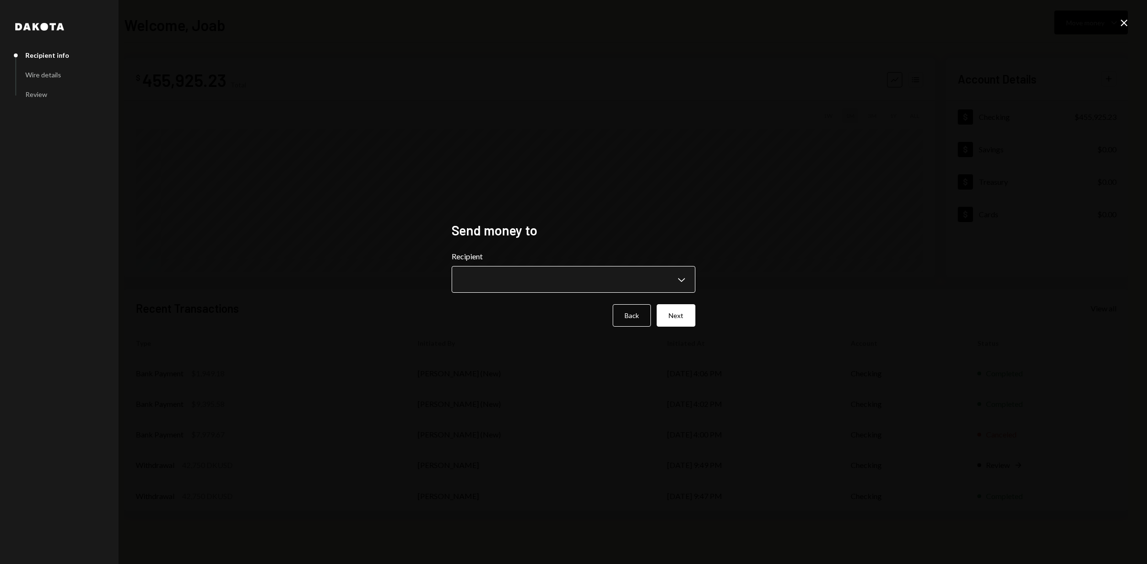
click at [538, 285] on body "**********" at bounding box center [573, 282] width 1147 height 564
select select "**********"
click at [676, 313] on button "Next" at bounding box center [675, 315] width 39 height 22
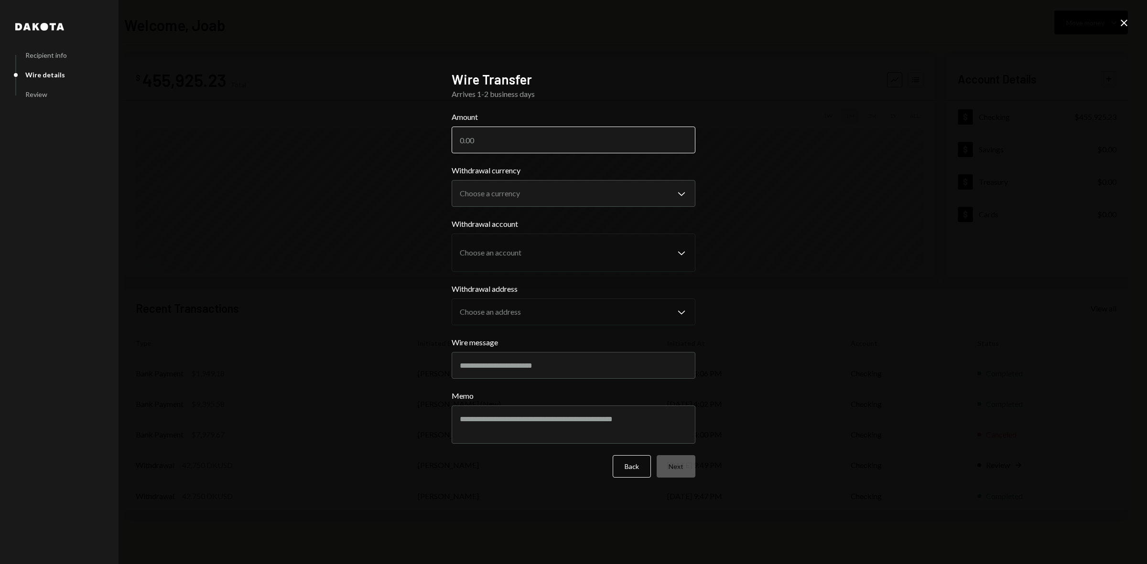
click at [509, 151] on input "Amount" at bounding box center [573, 140] width 244 height 27
type input "4910"
click at [934, 208] on div "**********" at bounding box center [573, 282] width 1147 height 564
click at [567, 199] on body "F Frequency Networ... Caret Down Home Home Inbox Inbox Activities Transactions …" at bounding box center [573, 282] width 1147 height 564
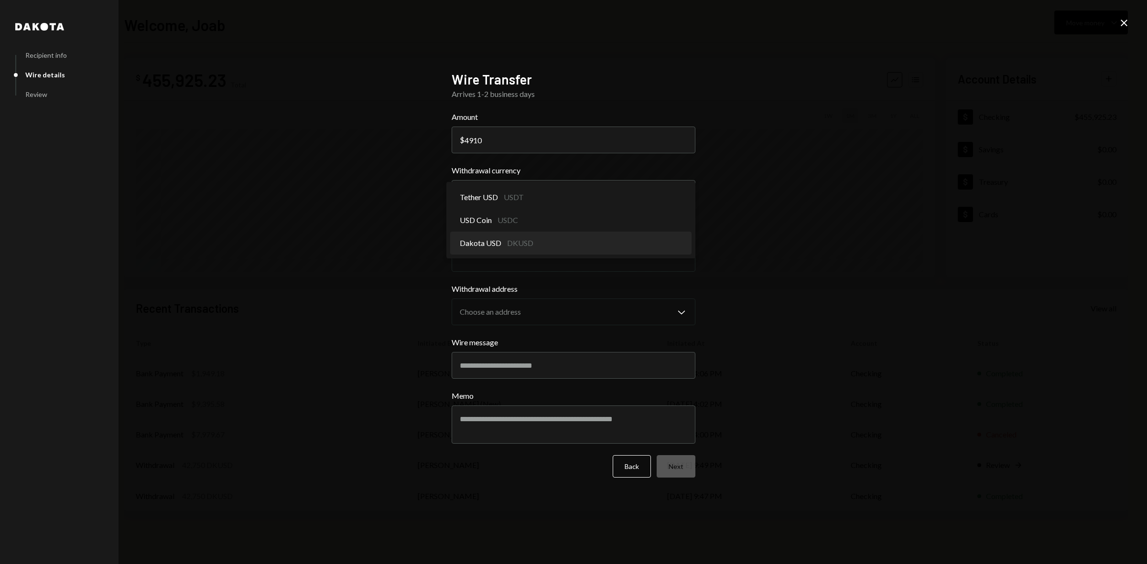
select select "*****"
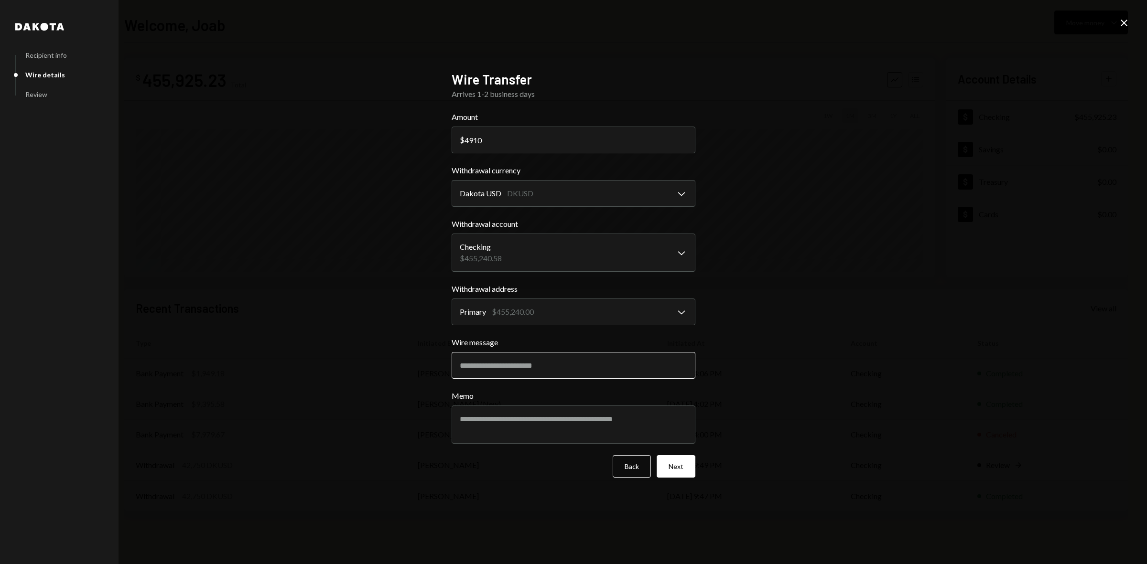
click at [526, 370] on input "Wire message" at bounding box center [573, 365] width 244 height 27
type input "**********"
click at [504, 422] on textarea "Memo" at bounding box center [573, 425] width 244 height 38
type textarea "**********"
click at [676, 467] on button "Next" at bounding box center [675, 466] width 39 height 22
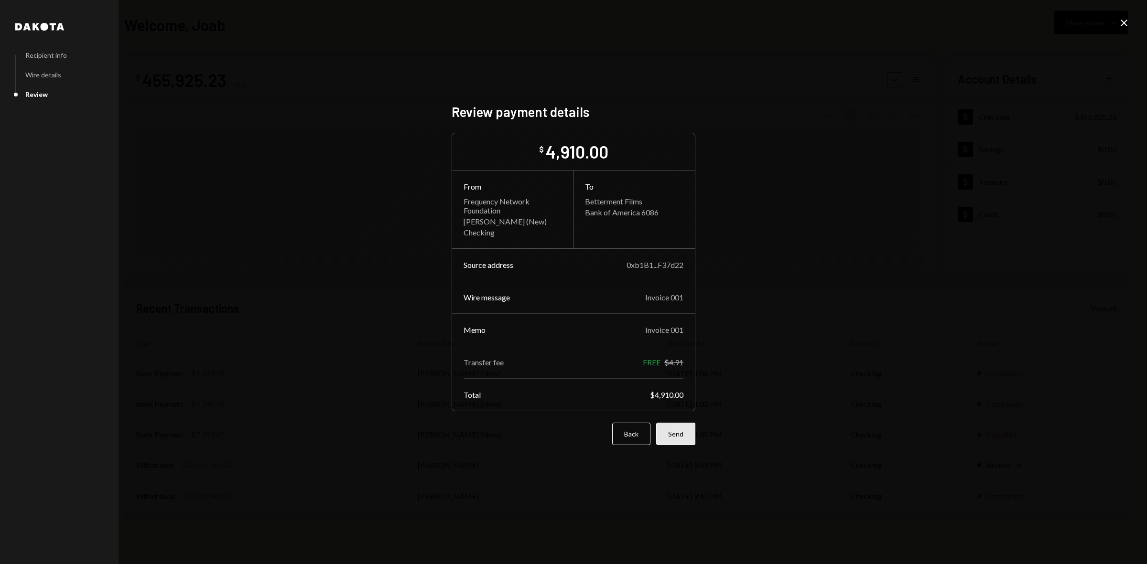
click at [676, 433] on button "Send" at bounding box center [675, 434] width 39 height 22
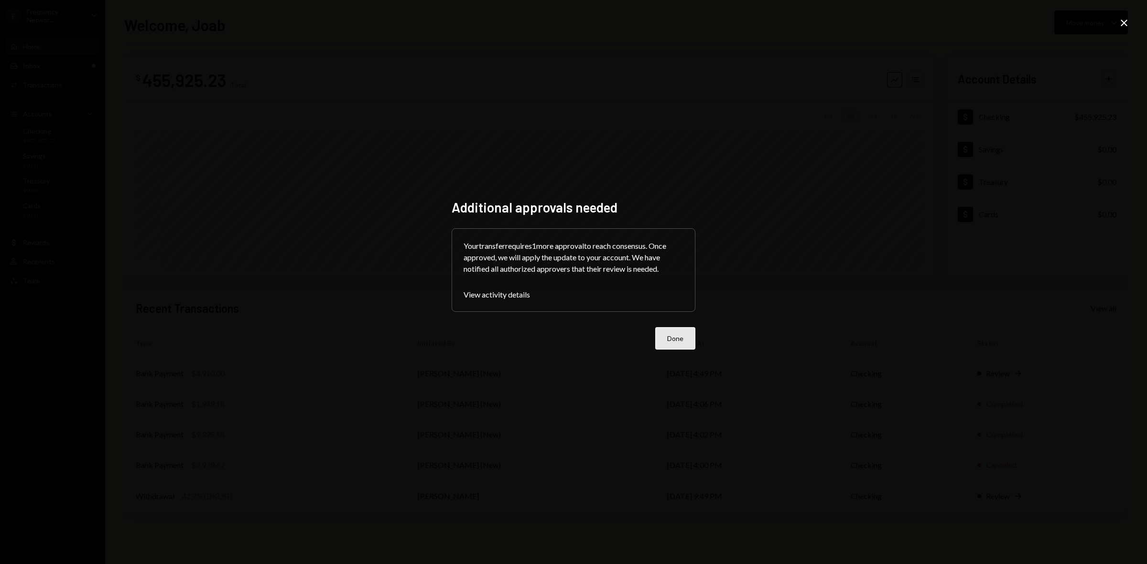
click at [676, 346] on button "Done" at bounding box center [675, 338] width 40 height 22
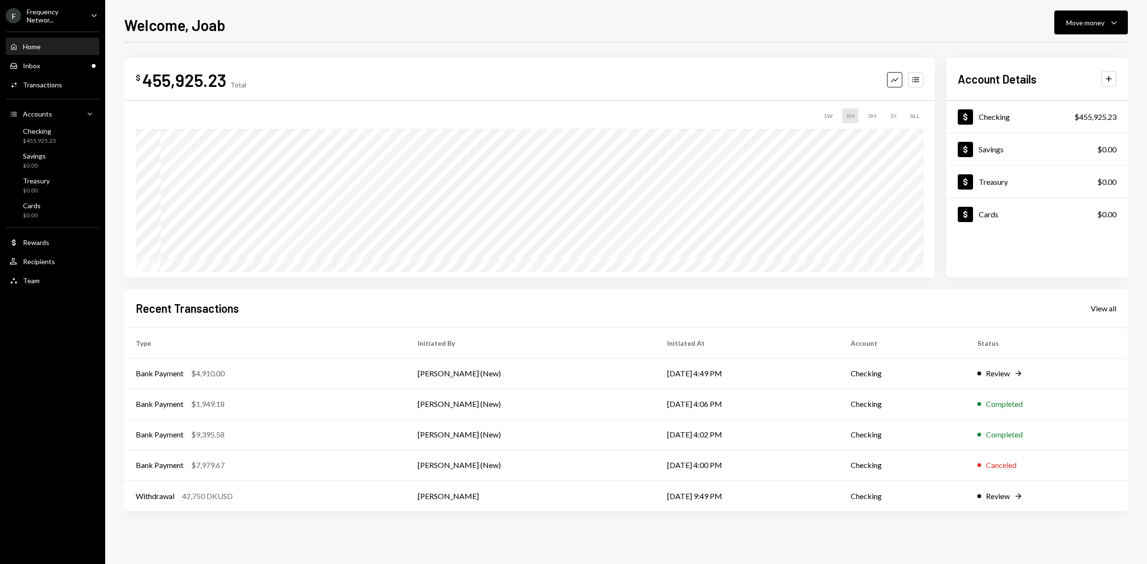
click at [48, 17] on div "Frequency Networ..." at bounding box center [55, 16] width 56 height 16
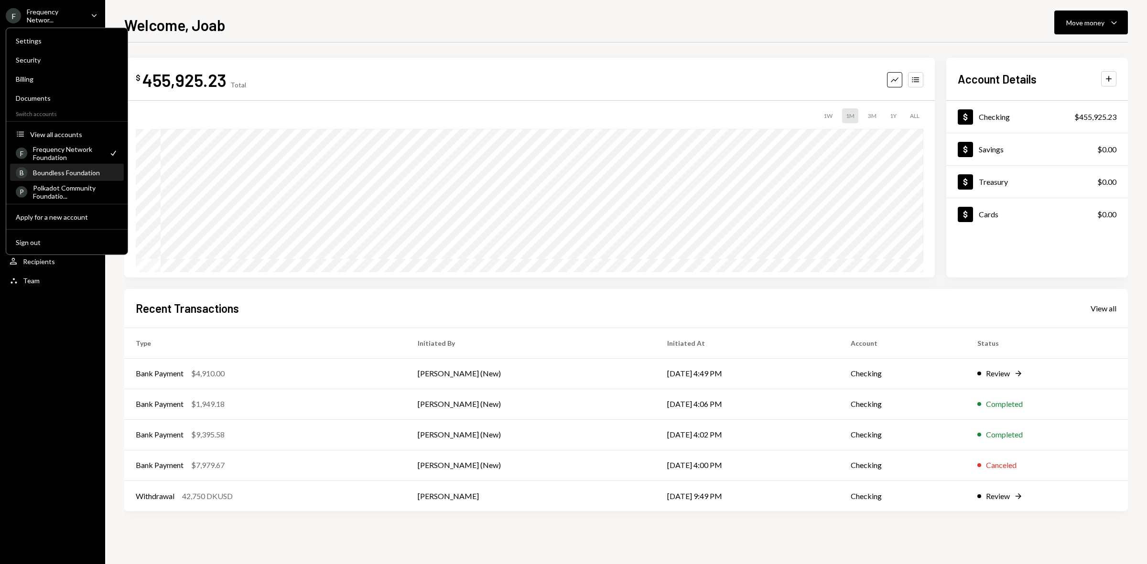
click at [64, 173] on div "Boundless Foundation" at bounding box center [75, 173] width 85 height 8
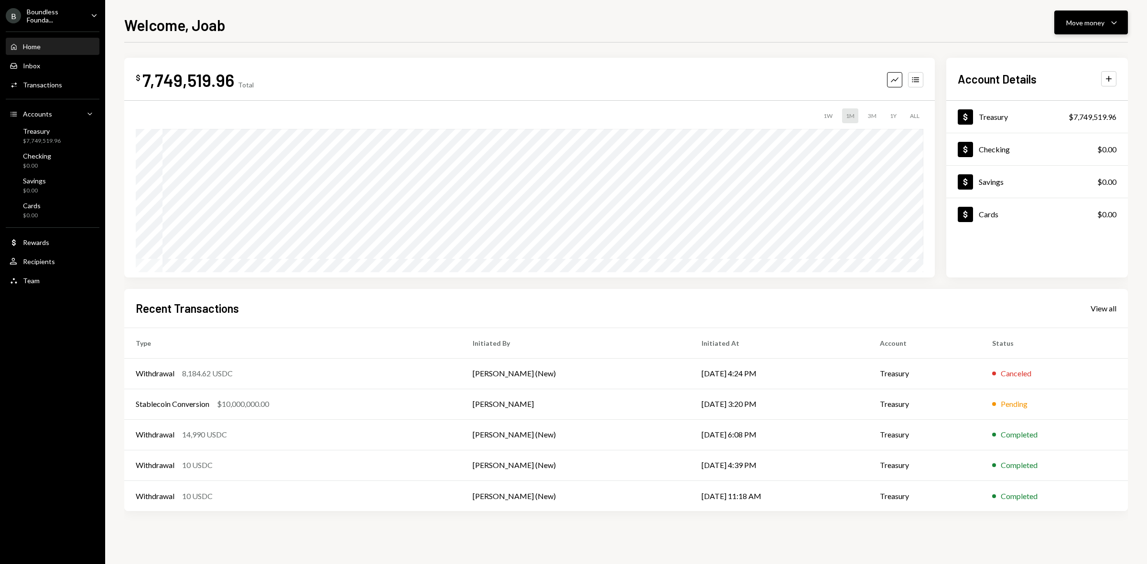
click at [1082, 20] on div "Move money" at bounding box center [1085, 23] width 38 height 10
click at [1066, 47] on div "Send" at bounding box center [1083, 52] width 70 height 10
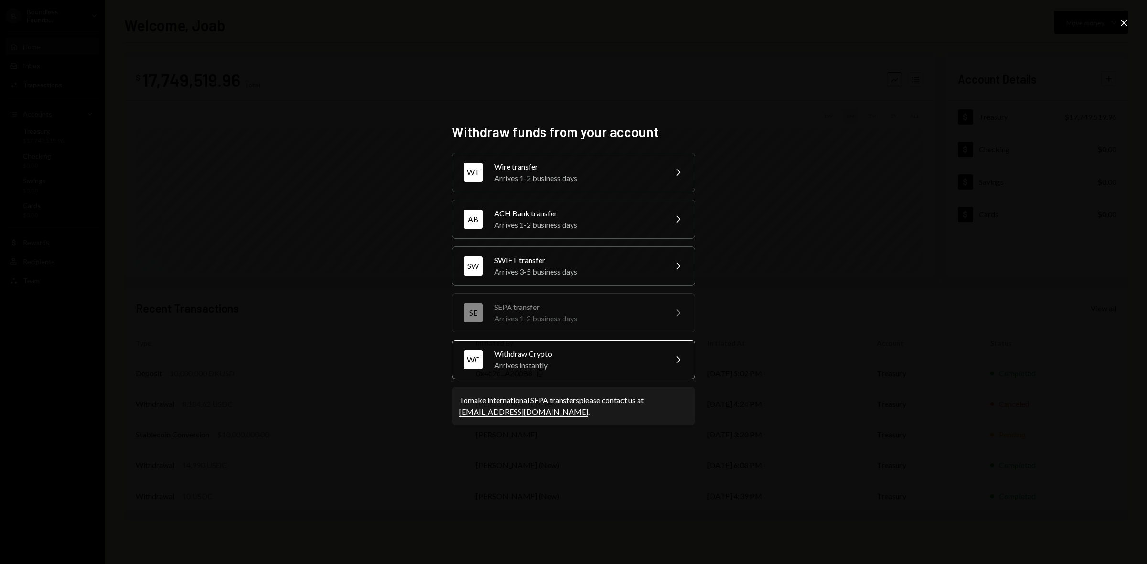
click at [528, 371] on div "Arrives instantly" at bounding box center [577, 365] width 166 height 11
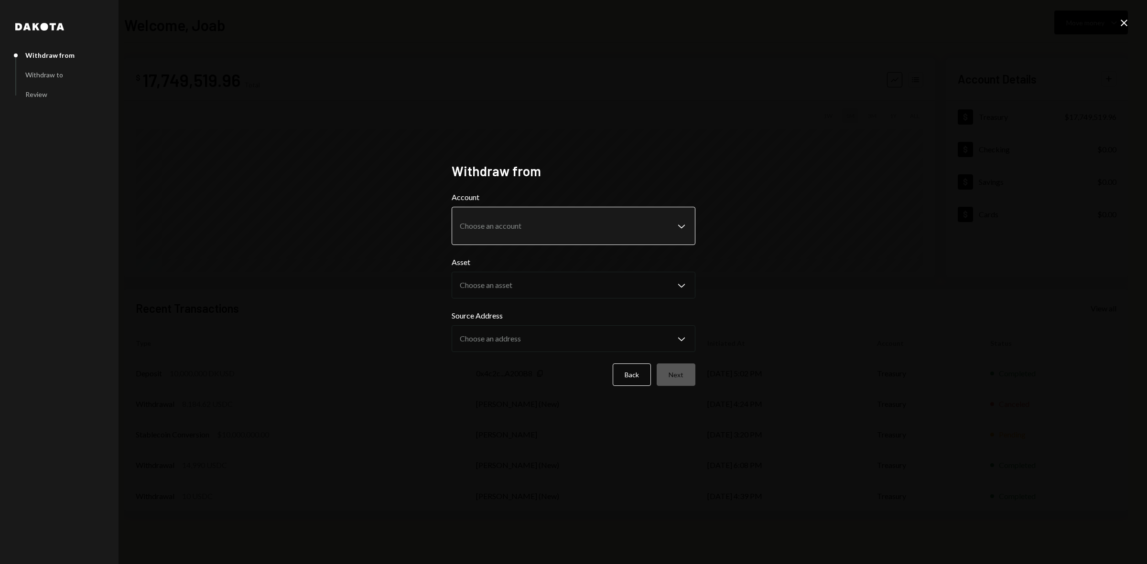
click at [502, 223] on body "B Boundless Founda... Caret Down Home Home Inbox Inbox Activities Transactions …" at bounding box center [573, 282] width 1147 height 564
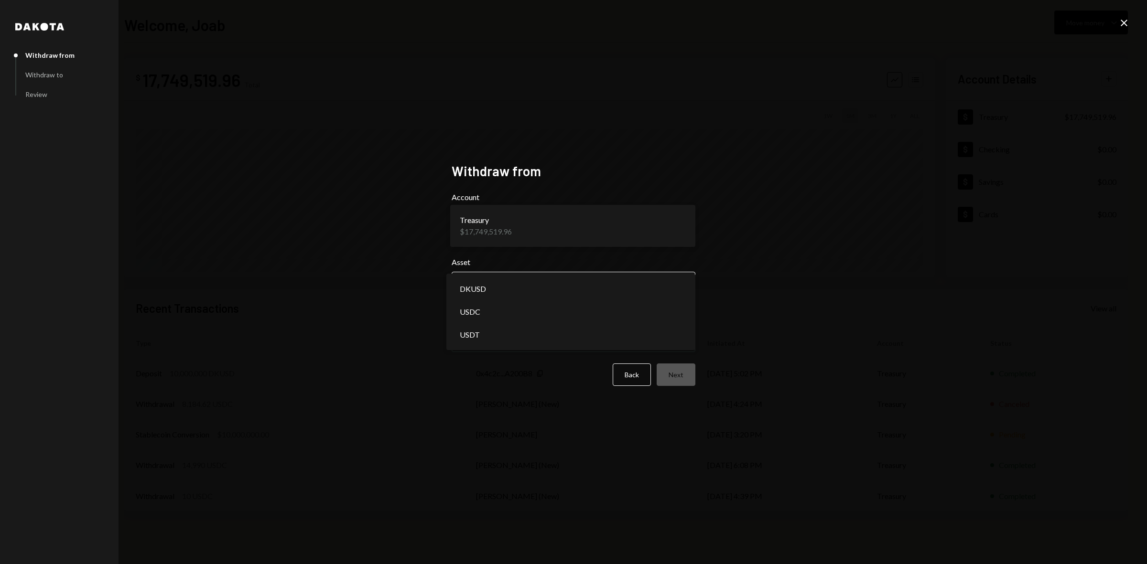
click at [561, 287] on body "B Boundless Founda... Caret Down Home Home Inbox Inbox Activities Transactions …" at bounding box center [573, 282] width 1147 height 564
select select "****"
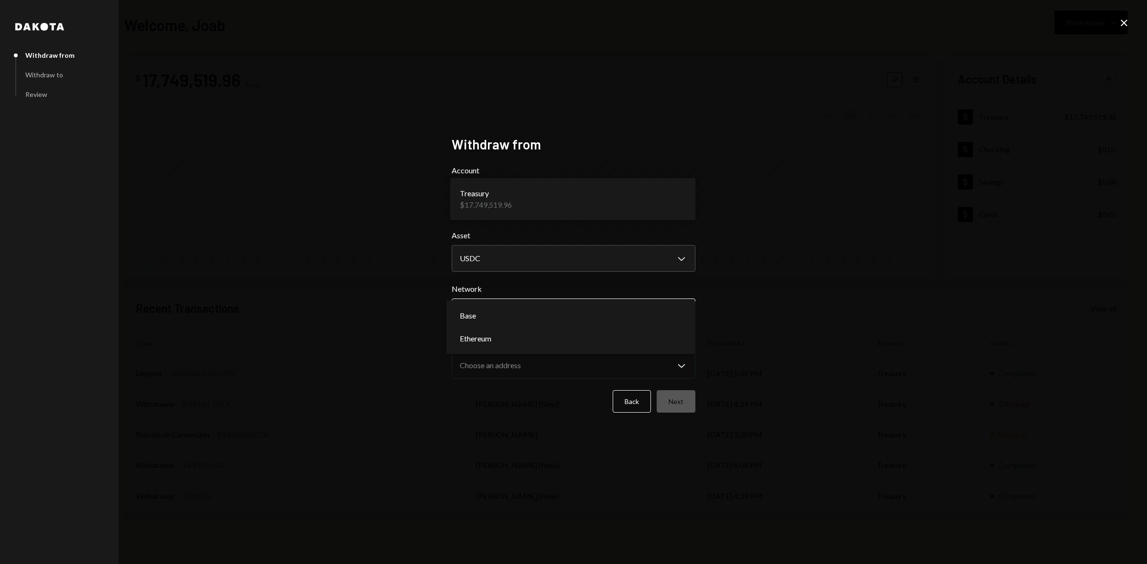
click at [534, 312] on body "B Boundless Founda... Caret Down Home Home Inbox Inbox Activities Transactions …" at bounding box center [573, 282] width 1147 height 564
select select "**********"
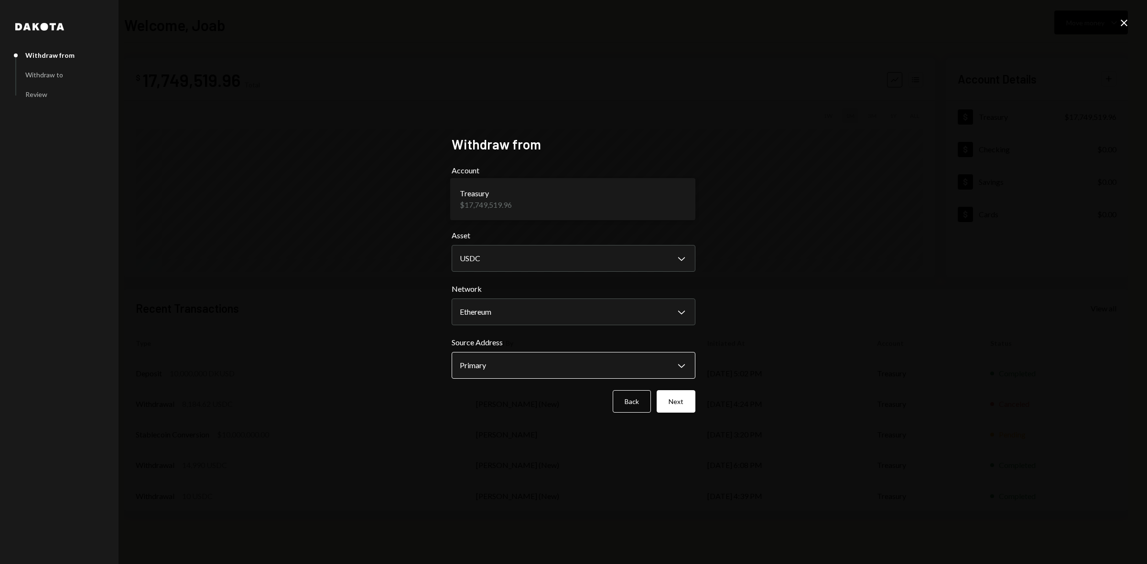
click at [537, 360] on body "B Boundless Founda... Caret Down Home Home Inbox Inbox Activities Transactions …" at bounding box center [573, 282] width 1147 height 564
click at [675, 395] on button "Next" at bounding box center [675, 401] width 39 height 22
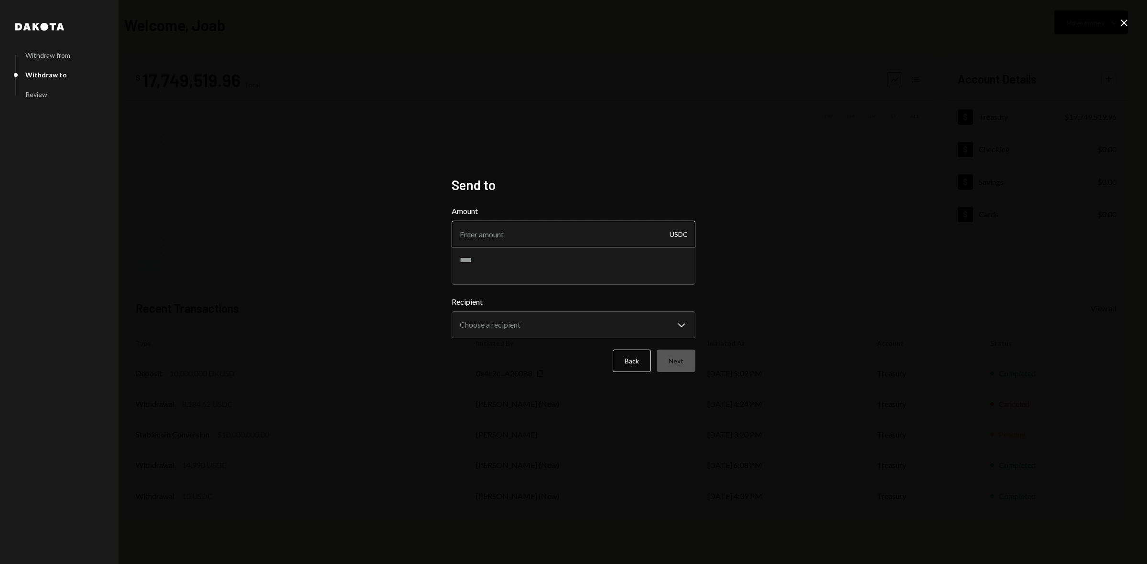
click at [549, 226] on input "Amount" at bounding box center [573, 234] width 244 height 27
type input "8084.81"
click at [544, 279] on textarea at bounding box center [573, 266] width 244 height 38
type textarea "**********"
click at [531, 333] on body "**********" at bounding box center [573, 282] width 1147 height 564
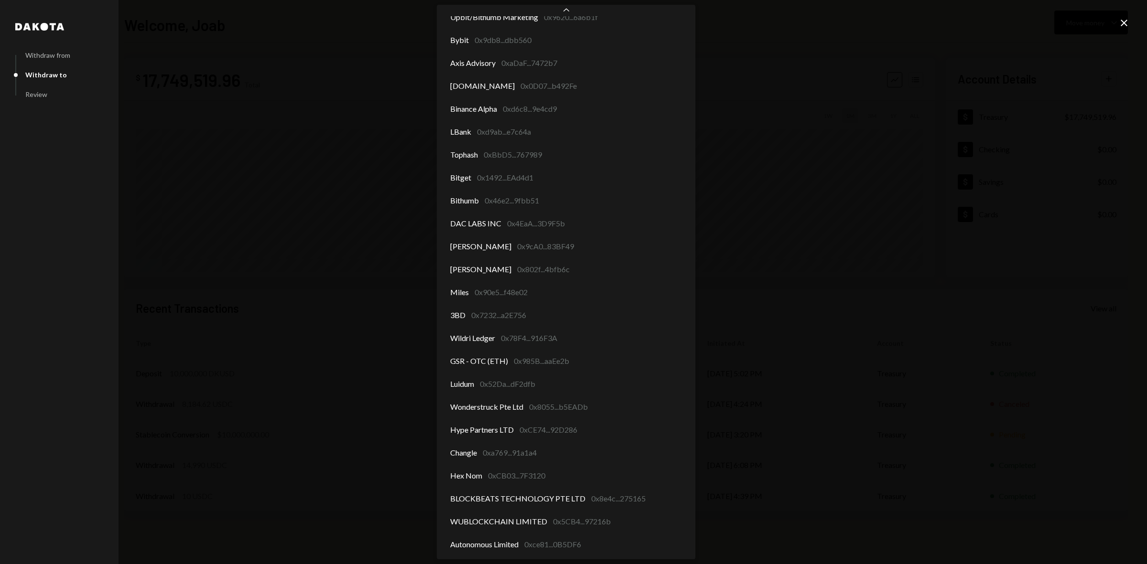
scroll to position [60, 0]
select select "**********"
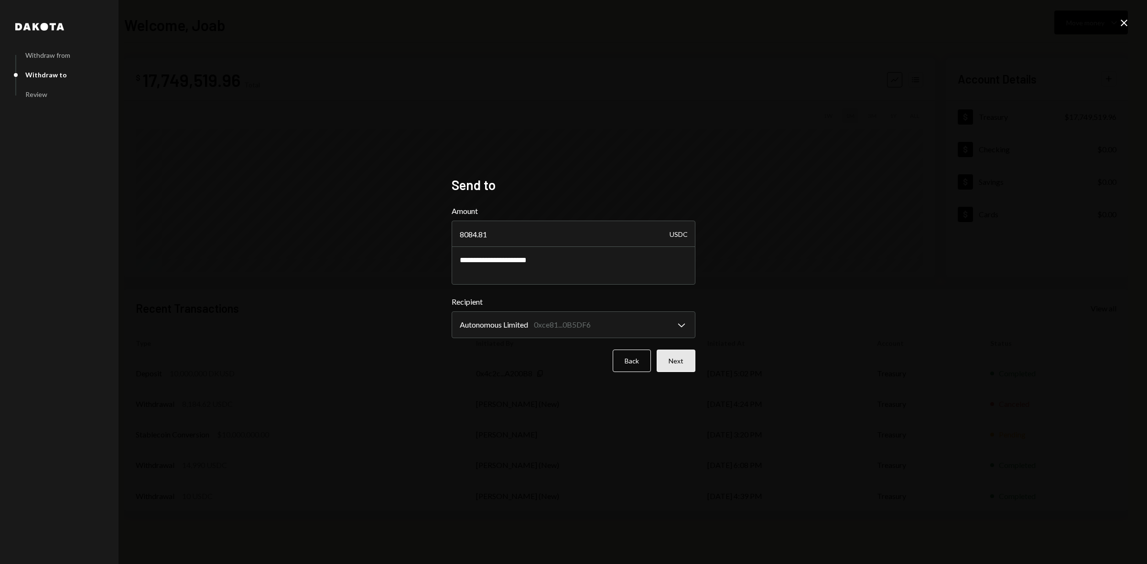
click at [686, 352] on button "Next" at bounding box center [675, 361] width 39 height 22
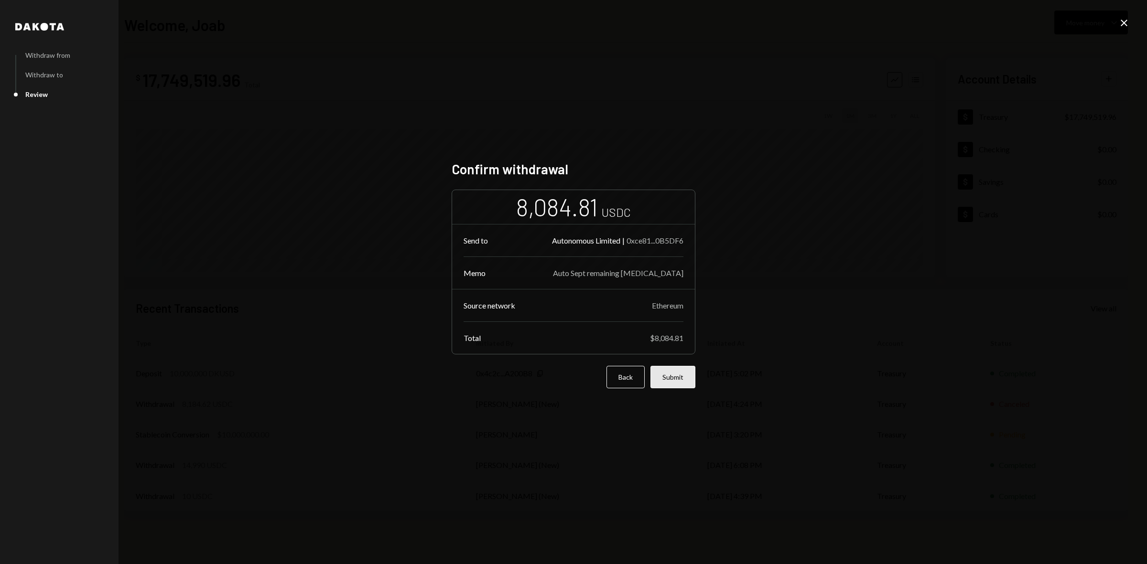
click at [685, 376] on button "Submit" at bounding box center [672, 377] width 45 height 22
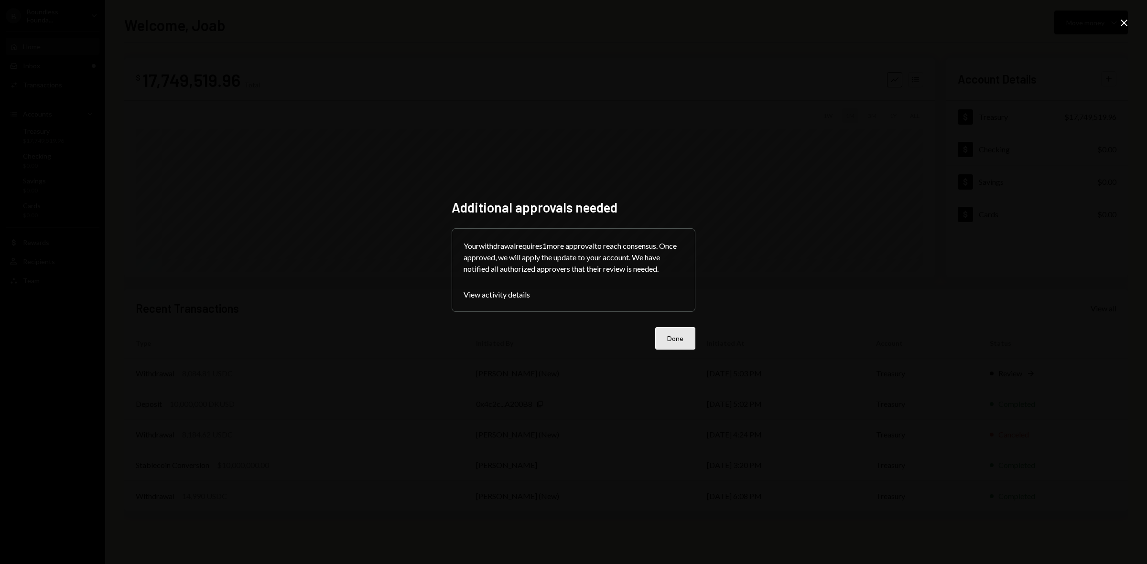
click at [684, 336] on button "Done" at bounding box center [675, 338] width 40 height 22
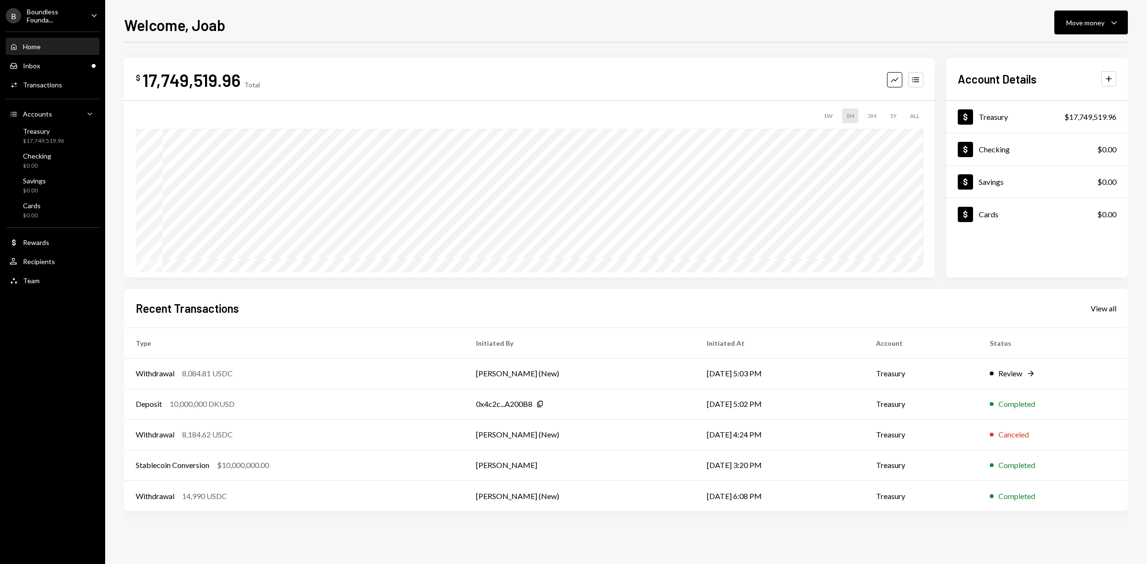
click at [60, 22] on div "Boundless Founda..." at bounding box center [55, 16] width 56 height 16
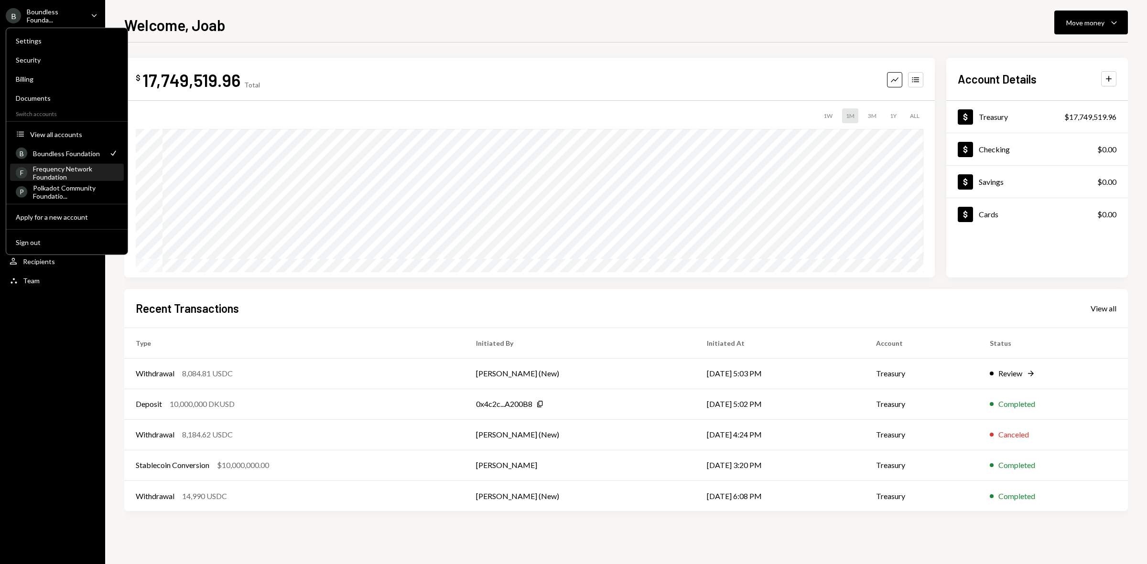
click at [71, 175] on div "Frequency Network Foundation" at bounding box center [75, 172] width 85 height 16
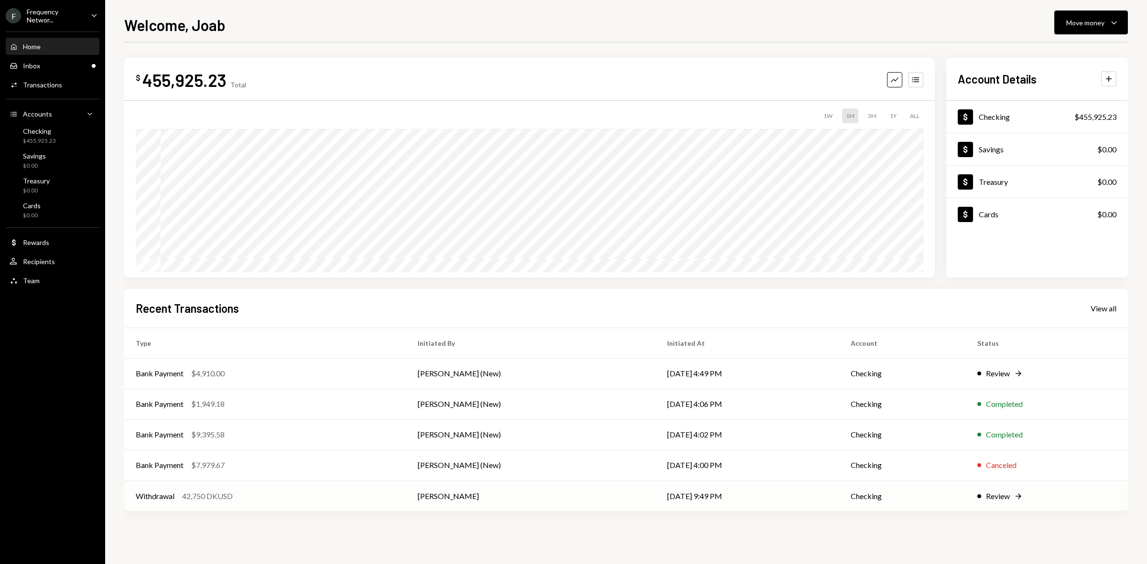
click at [999, 494] on div "Review" at bounding box center [998, 496] width 24 height 11
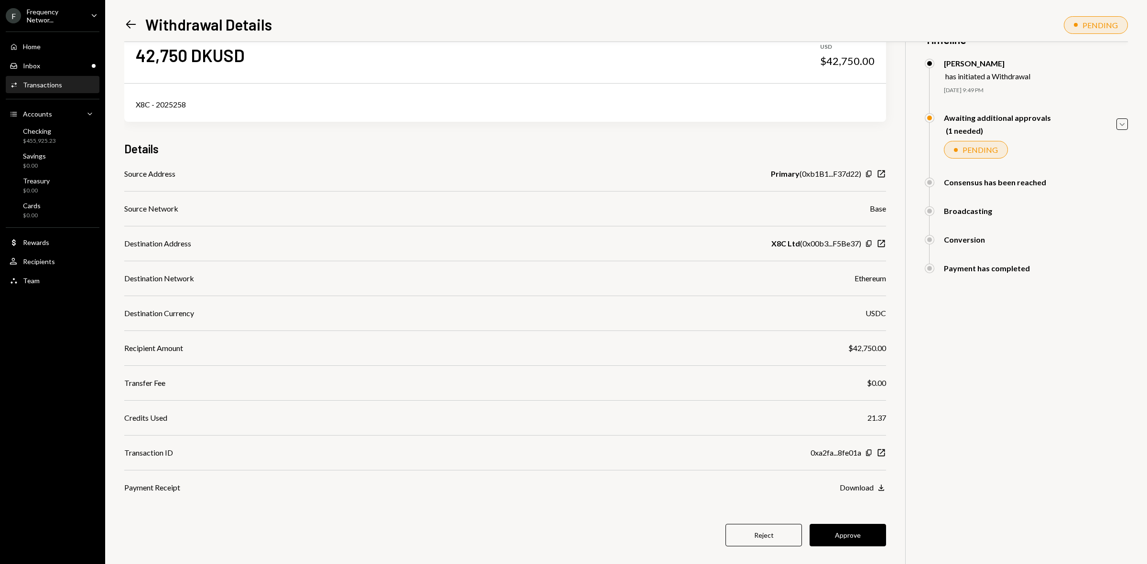
scroll to position [42, 0]
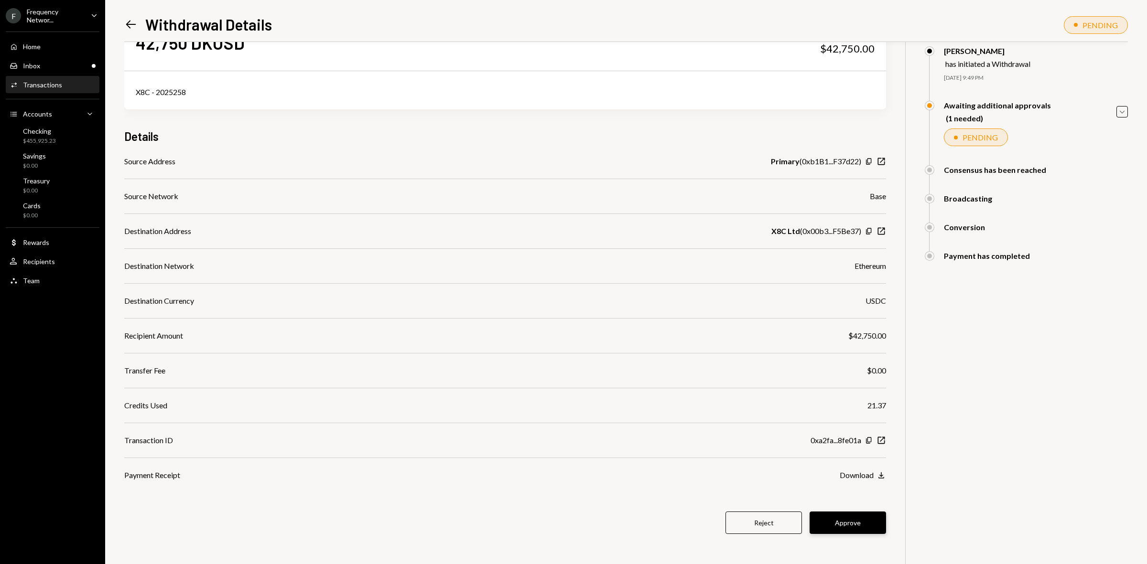
click at [847, 524] on button "Approve" at bounding box center [847, 523] width 76 height 22
